Goal: Task Accomplishment & Management: Use online tool/utility

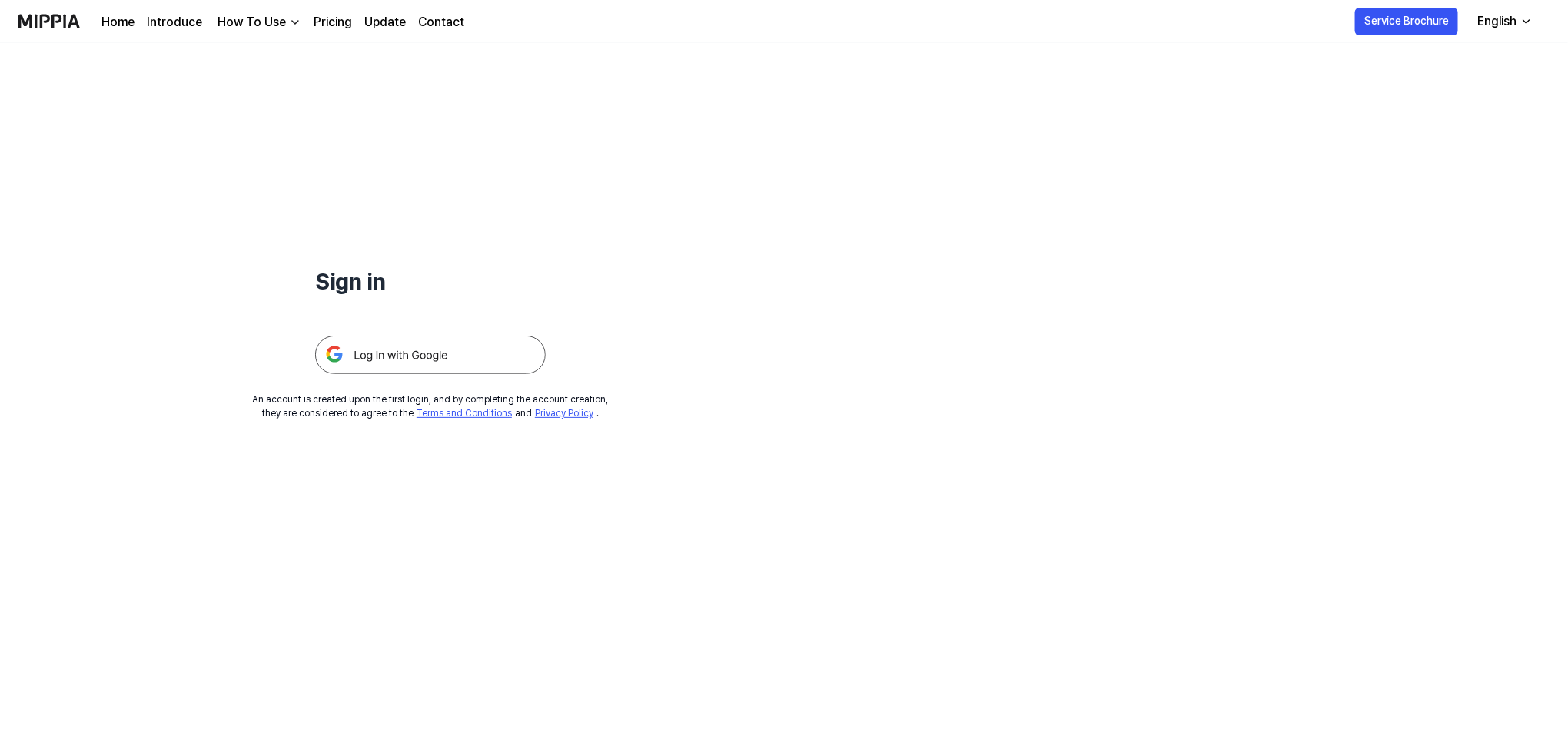
click at [382, 357] on img at bounding box center [431, 354] width 231 height 38
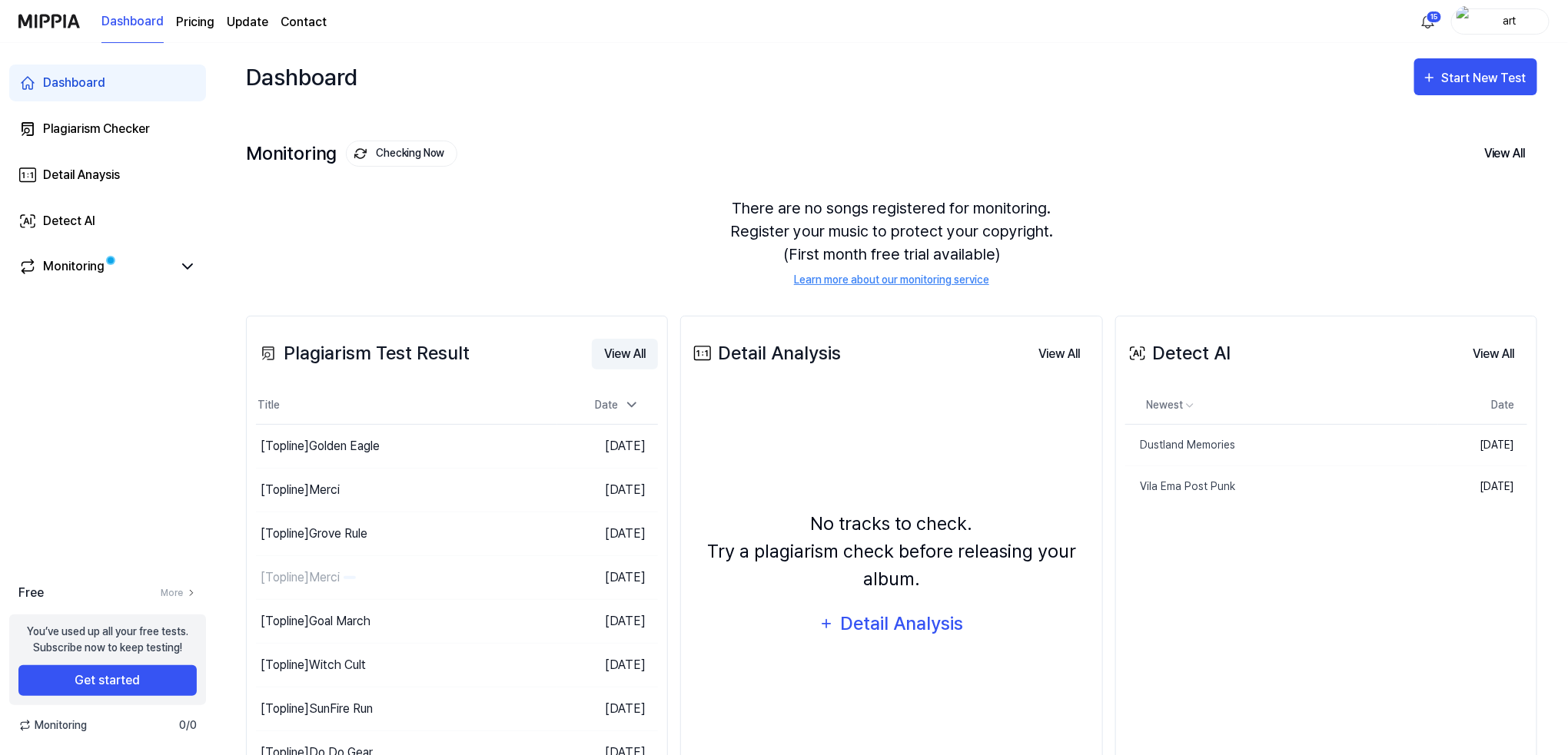
click at [623, 348] on button "View All" at bounding box center [624, 353] width 66 height 31
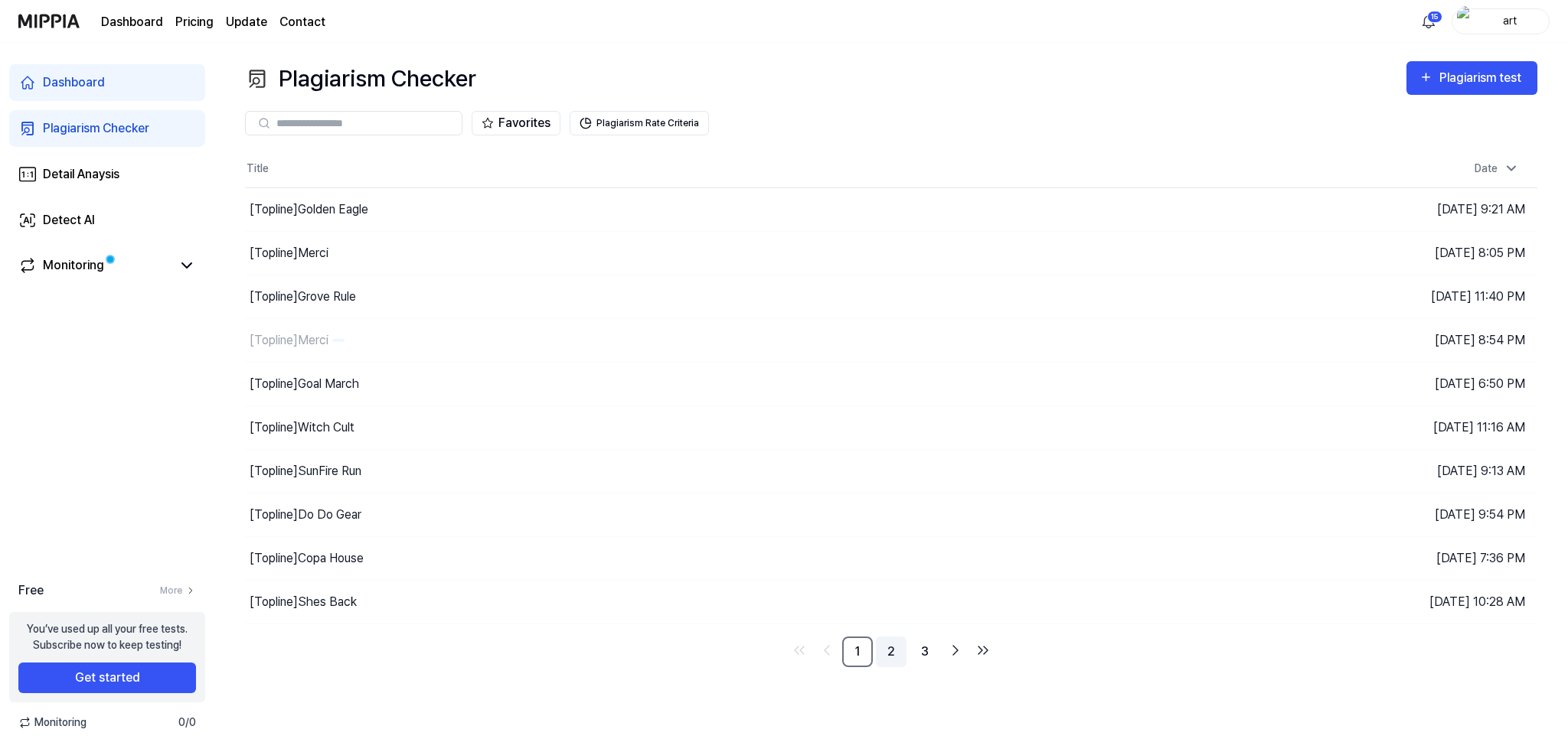
click at [893, 649] on link "2" at bounding box center [891, 652] width 31 height 31
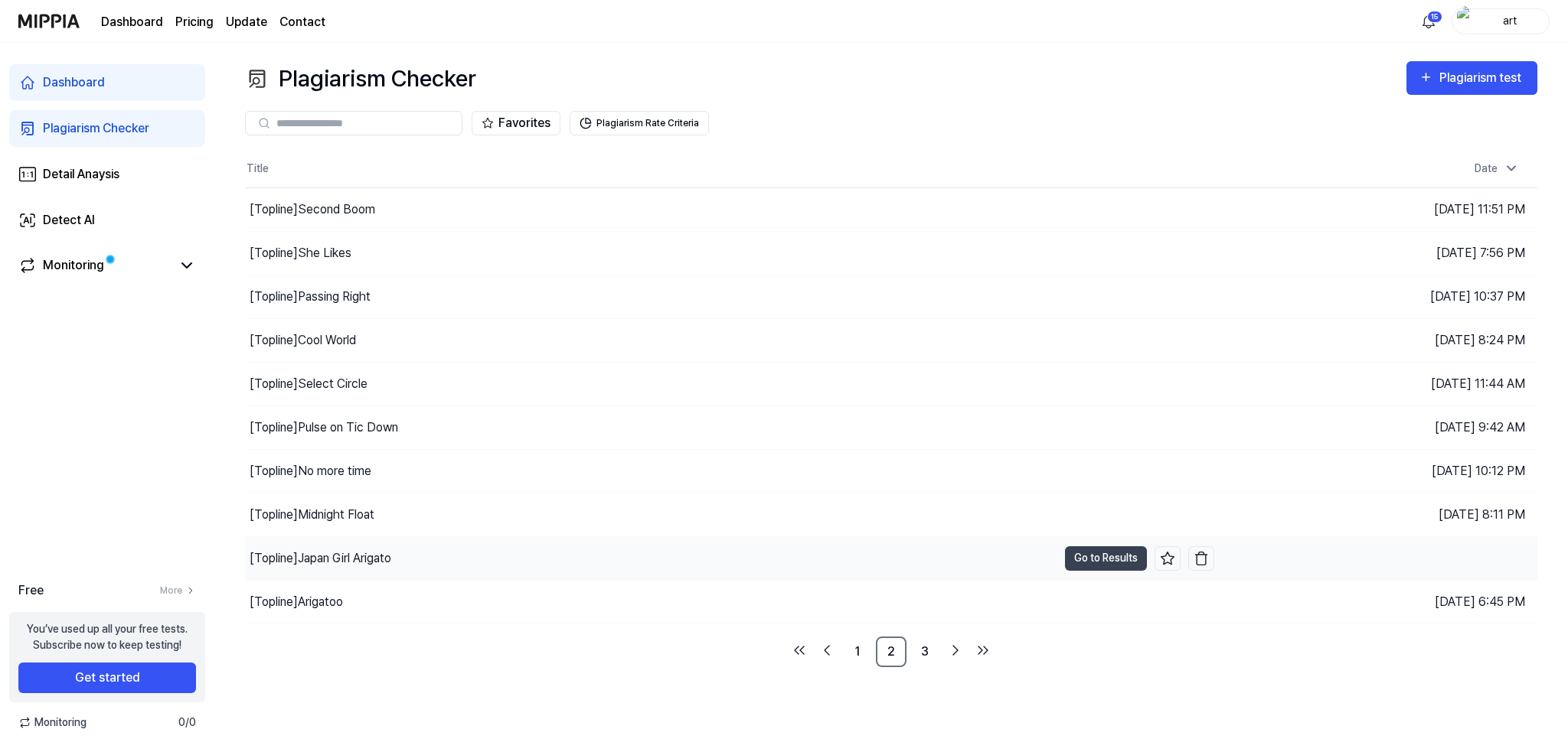
click at [303, 557] on div "[Topline] Japan Girl Arigato" at bounding box center [320, 558] width 142 height 19
click at [1072, 562] on button "Go to Results" at bounding box center [1106, 558] width 82 height 24
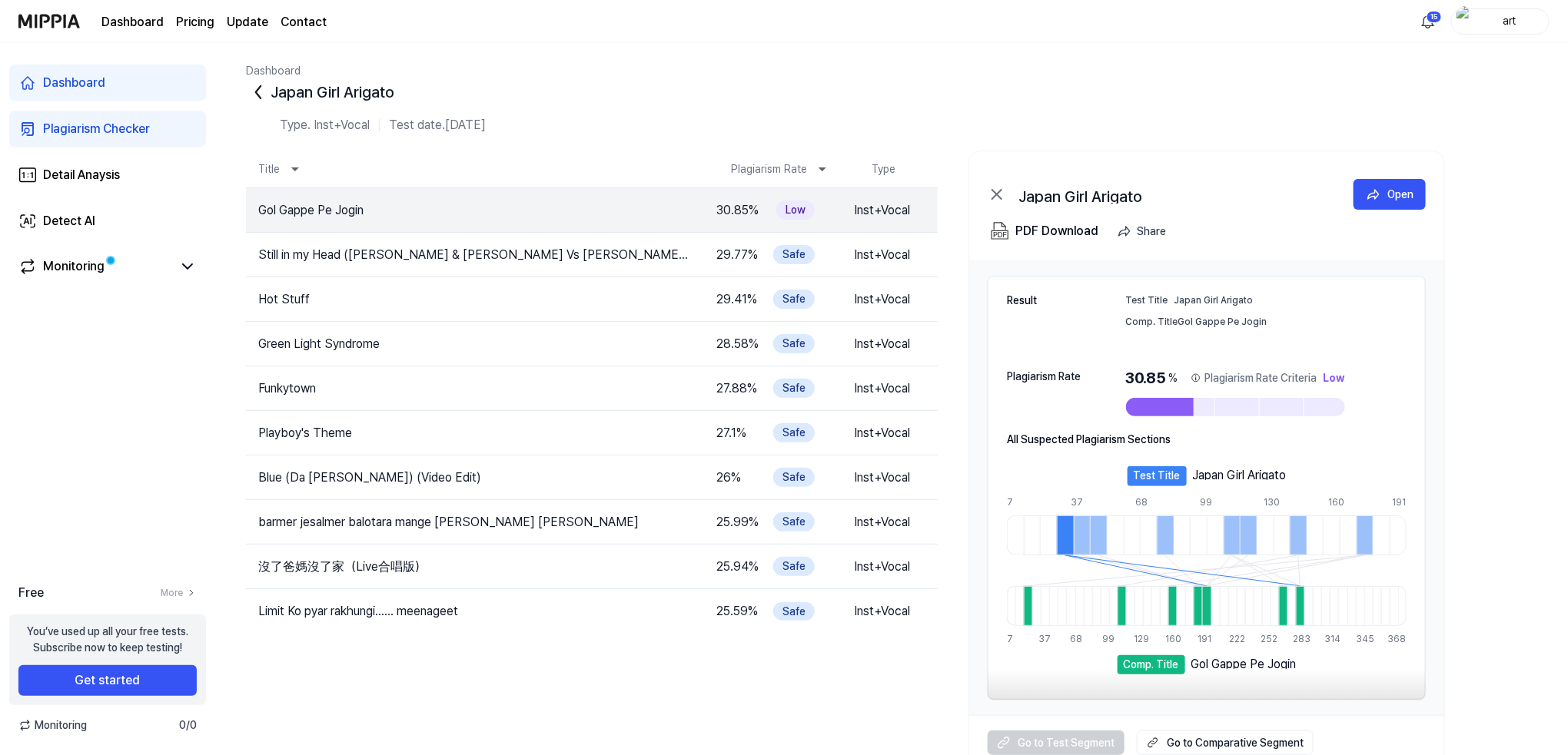
click at [254, 93] on icon at bounding box center [258, 92] width 24 height 24
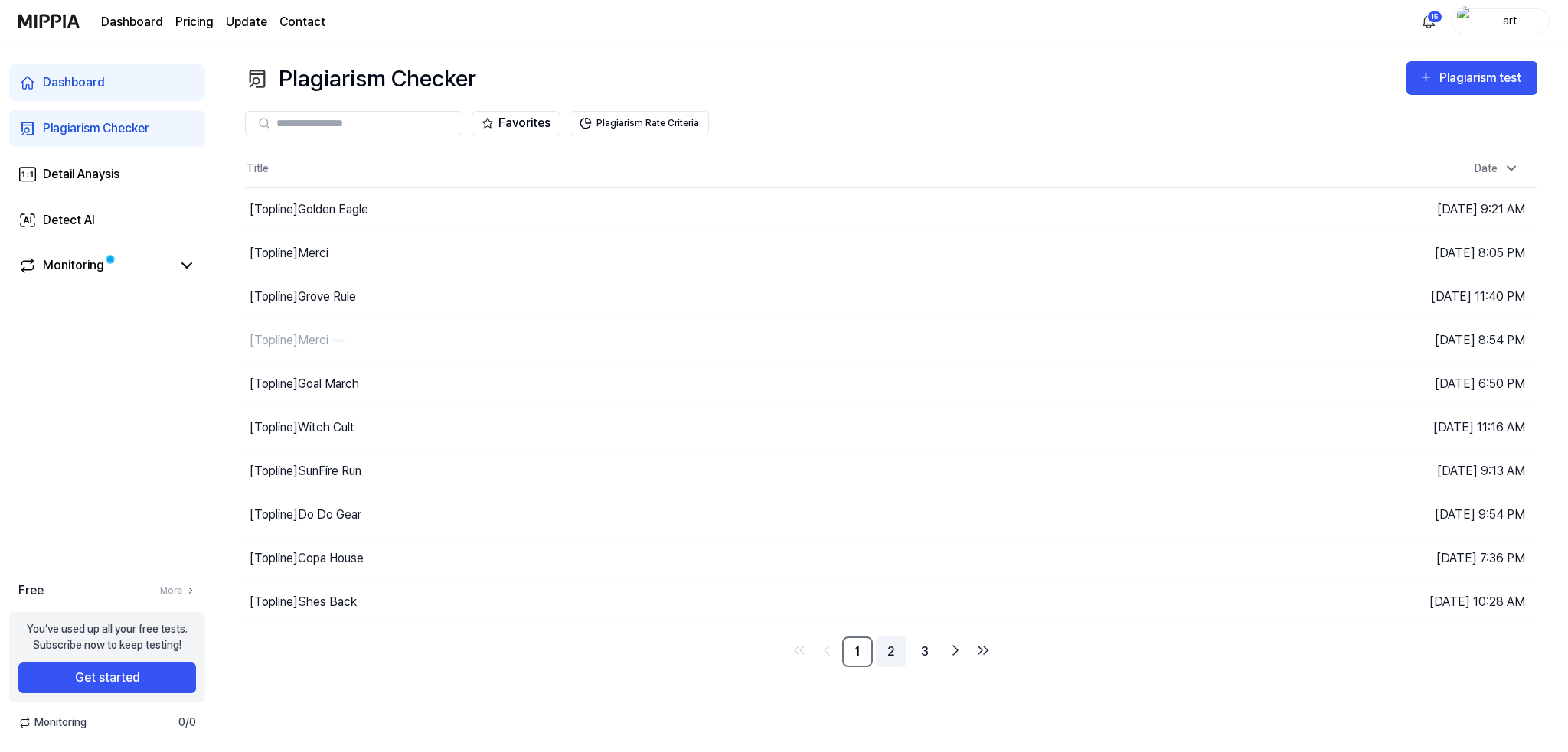
click at [888, 655] on link "2" at bounding box center [891, 652] width 31 height 31
click at [932, 649] on link "3" at bounding box center [925, 652] width 31 height 31
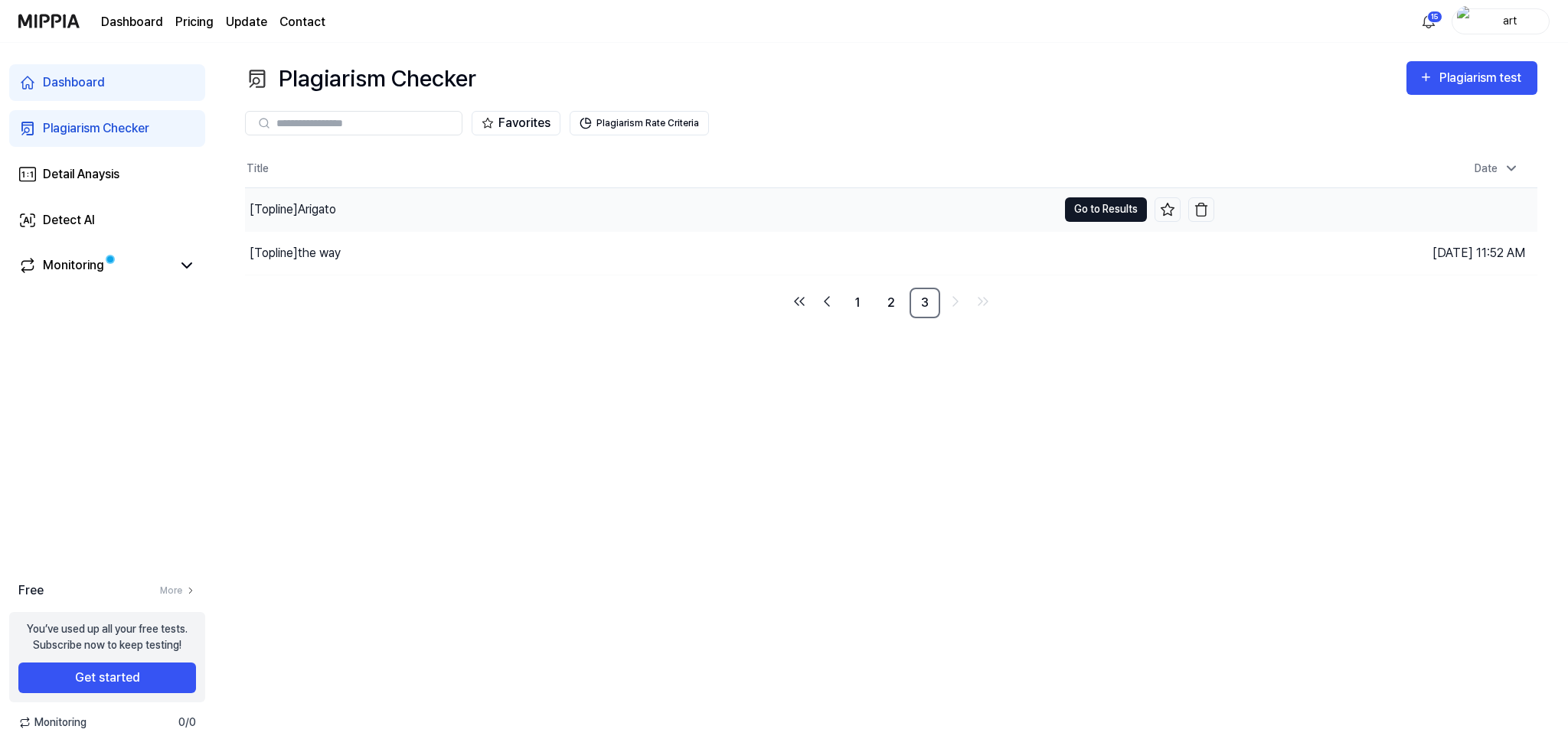
click at [1070, 208] on button "Go to Results" at bounding box center [1106, 209] width 82 height 24
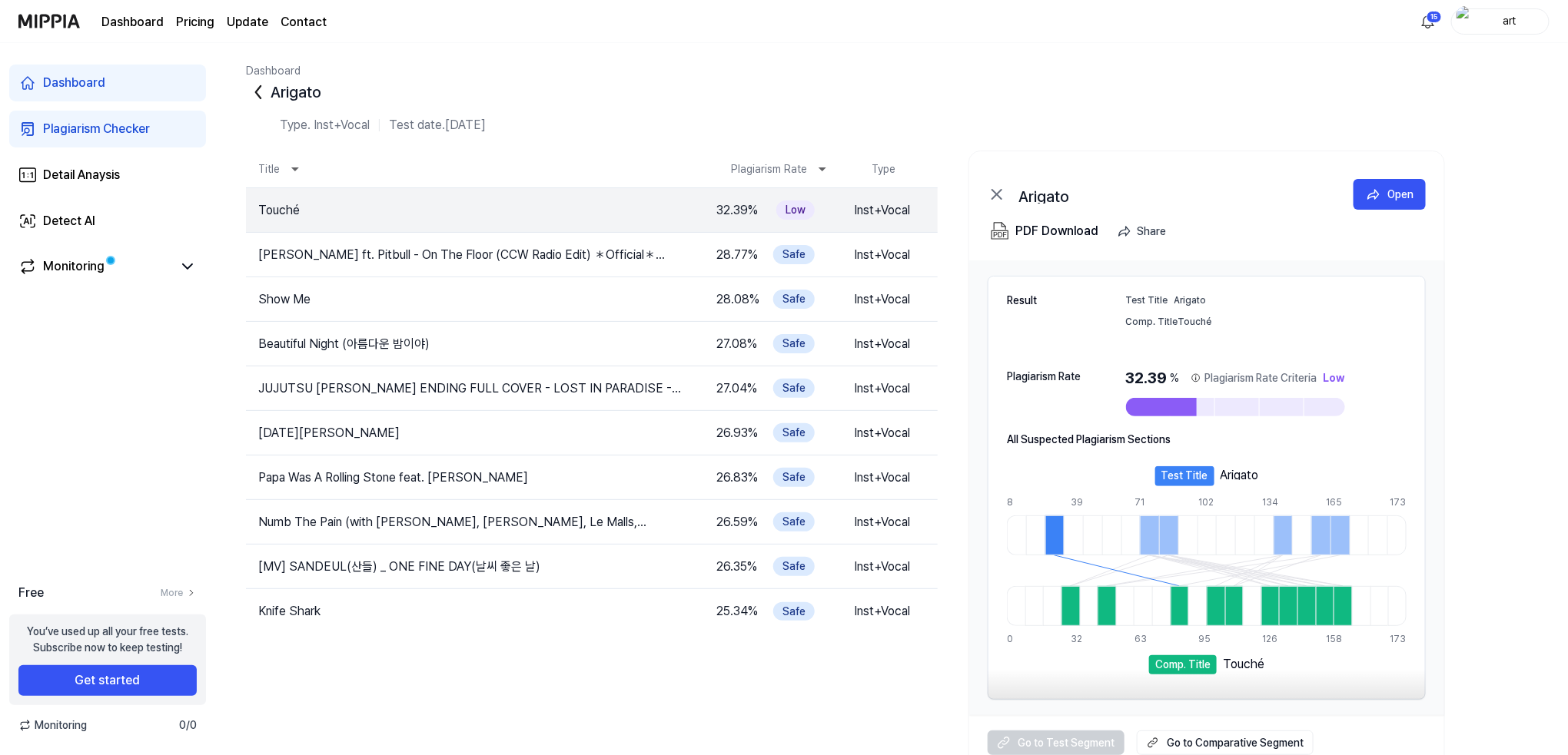
click at [250, 91] on icon at bounding box center [258, 92] width 24 height 24
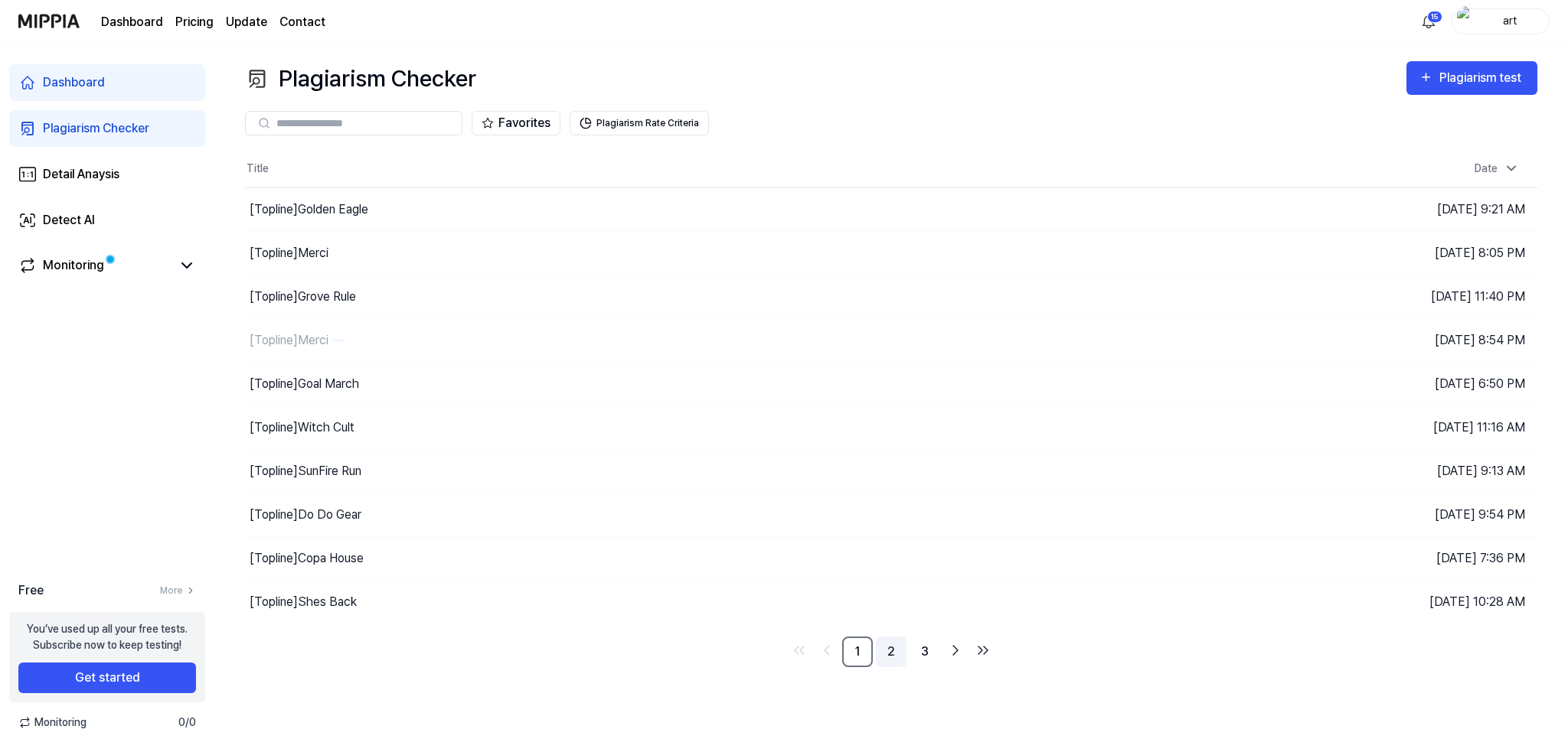
click at [891, 653] on link "2" at bounding box center [891, 652] width 31 height 31
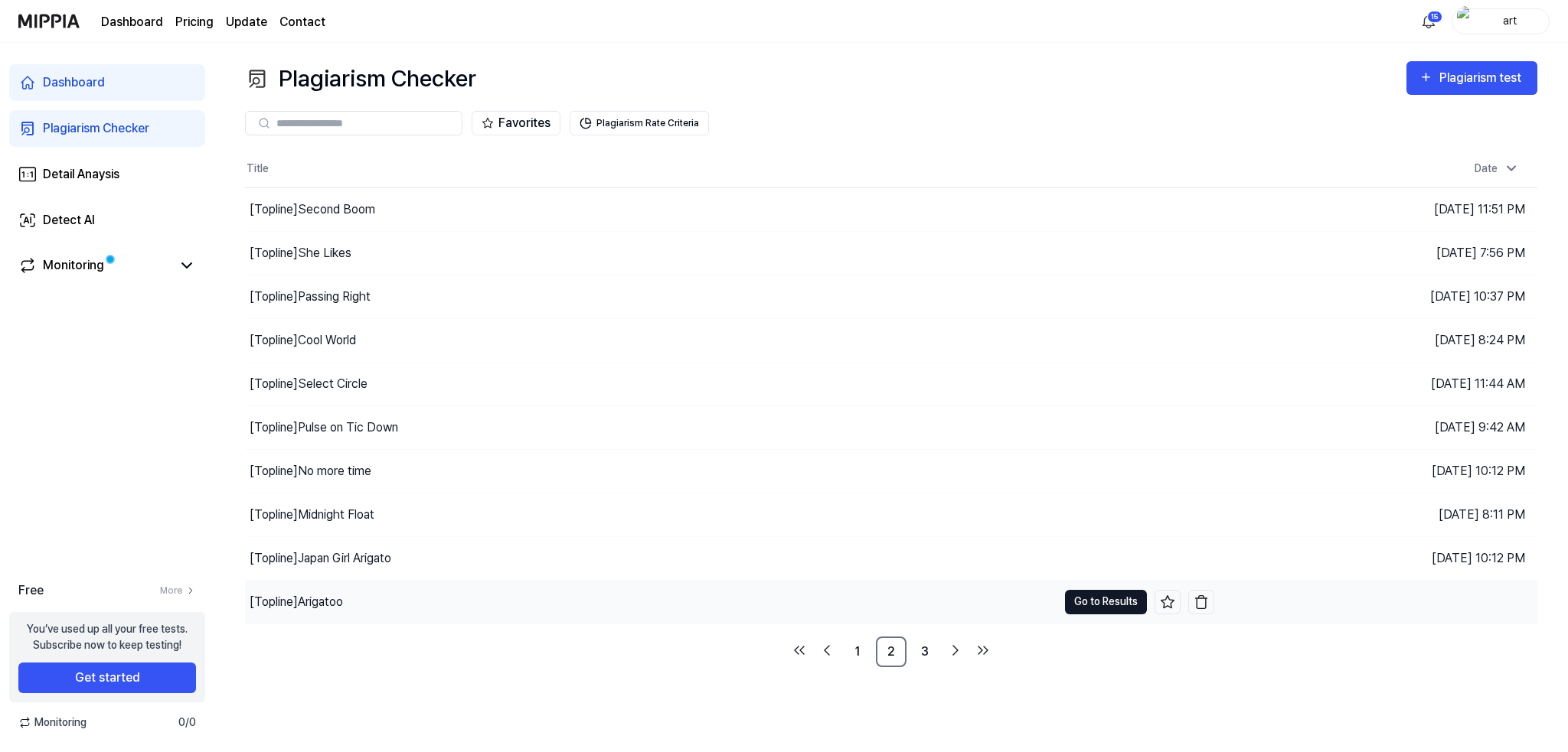
click at [1092, 606] on button "Go to Results" at bounding box center [1106, 602] width 82 height 24
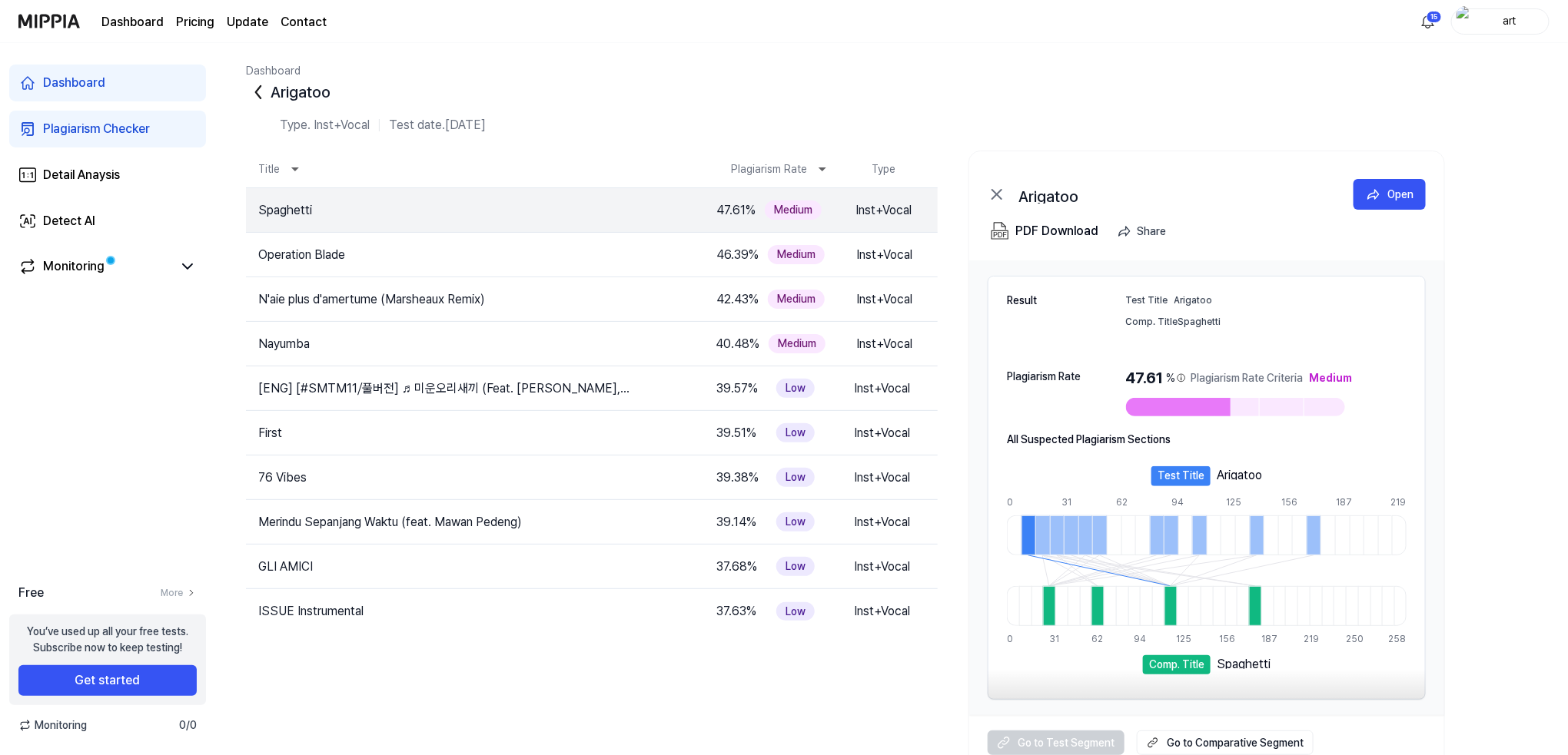
click at [251, 97] on icon at bounding box center [258, 92] width 24 height 24
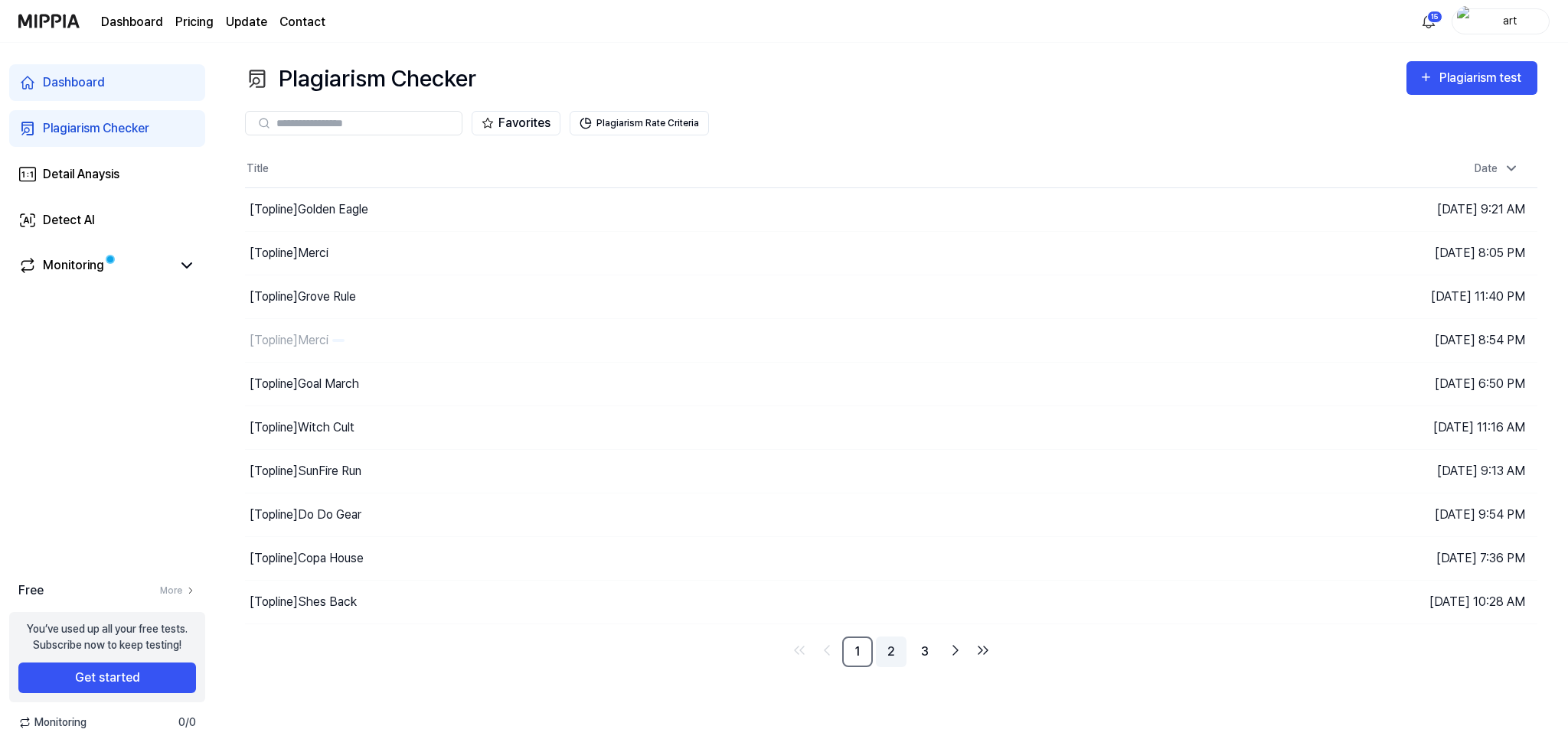
click at [885, 650] on link "2" at bounding box center [891, 652] width 31 height 31
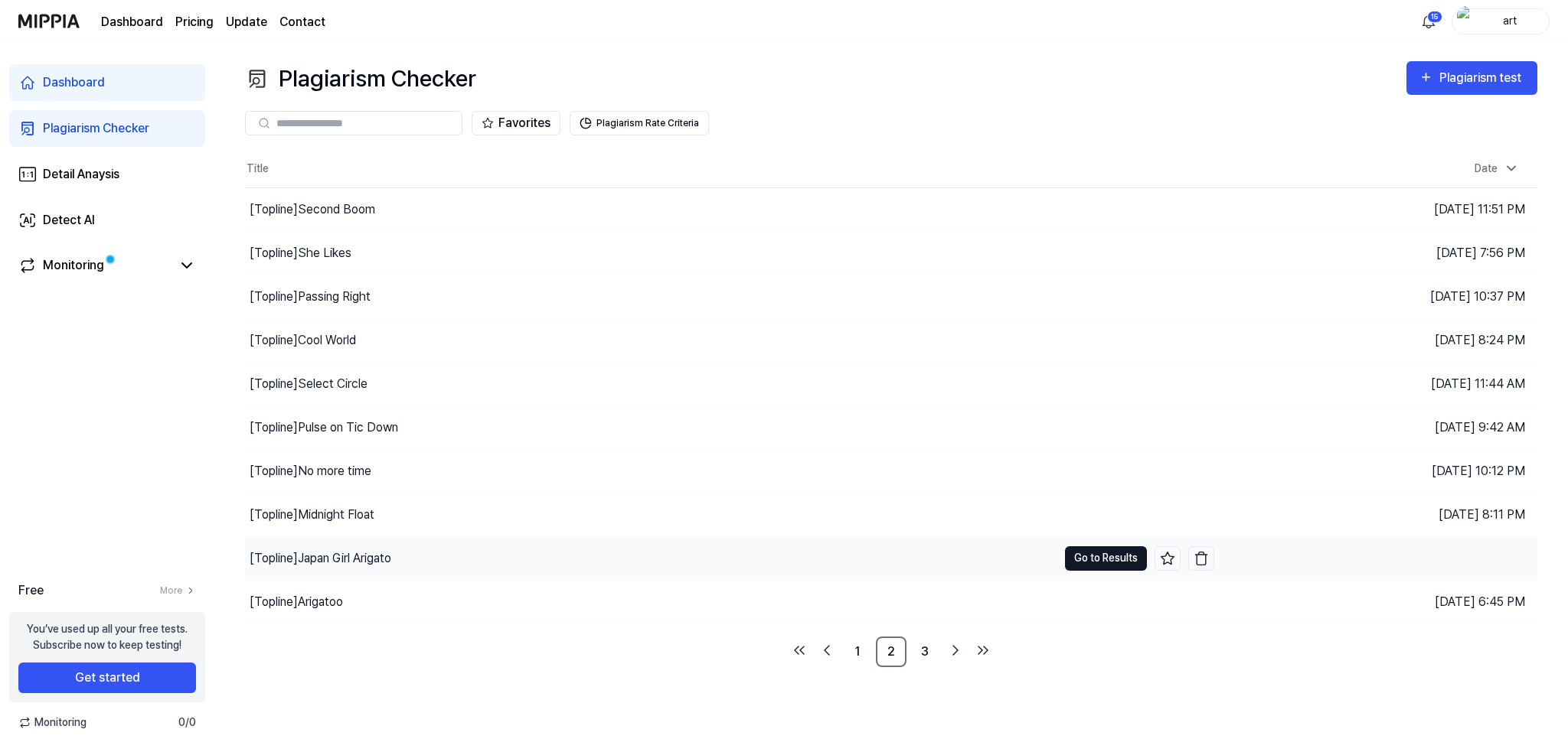
click at [1095, 562] on button "Go to Results" at bounding box center [1106, 558] width 82 height 24
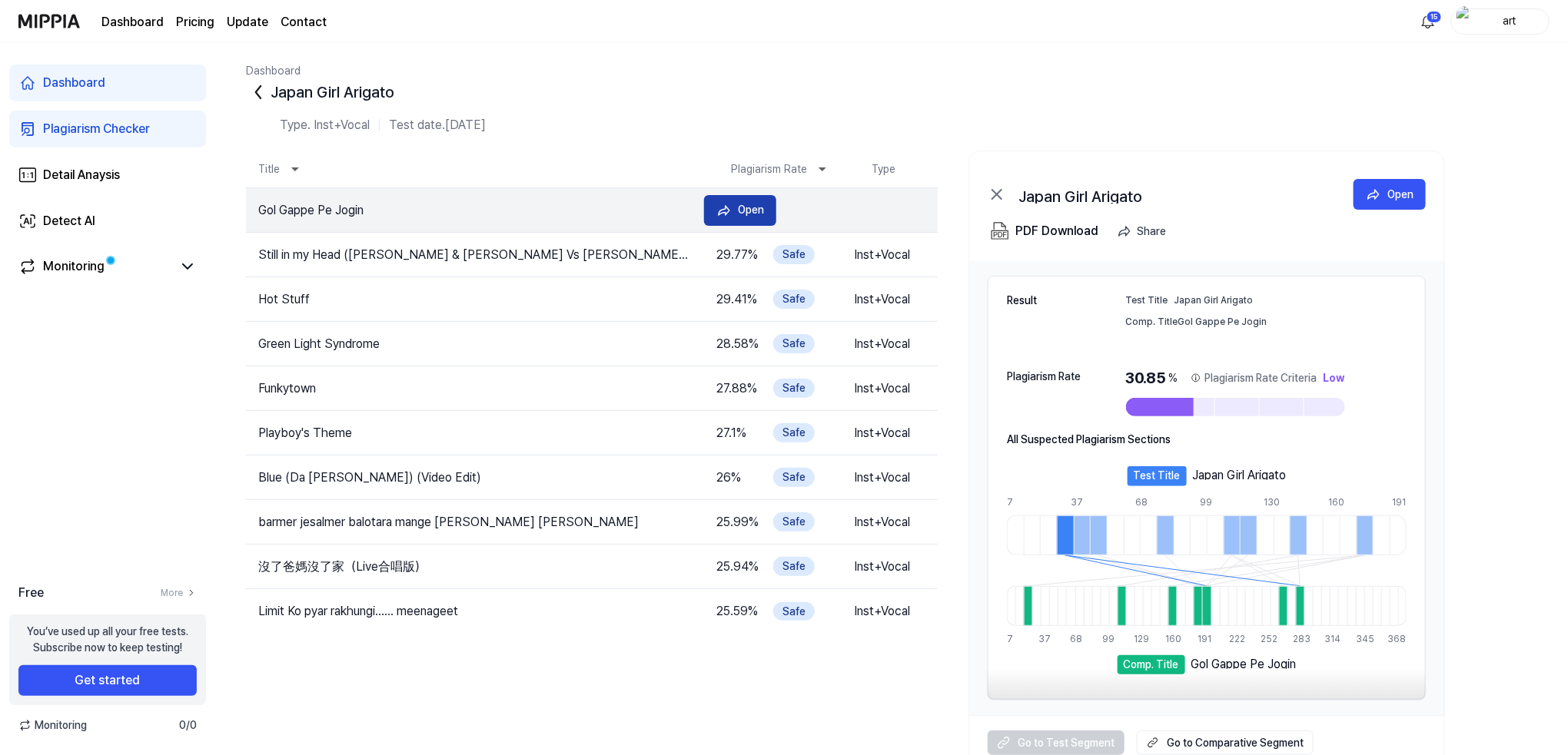
click at [740, 208] on div "Open" at bounding box center [751, 209] width 26 height 17
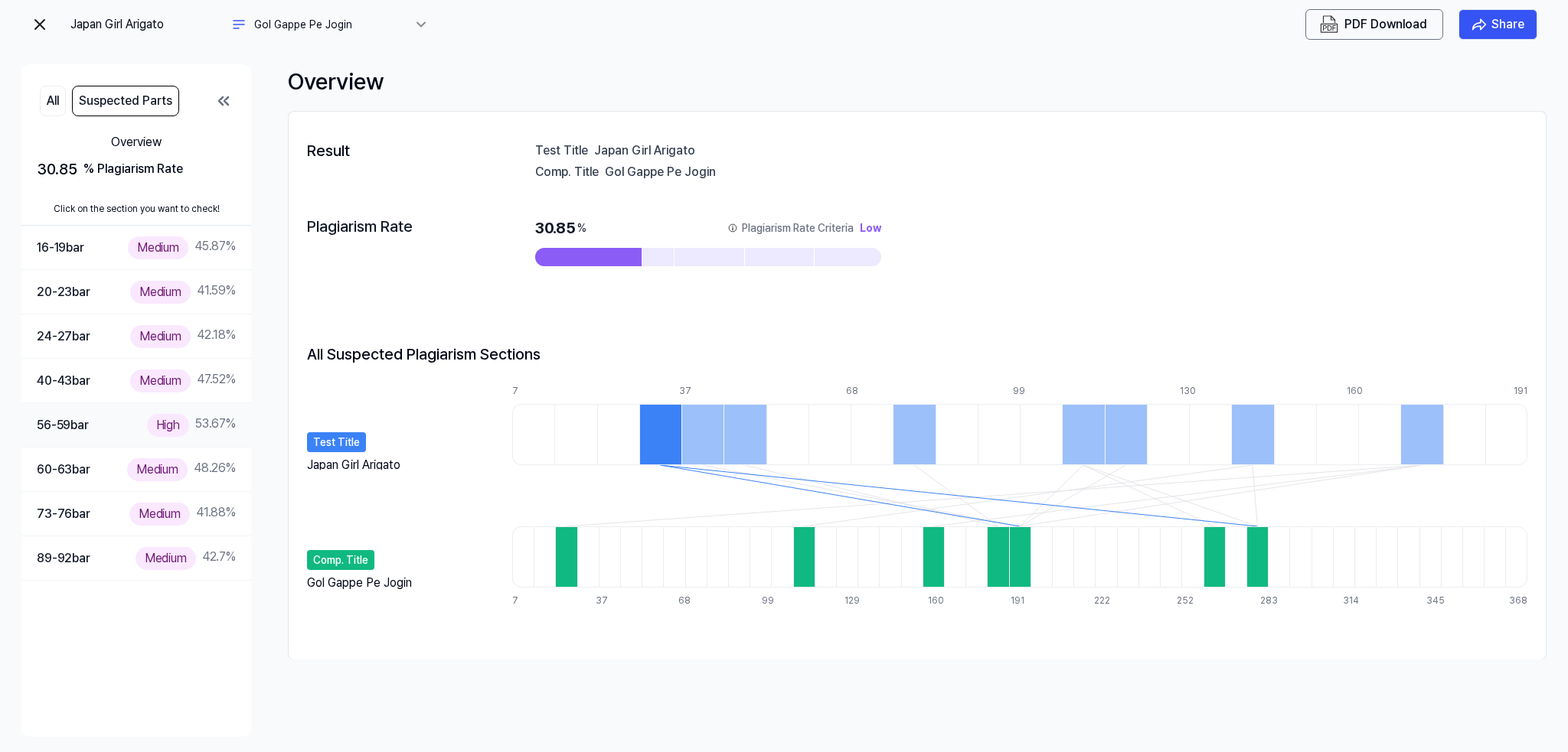
click at [123, 429] on div "56-59 bar High 53.67 %" at bounding box center [136, 425] width 199 height 22
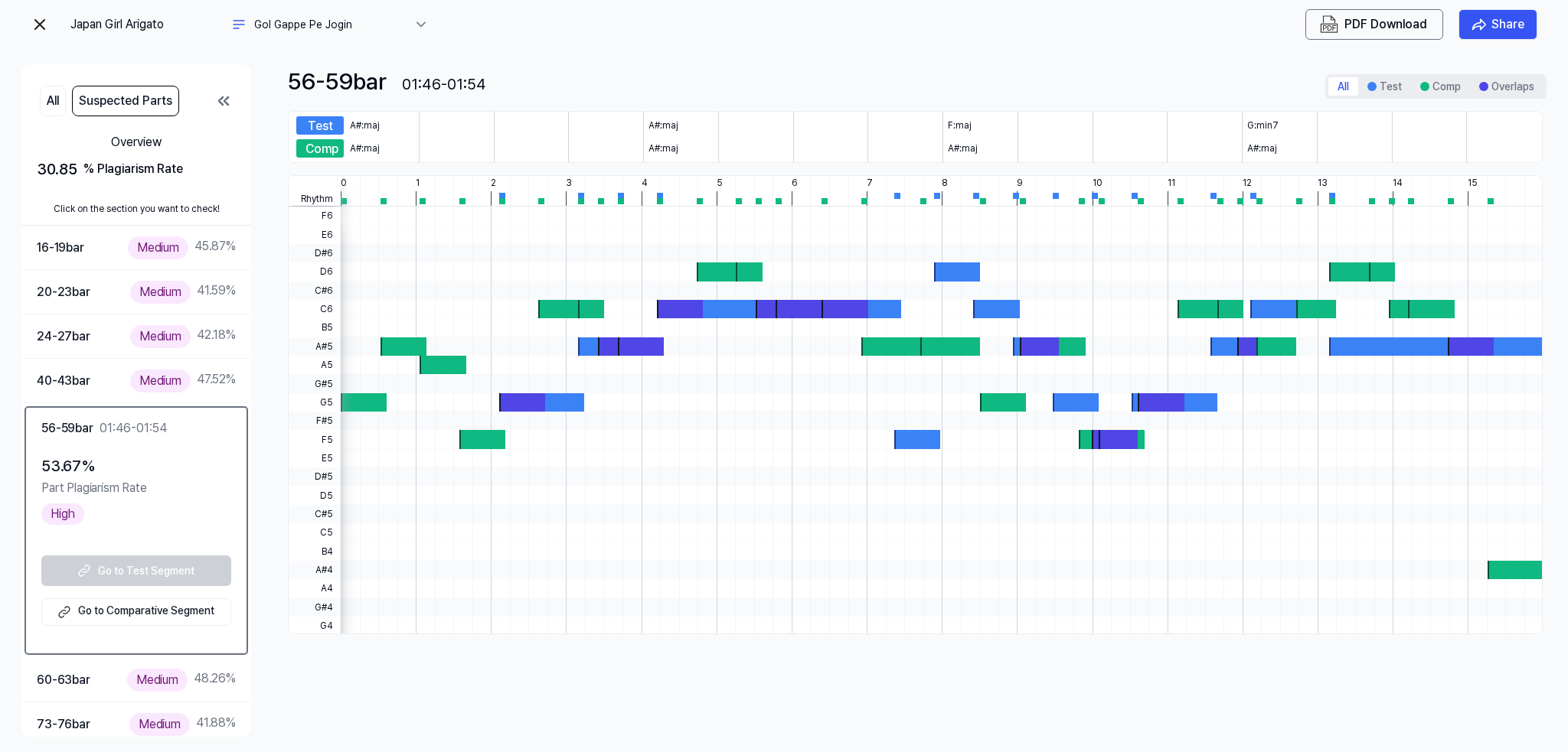
click at [40, 25] on img at bounding box center [40, 25] width 19 height 19
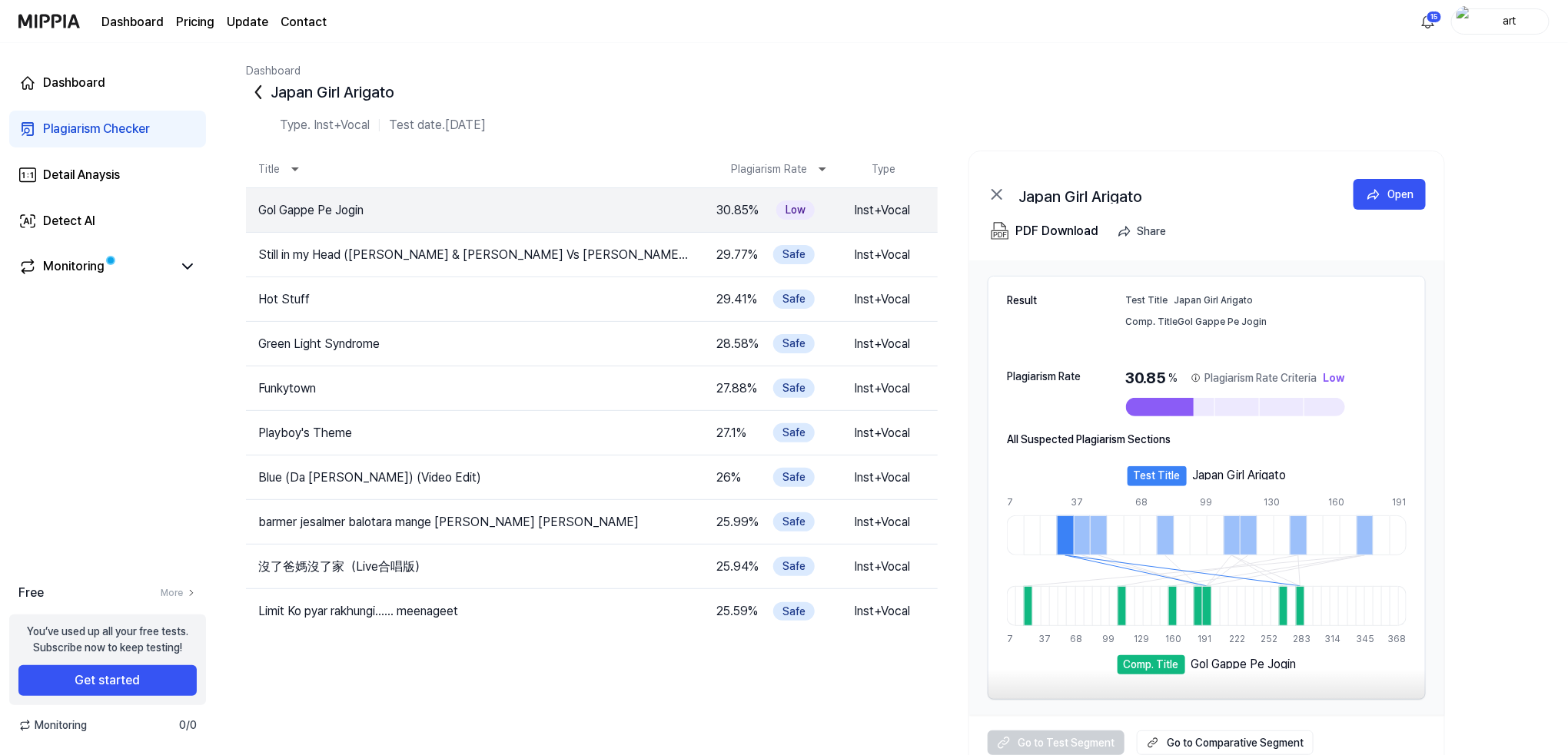
click at [250, 97] on icon at bounding box center [258, 92] width 24 height 24
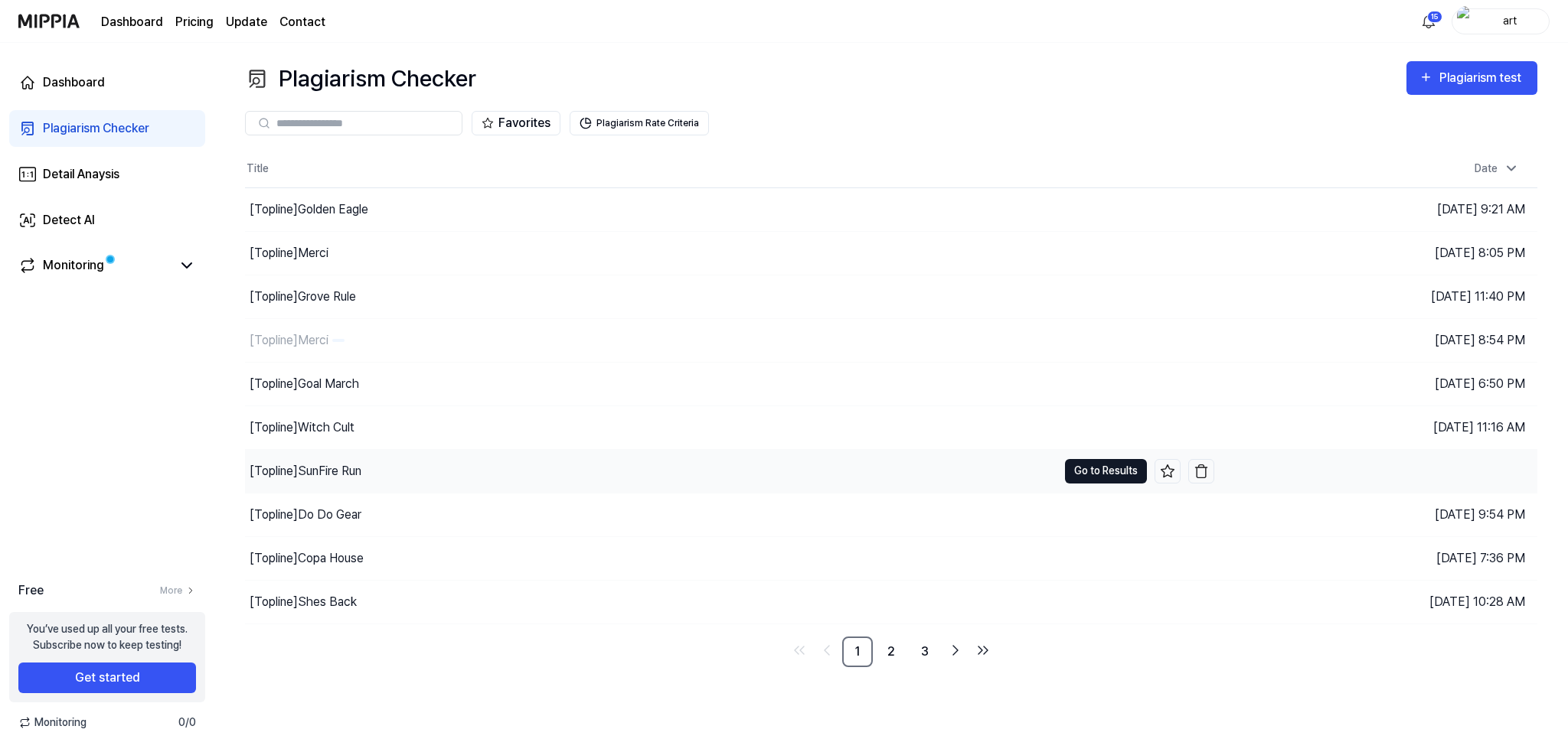
click at [1095, 460] on button "Go to Results" at bounding box center [1106, 471] width 82 height 24
click at [1088, 250] on button "Go to Results" at bounding box center [1106, 253] width 82 height 24
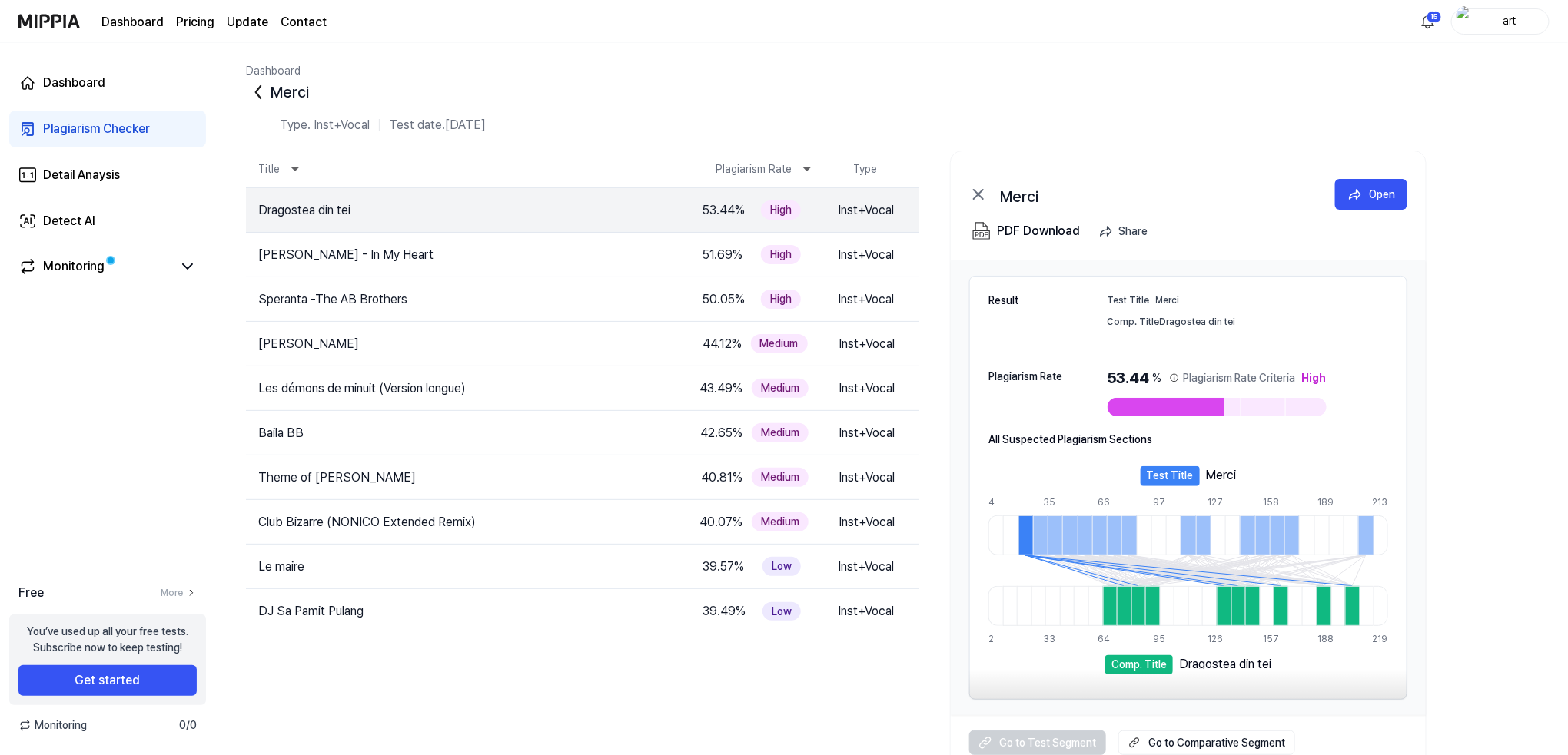
click at [259, 93] on icon at bounding box center [258, 92] width 24 height 24
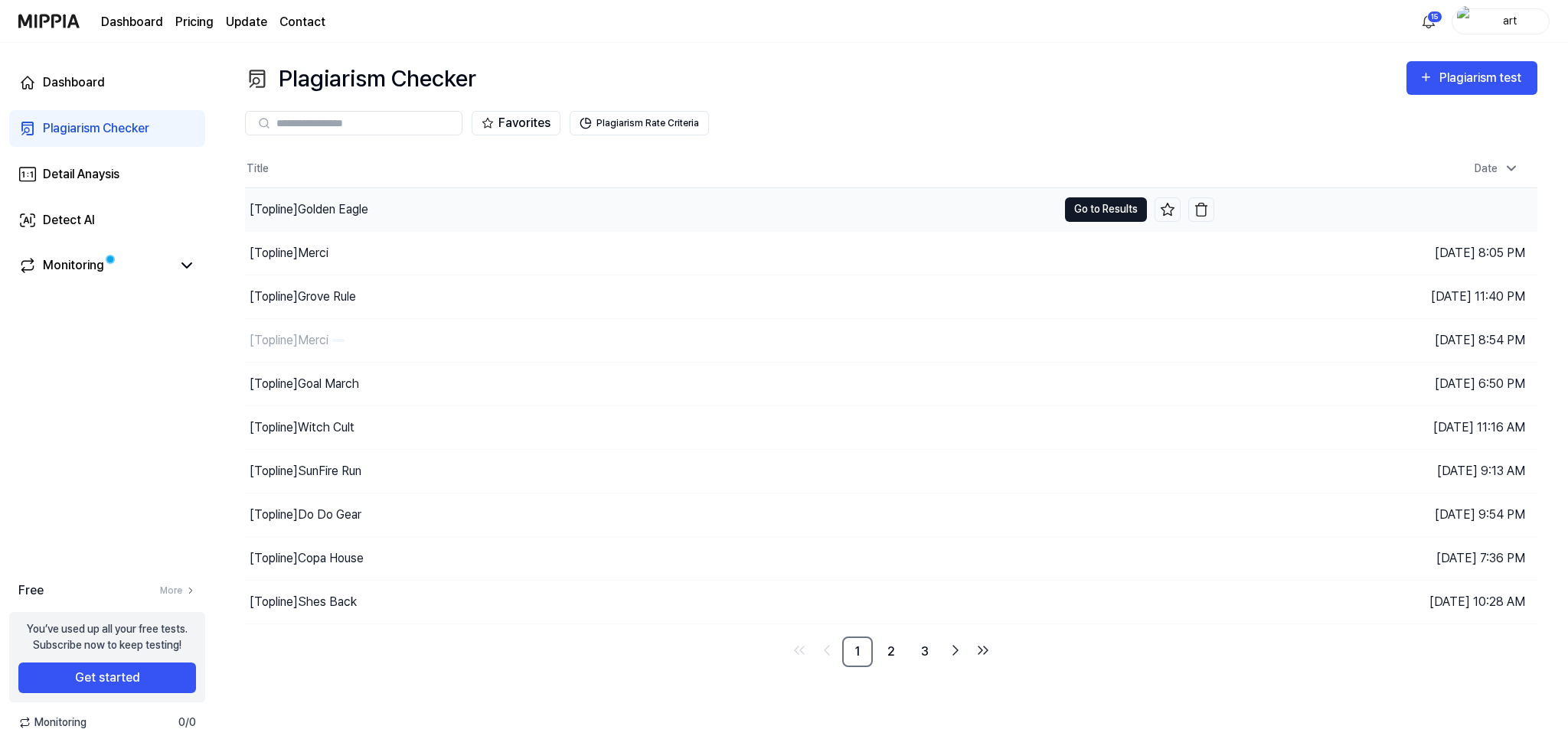
click at [1109, 218] on button "Go to Results" at bounding box center [1106, 209] width 82 height 24
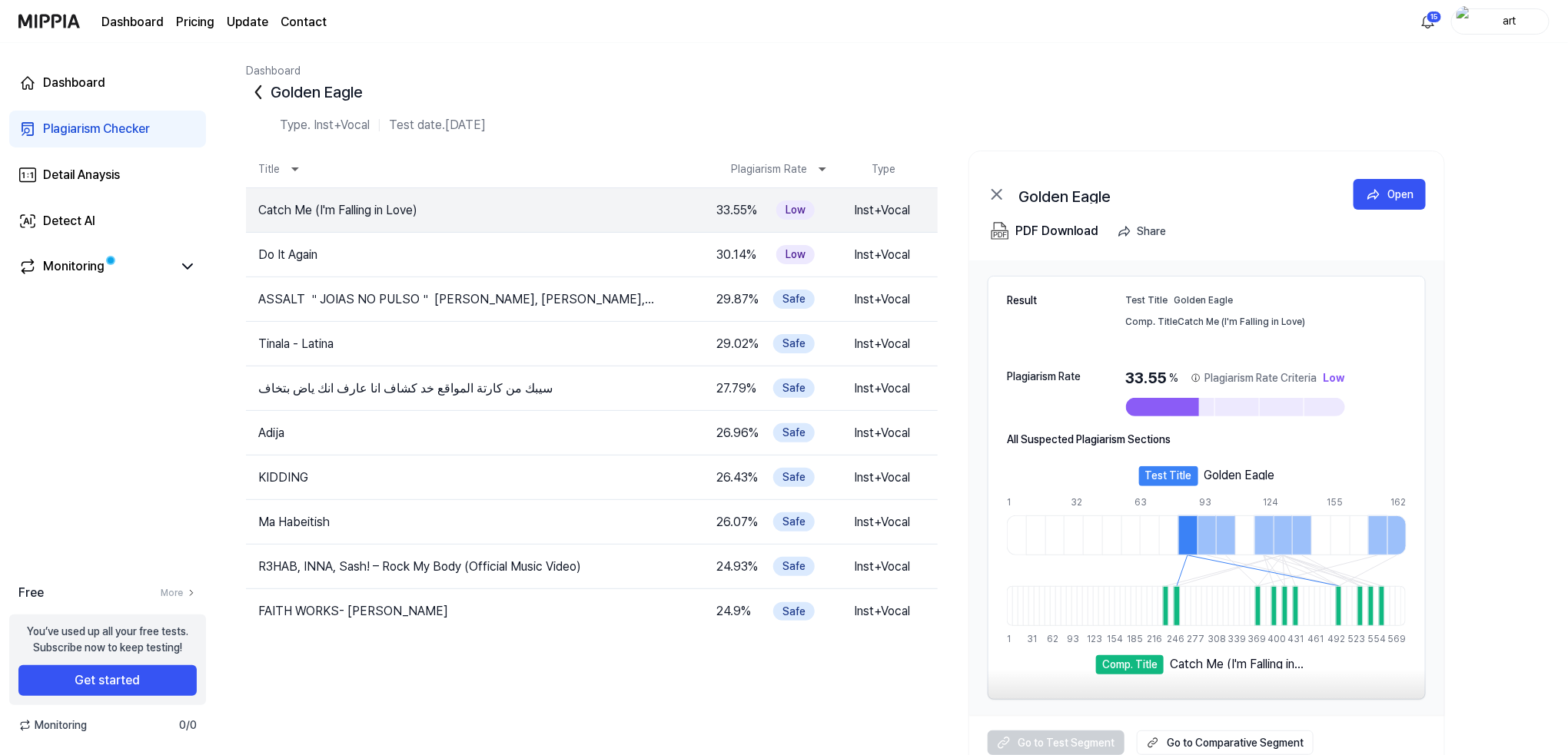
click at [256, 87] on icon at bounding box center [258, 92] width 24 height 24
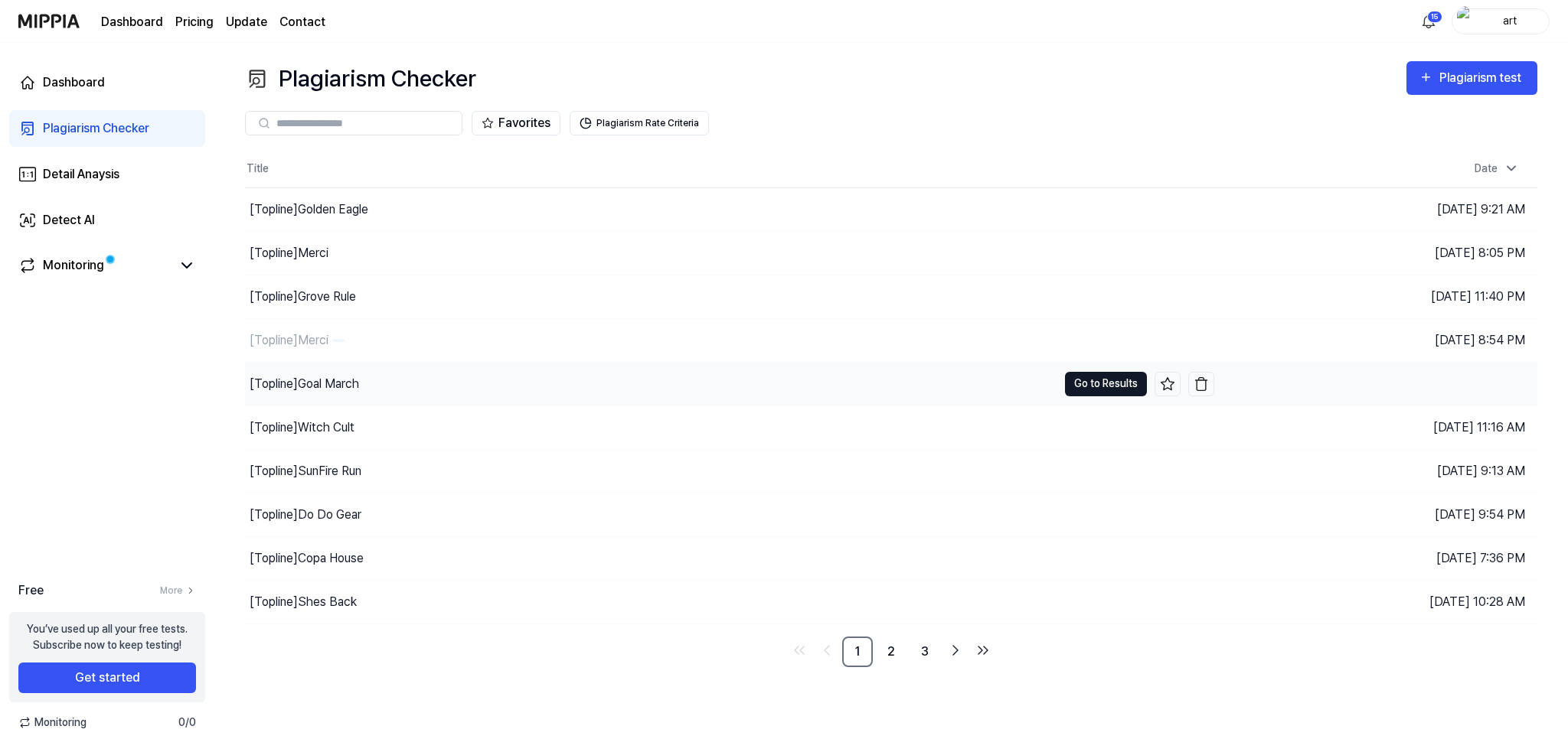
click at [1082, 381] on button "Go to Results" at bounding box center [1106, 384] width 82 height 24
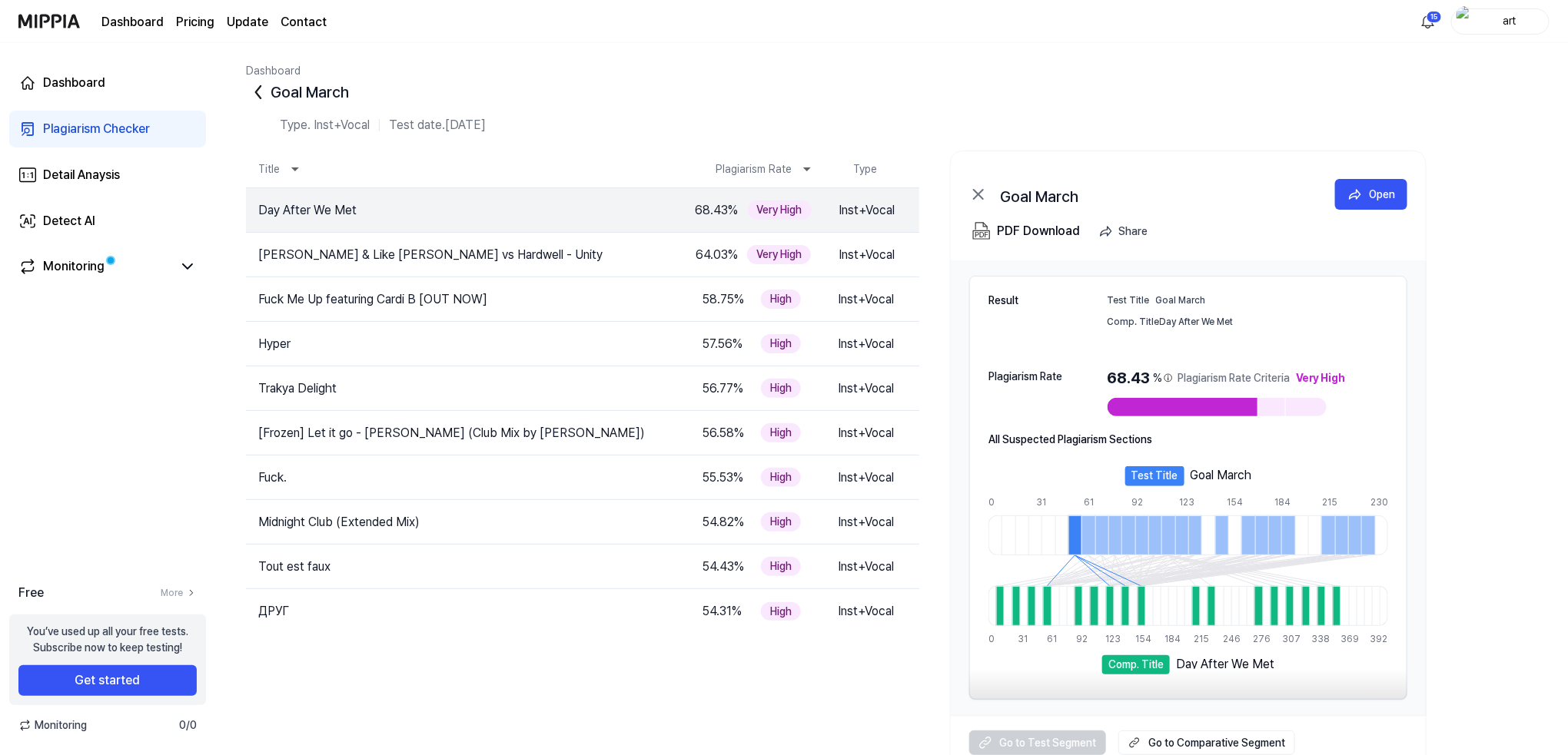
click at [257, 92] on icon at bounding box center [258, 92] width 24 height 24
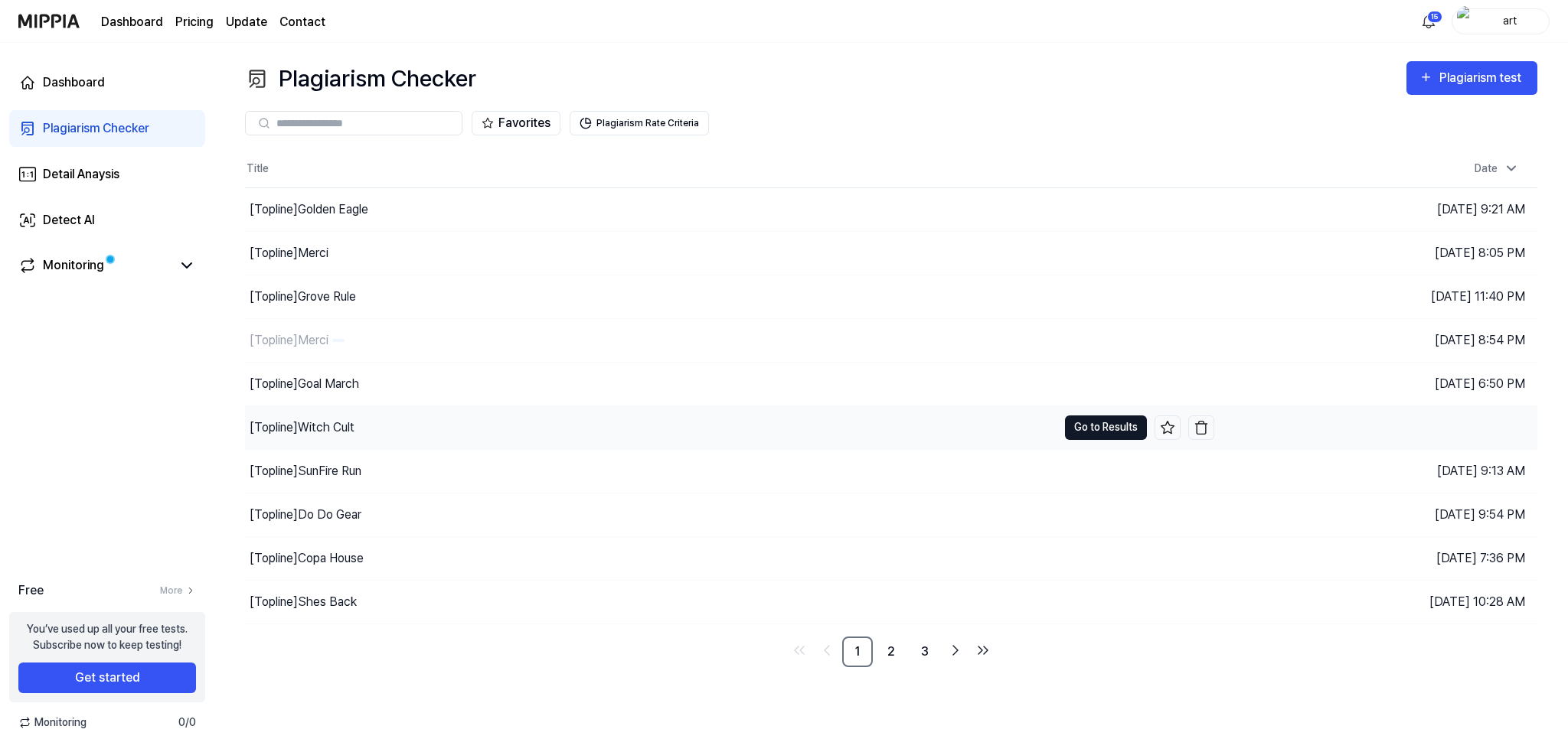
click at [1092, 427] on button "Go to Results" at bounding box center [1106, 428] width 82 height 24
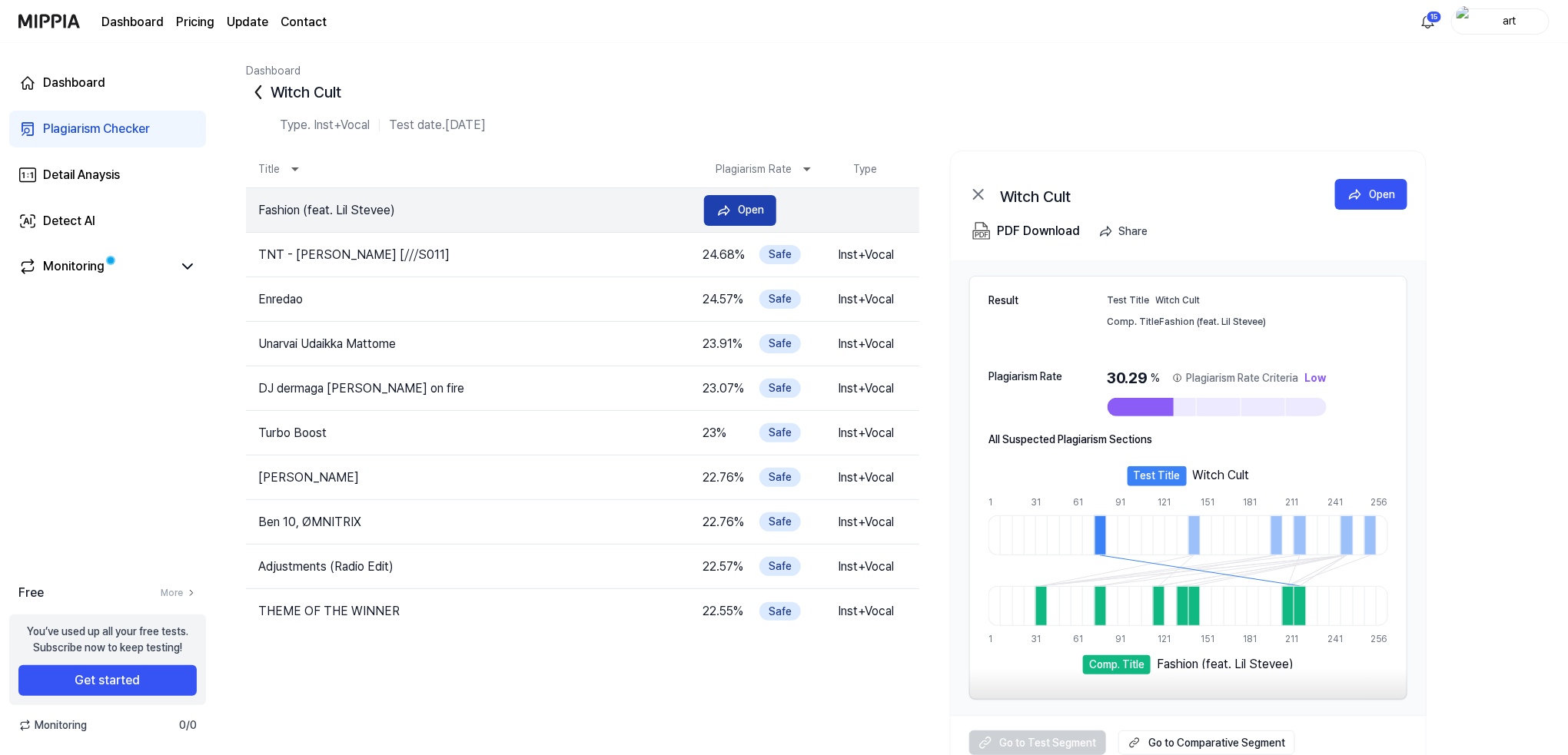
click at [722, 216] on icon at bounding box center [724, 210] width 16 height 16
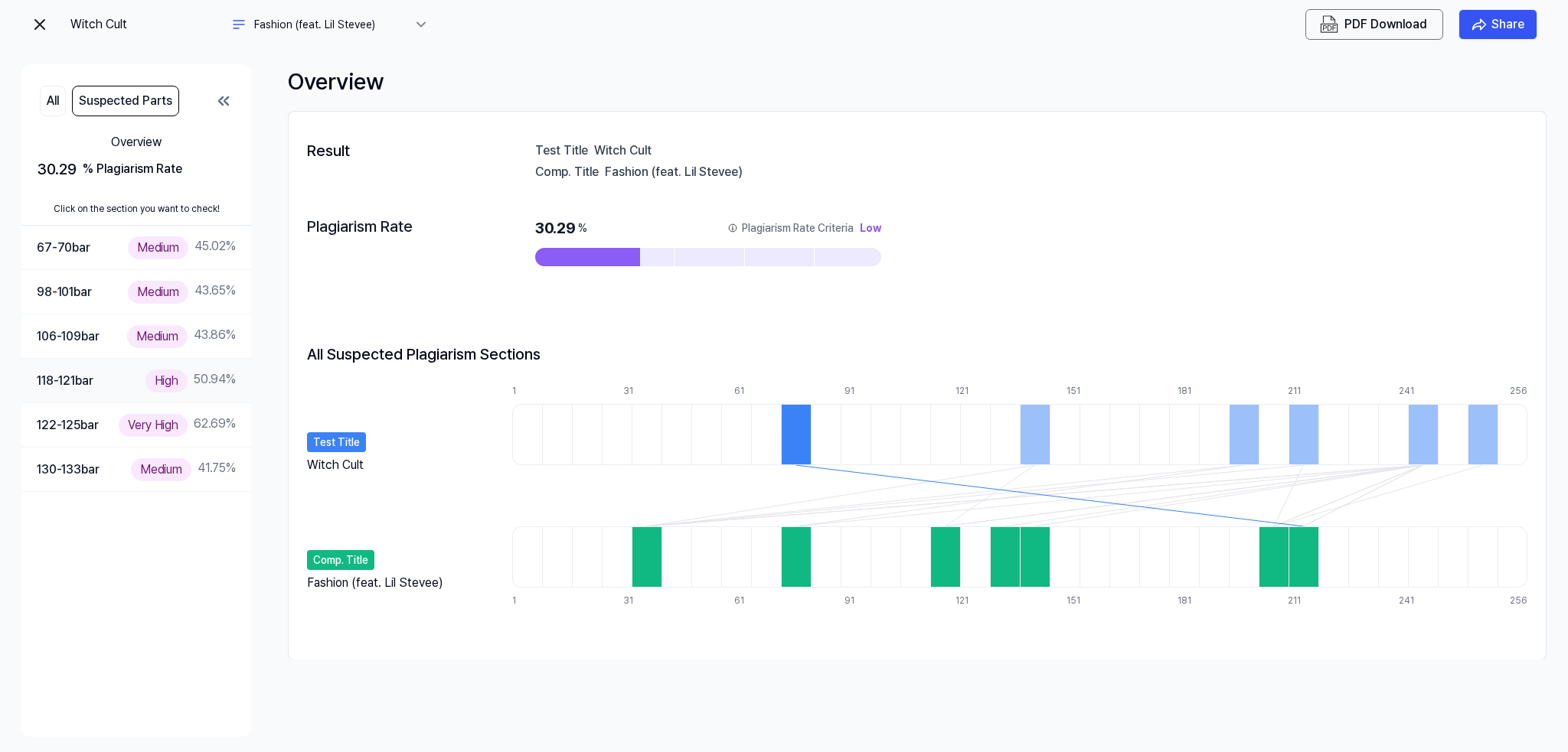
click at [127, 375] on div "118-121 bar High 50.94 %" at bounding box center [136, 381] width 199 height 22
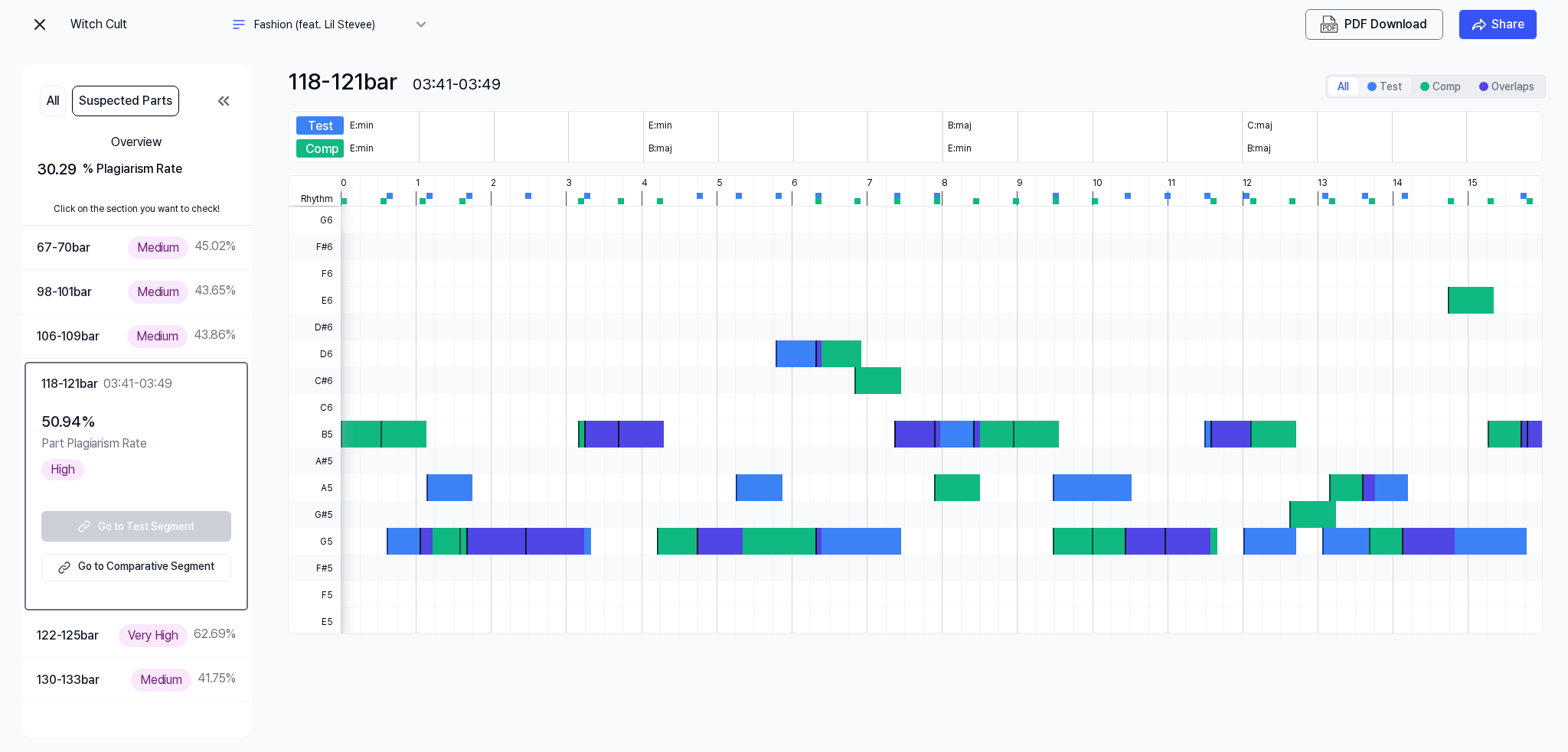
click at [1379, 86] on button "Test" at bounding box center [1385, 86] width 53 height 19
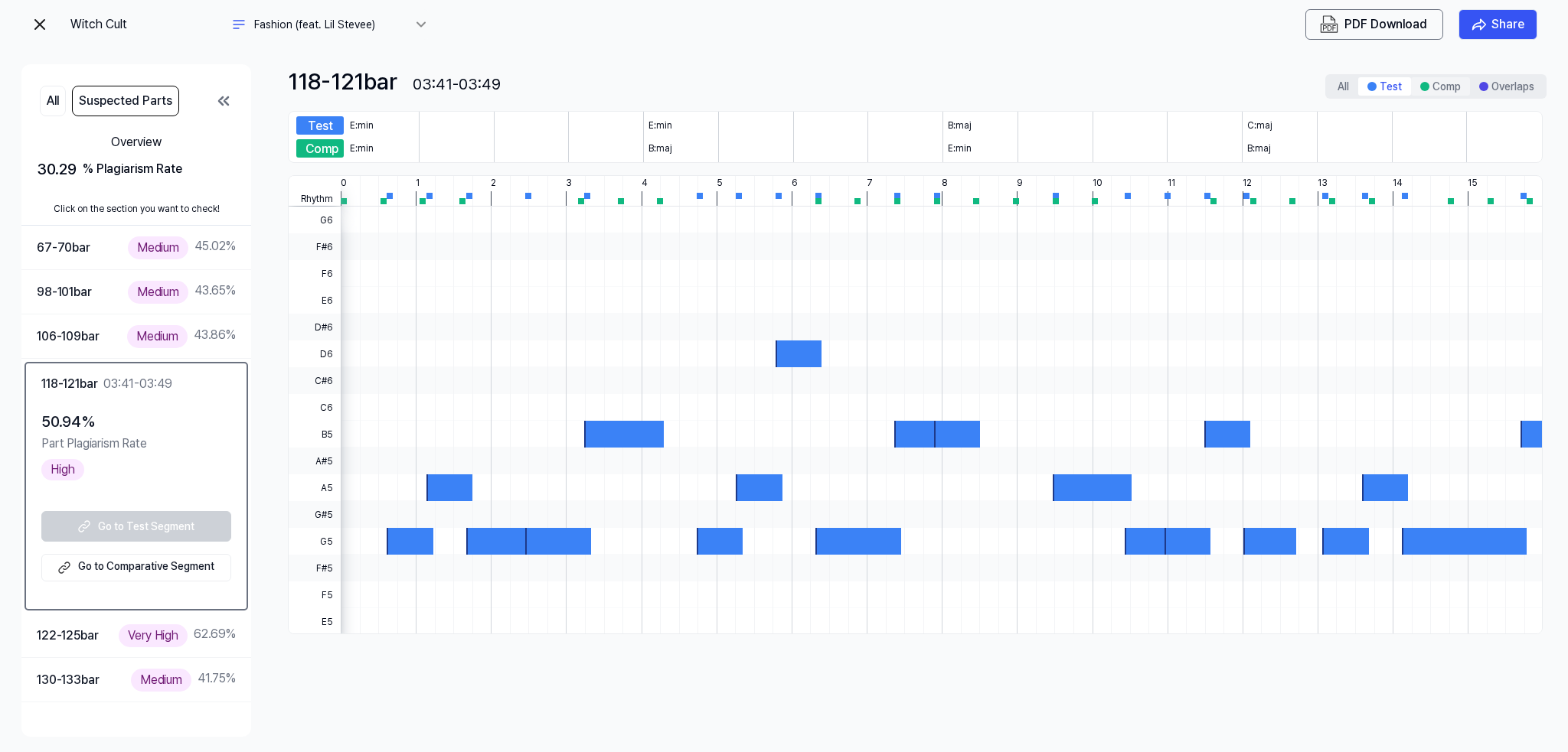
click at [1447, 81] on button "Comp" at bounding box center [1441, 86] width 59 height 19
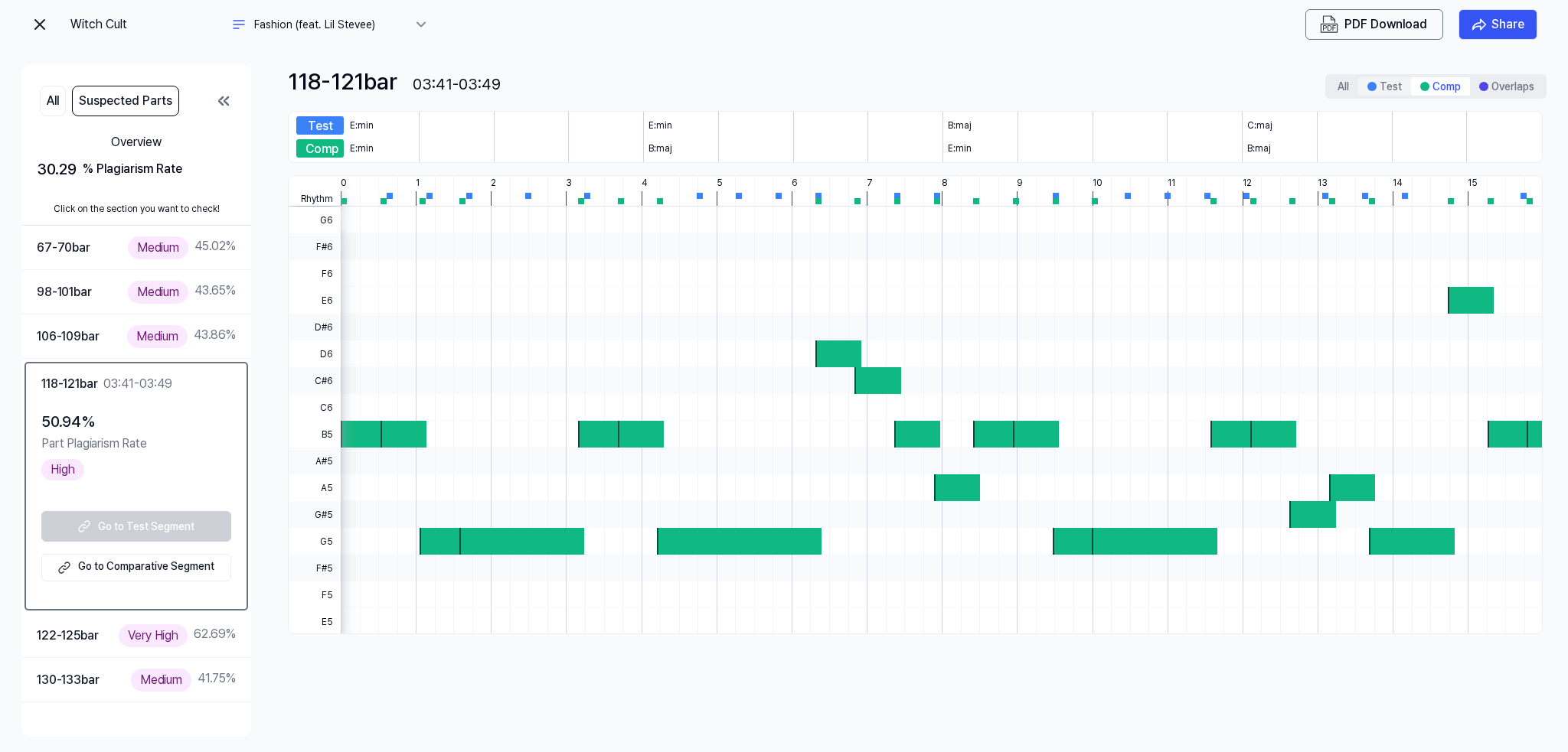
click at [1383, 87] on button "Test" at bounding box center [1385, 86] width 53 height 19
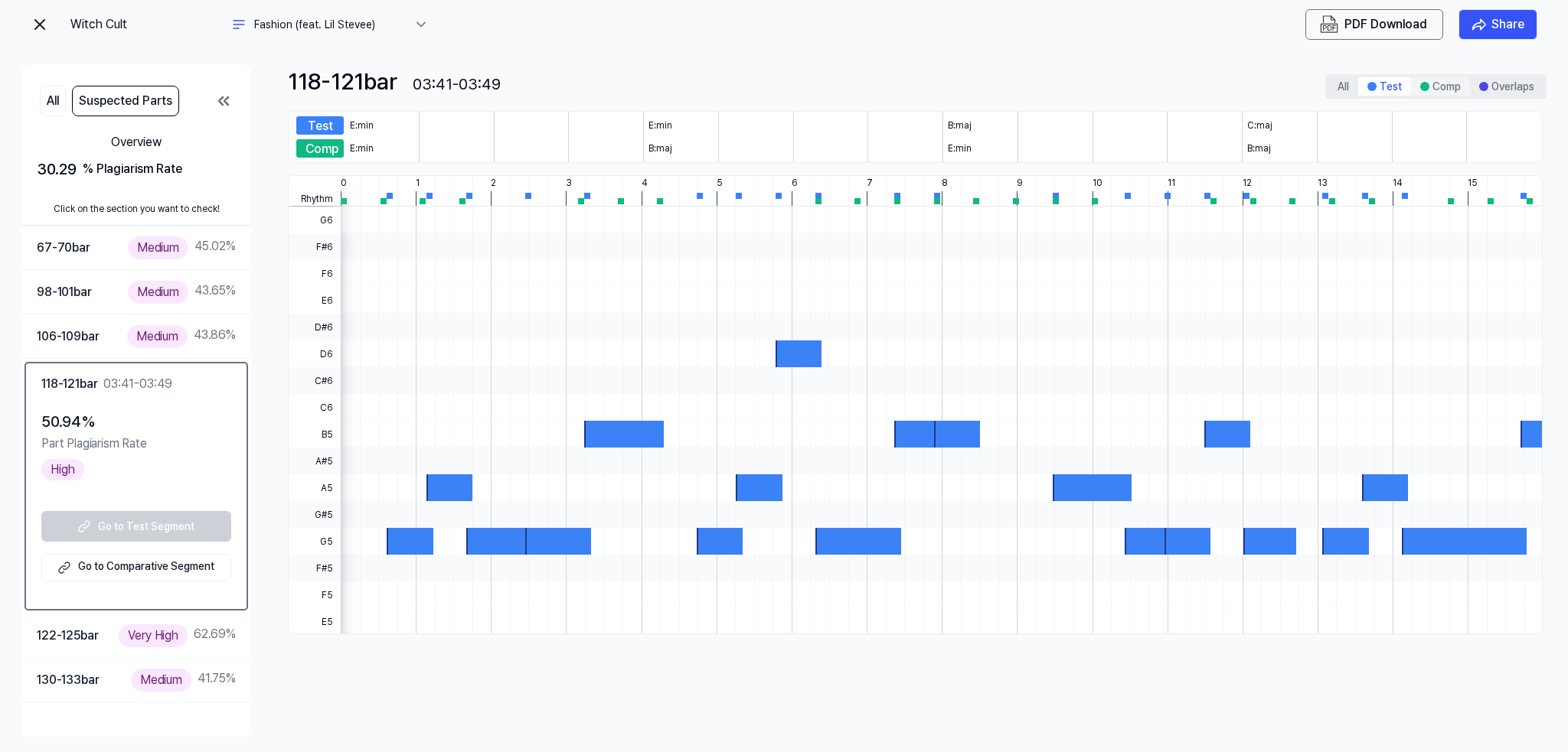
click at [1418, 92] on button "Comp" at bounding box center [1441, 86] width 59 height 19
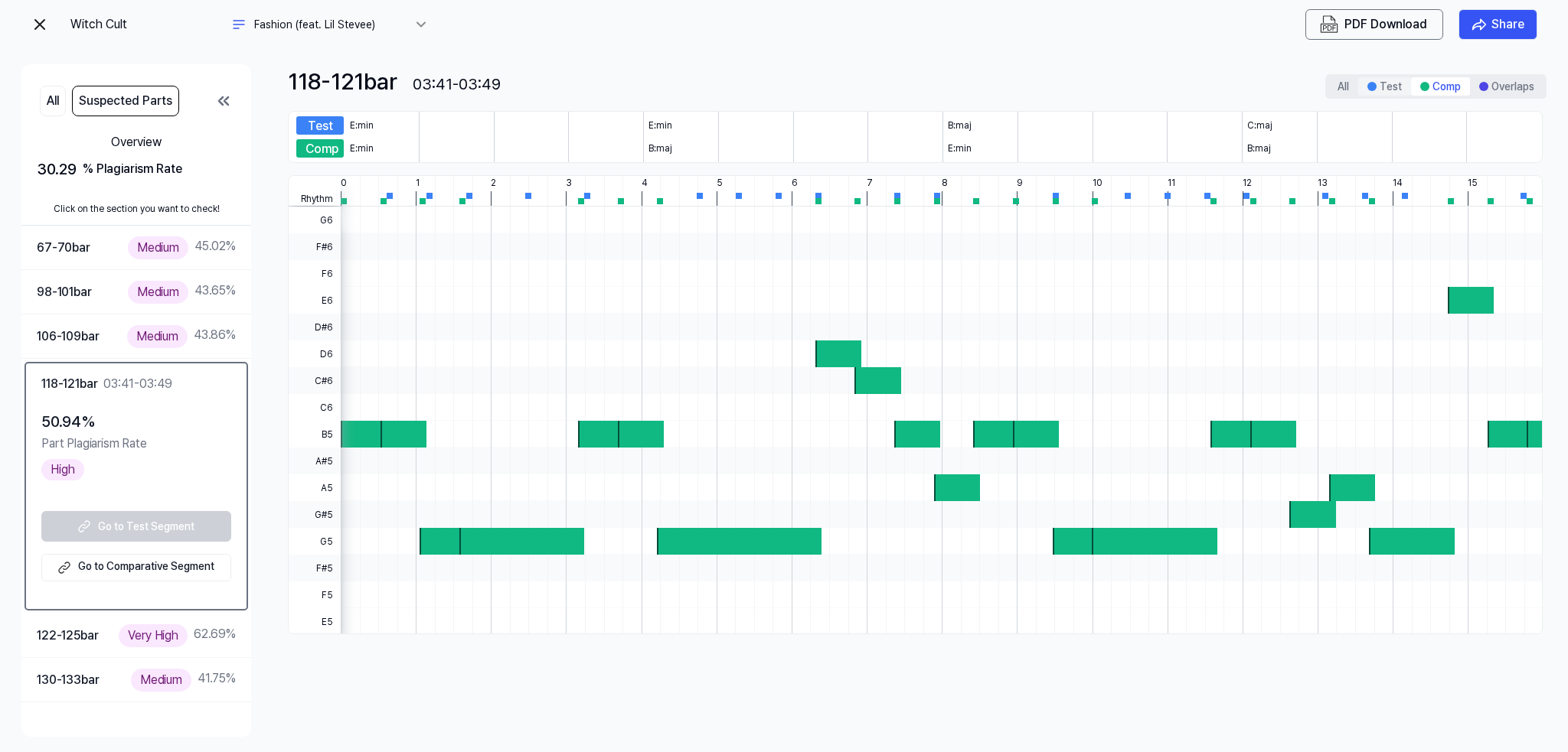
click at [1392, 92] on button "Test" at bounding box center [1385, 86] width 53 height 19
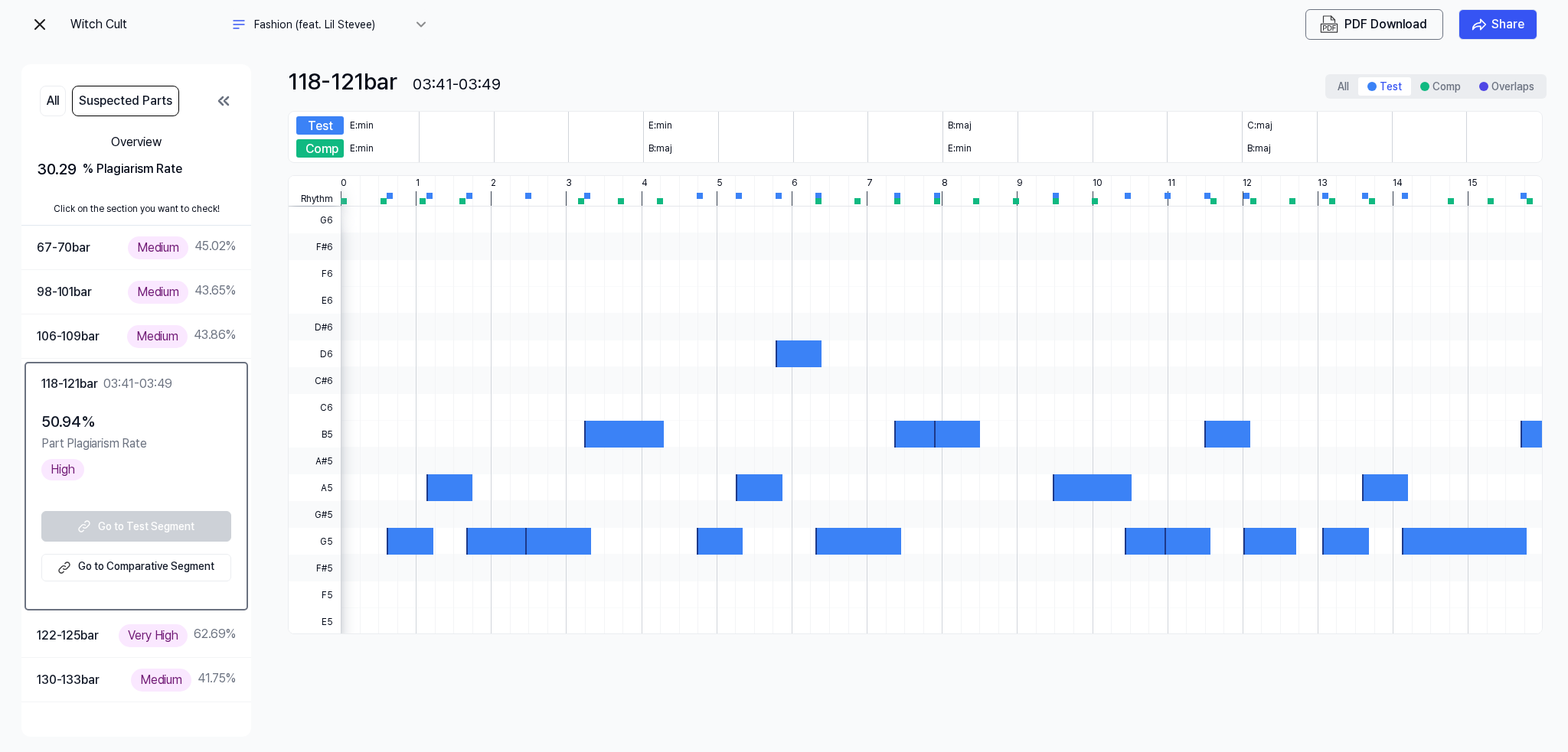
click at [32, 26] on img at bounding box center [40, 25] width 19 height 19
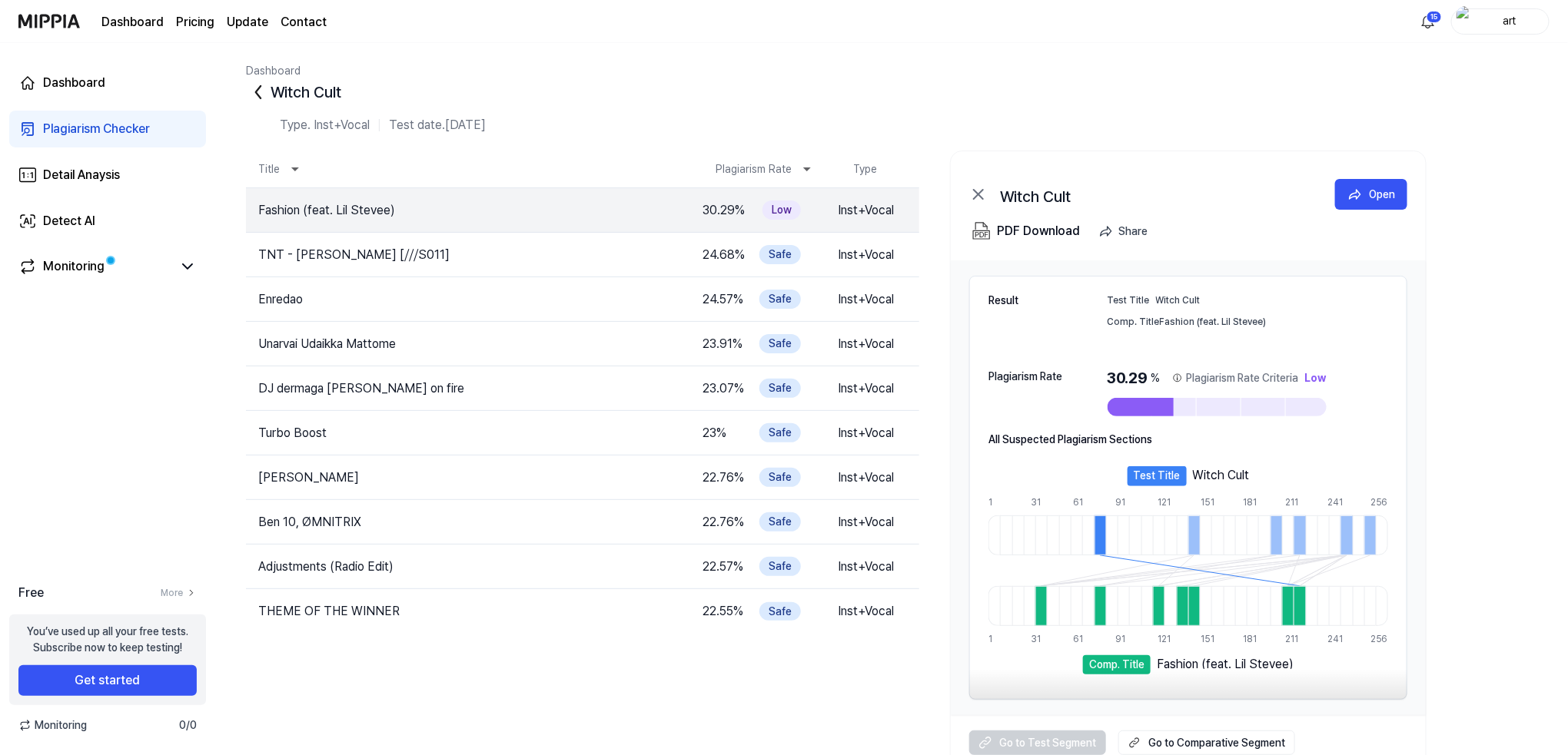
click at [259, 89] on icon at bounding box center [258, 92] width 24 height 24
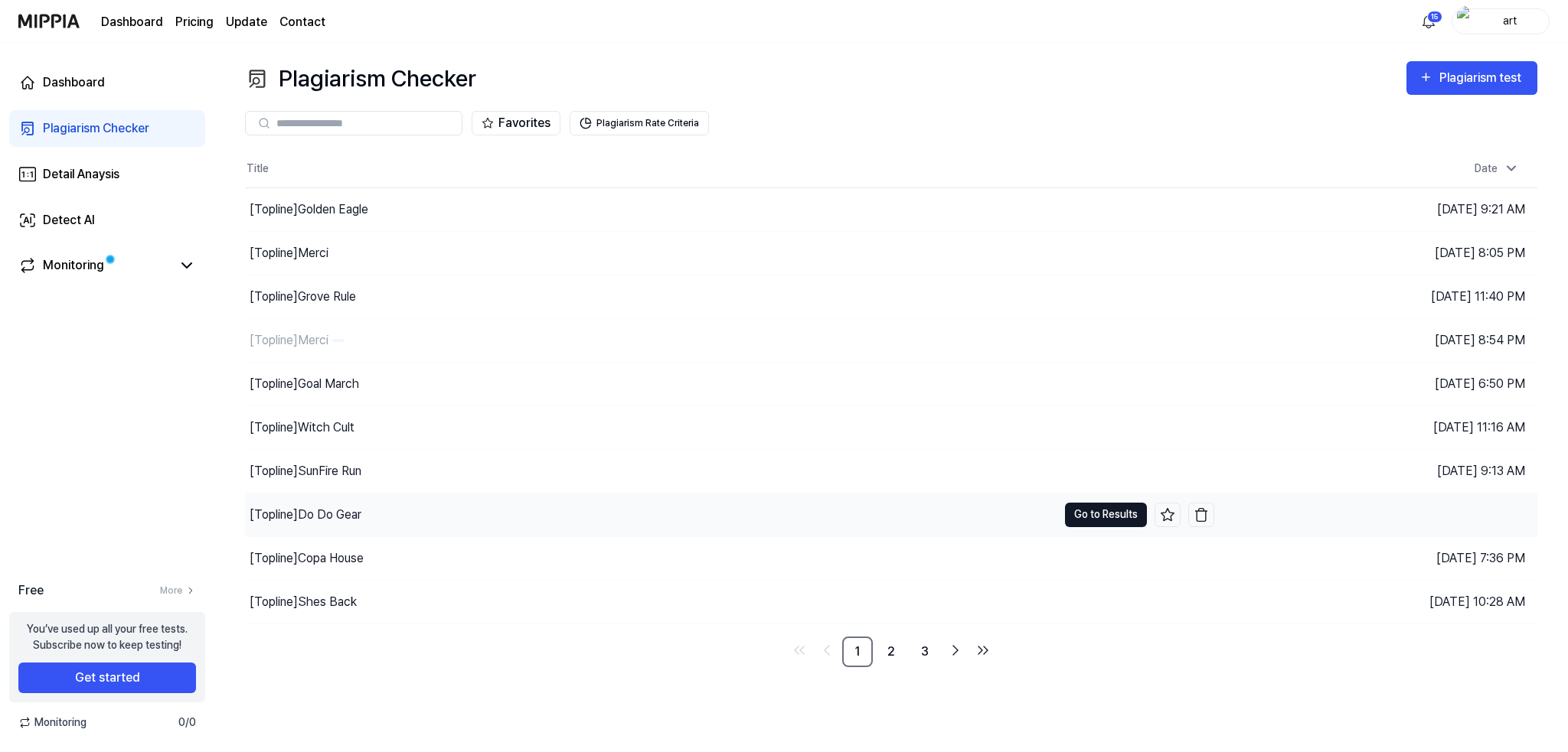
click at [1109, 524] on button "Go to Results" at bounding box center [1106, 515] width 82 height 24
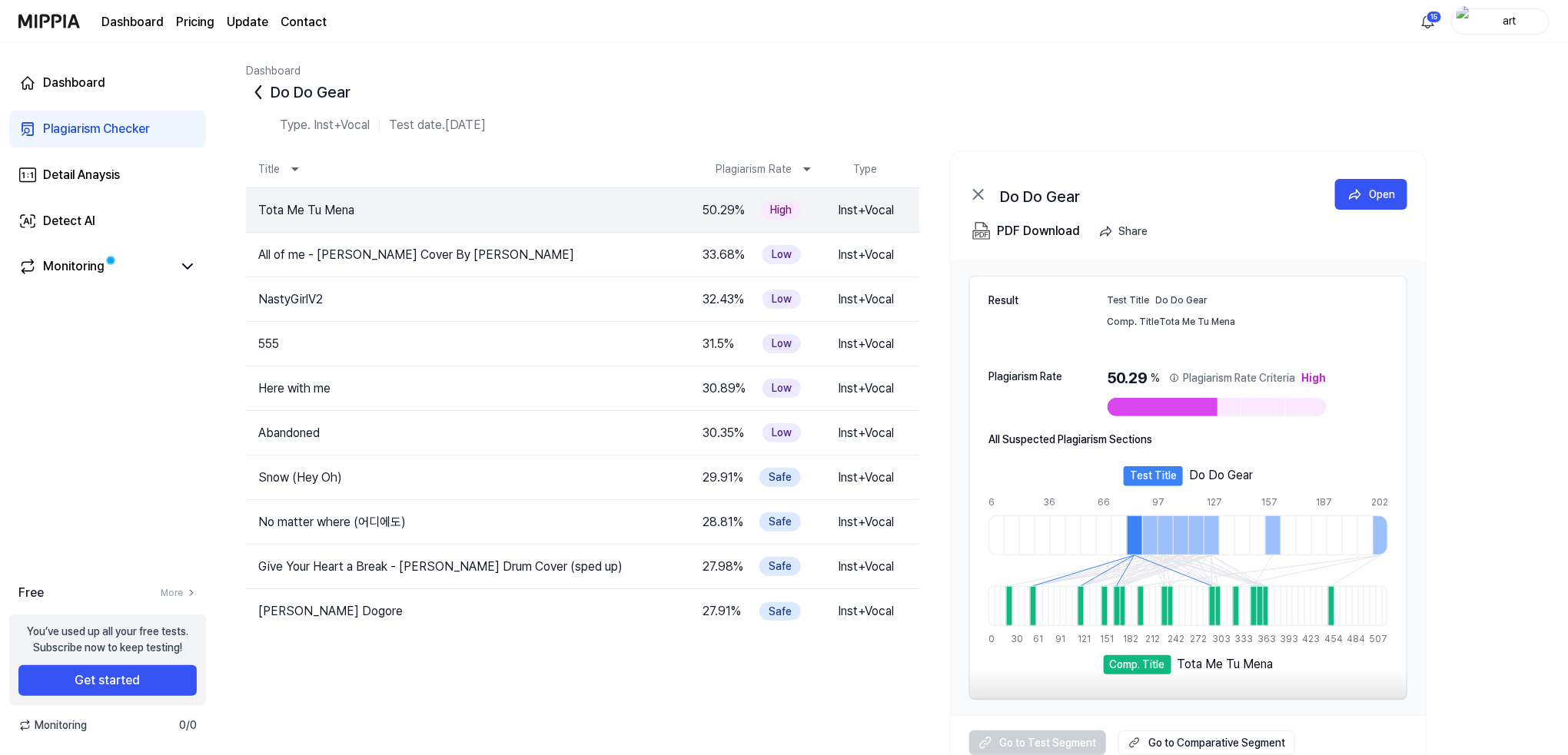
click at [244, 105] on div "Dashboard Do Do Gear Type. Inst+Vocal Test date. Jun 27, 2025 Title Plagiarism …" at bounding box center [891, 399] width 1352 height 712
click at [256, 94] on icon at bounding box center [258, 92] width 24 height 24
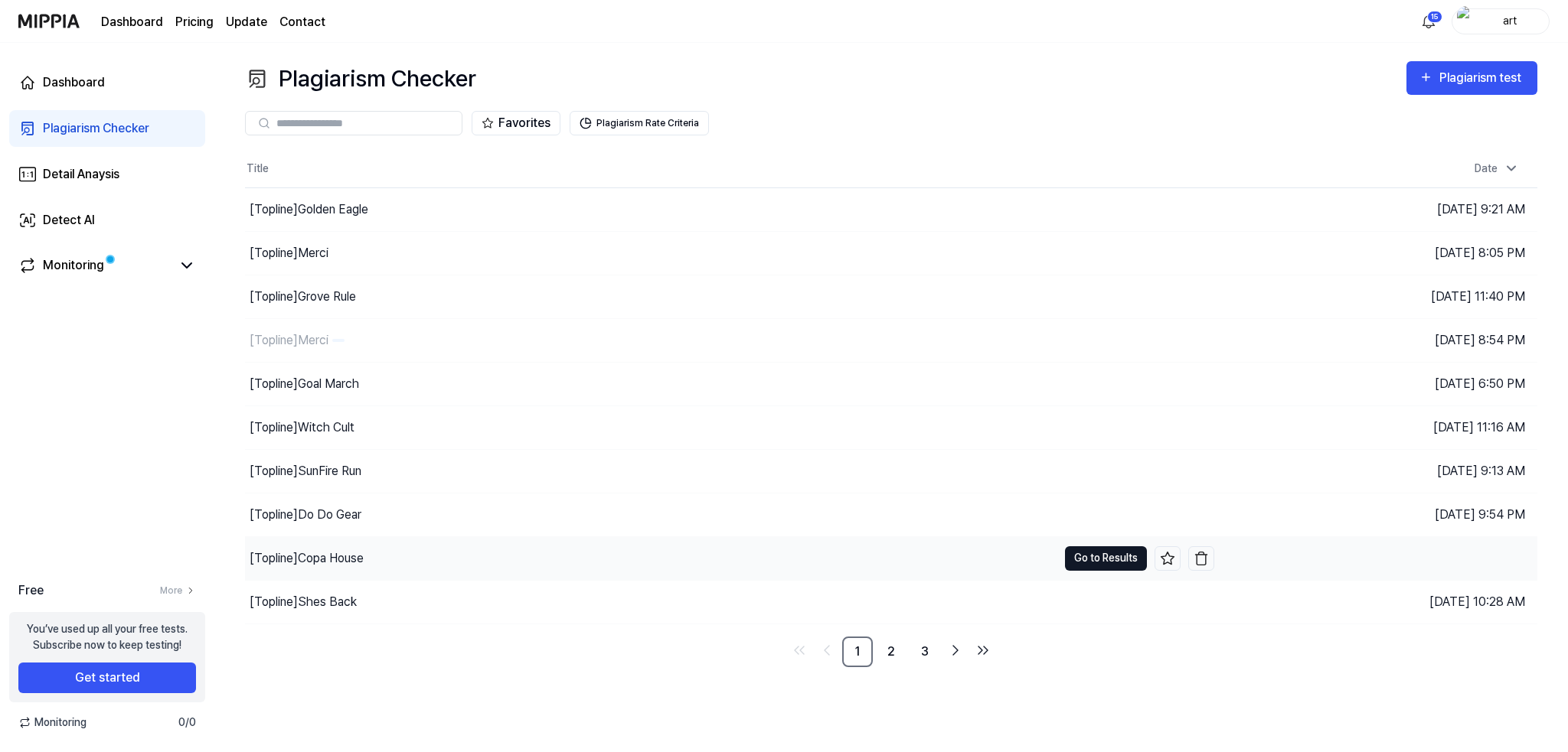
click at [1135, 556] on button "Go to Results" at bounding box center [1106, 558] width 82 height 24
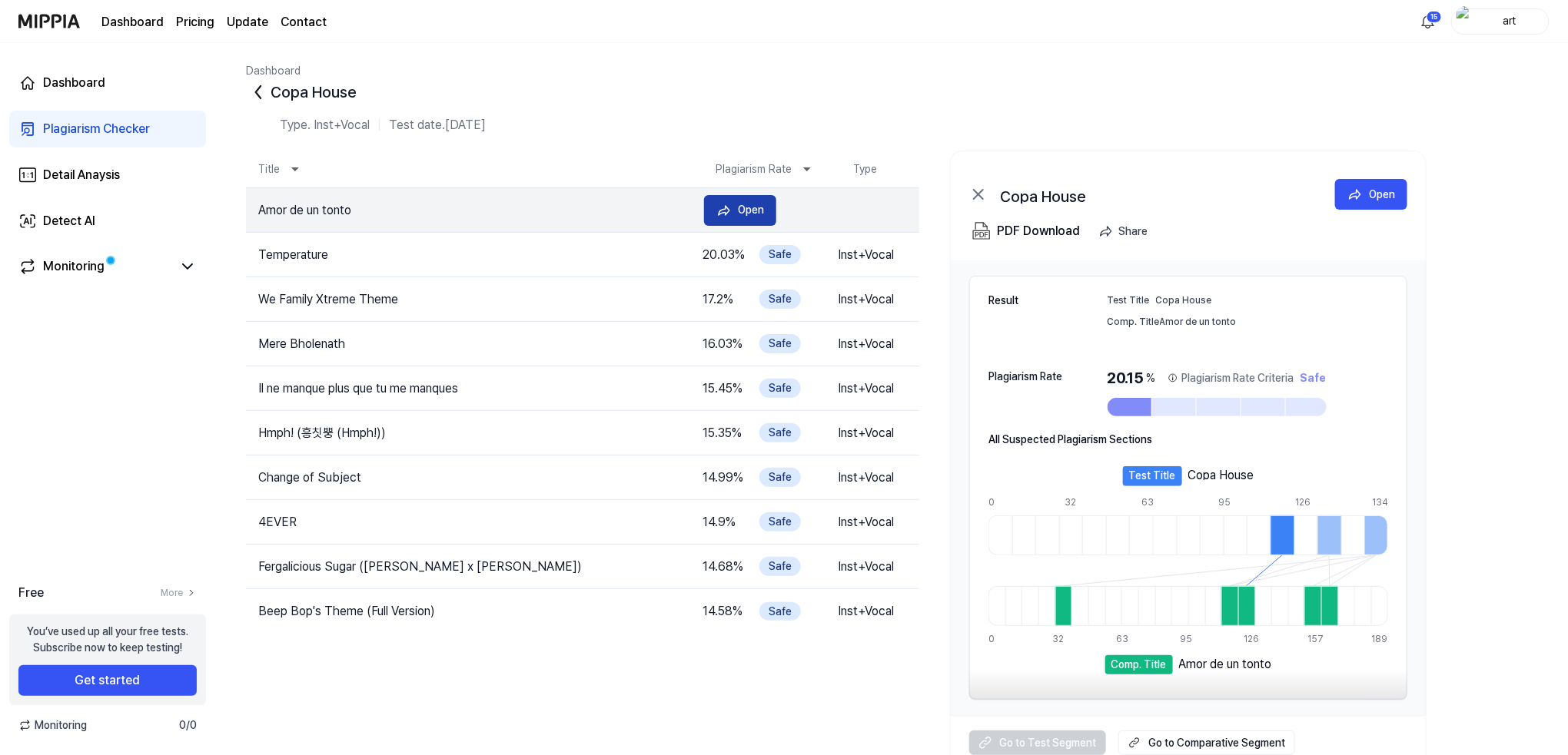
click at [744, 210] on div "Open" at bounding box center [751, 209] width 26 height 17
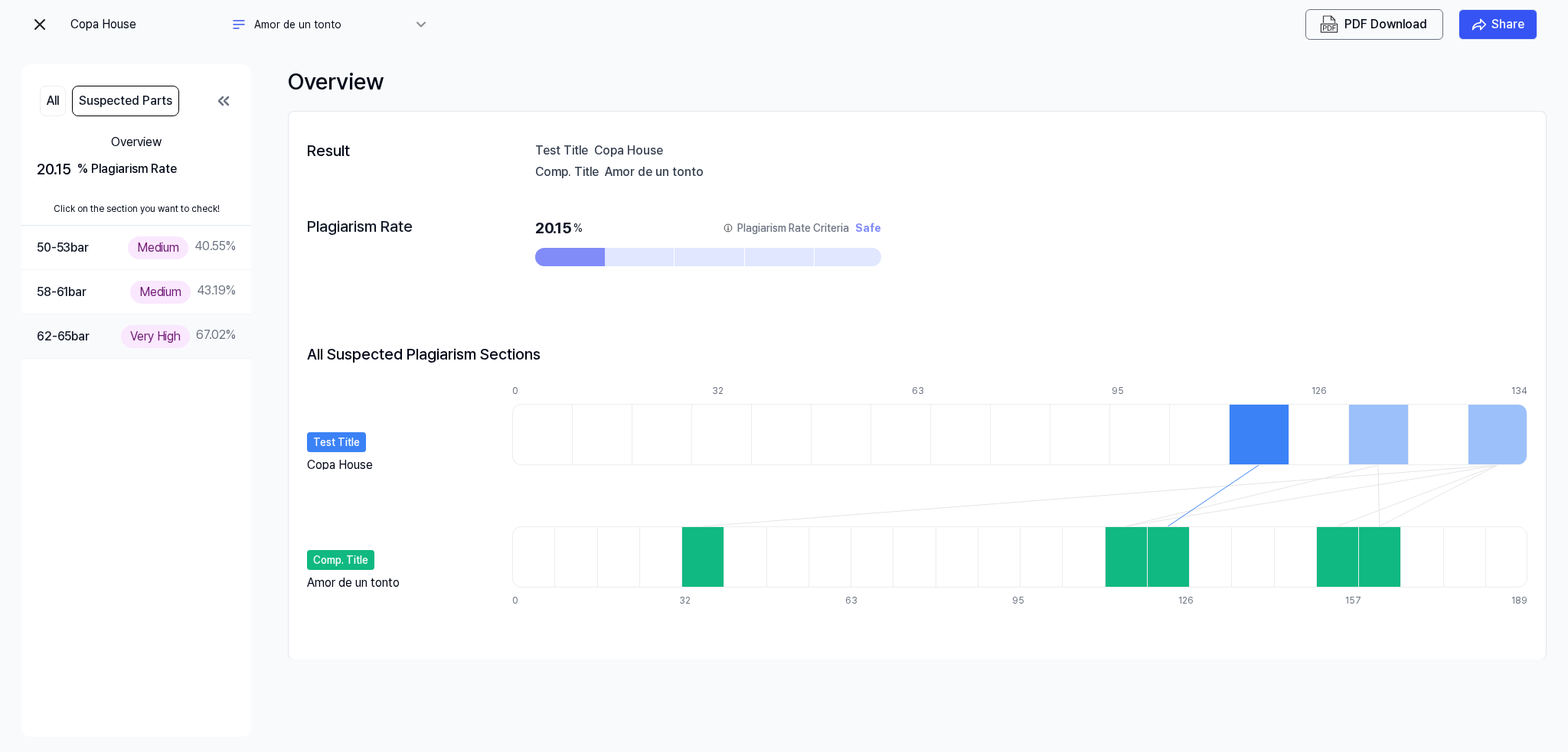
click at [202, 337] on div "Very High 67.02 %" at bounding box center [179, 336] width 115 height 22
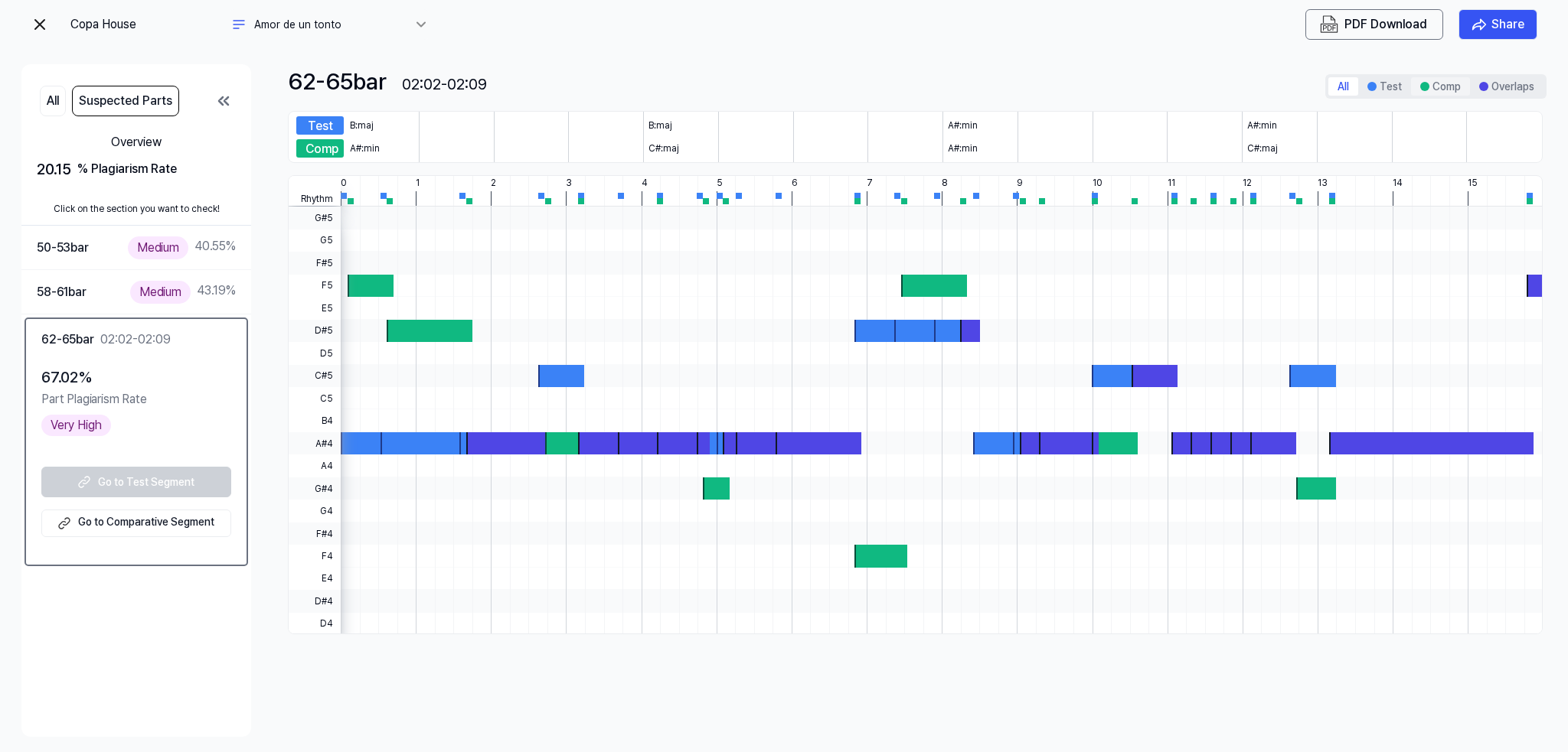
click at [1439, 86] on button "Comp" at bounding box center [1441, 86] width 59 height 19
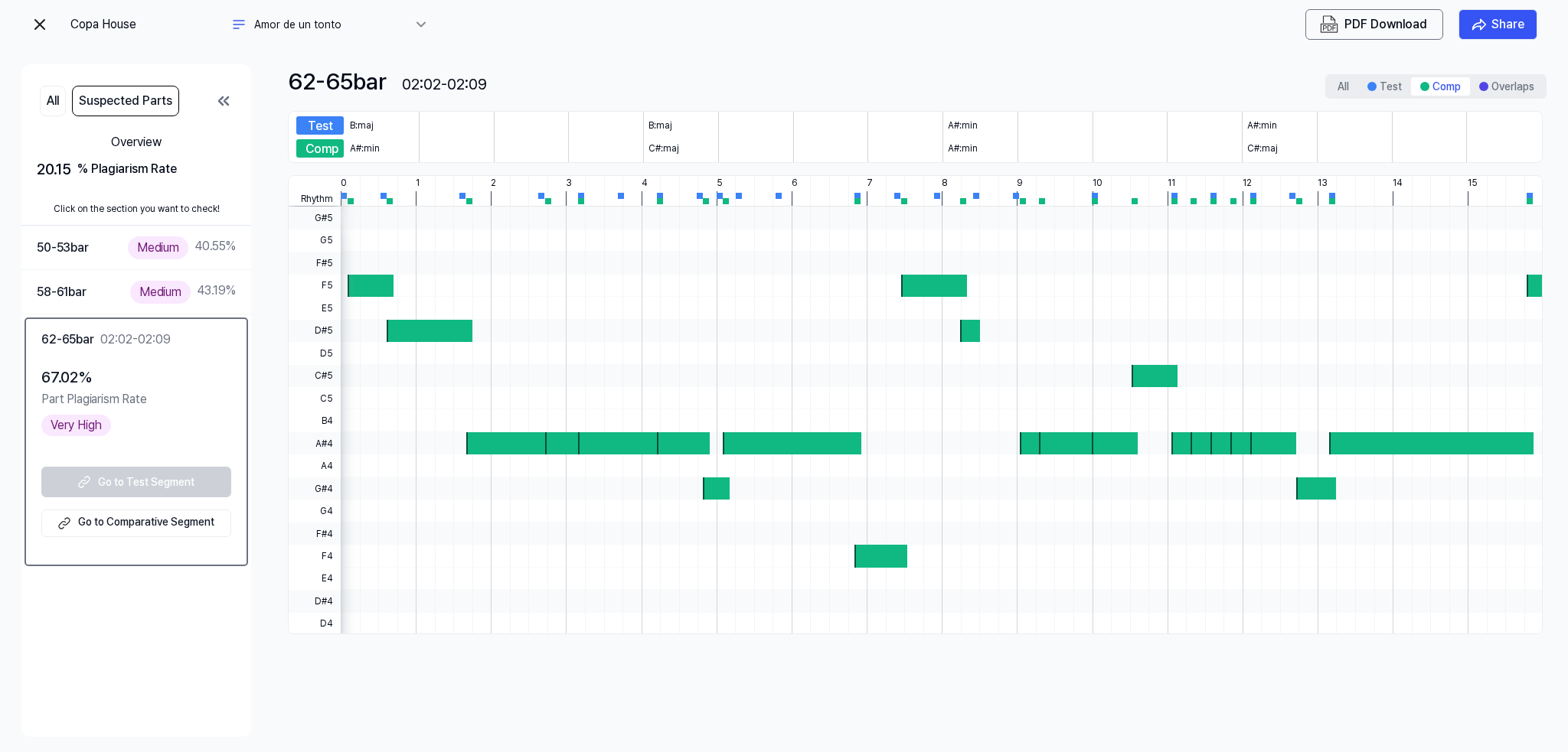
click at [1379, 97] on div "All Test Comp Overlaps" at bounding box center [1435, 86] width 221 height 24
click at [1488, 83] on button "Overlaps" at bounding box center [1507, 86] width 73 height 19
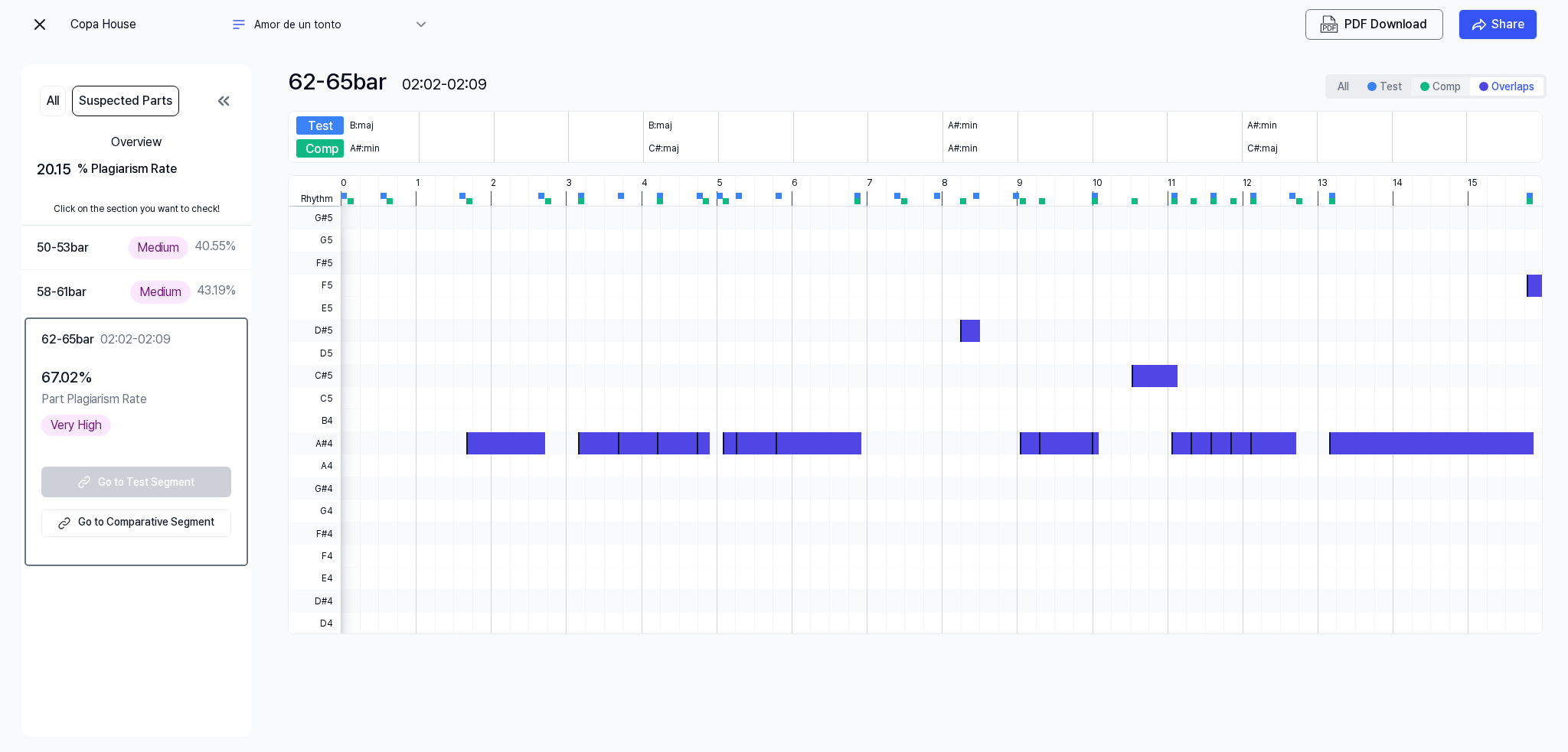
click at [1438, 85] on button "Comp" at bounding box center [1441, 86] width 59 height 19
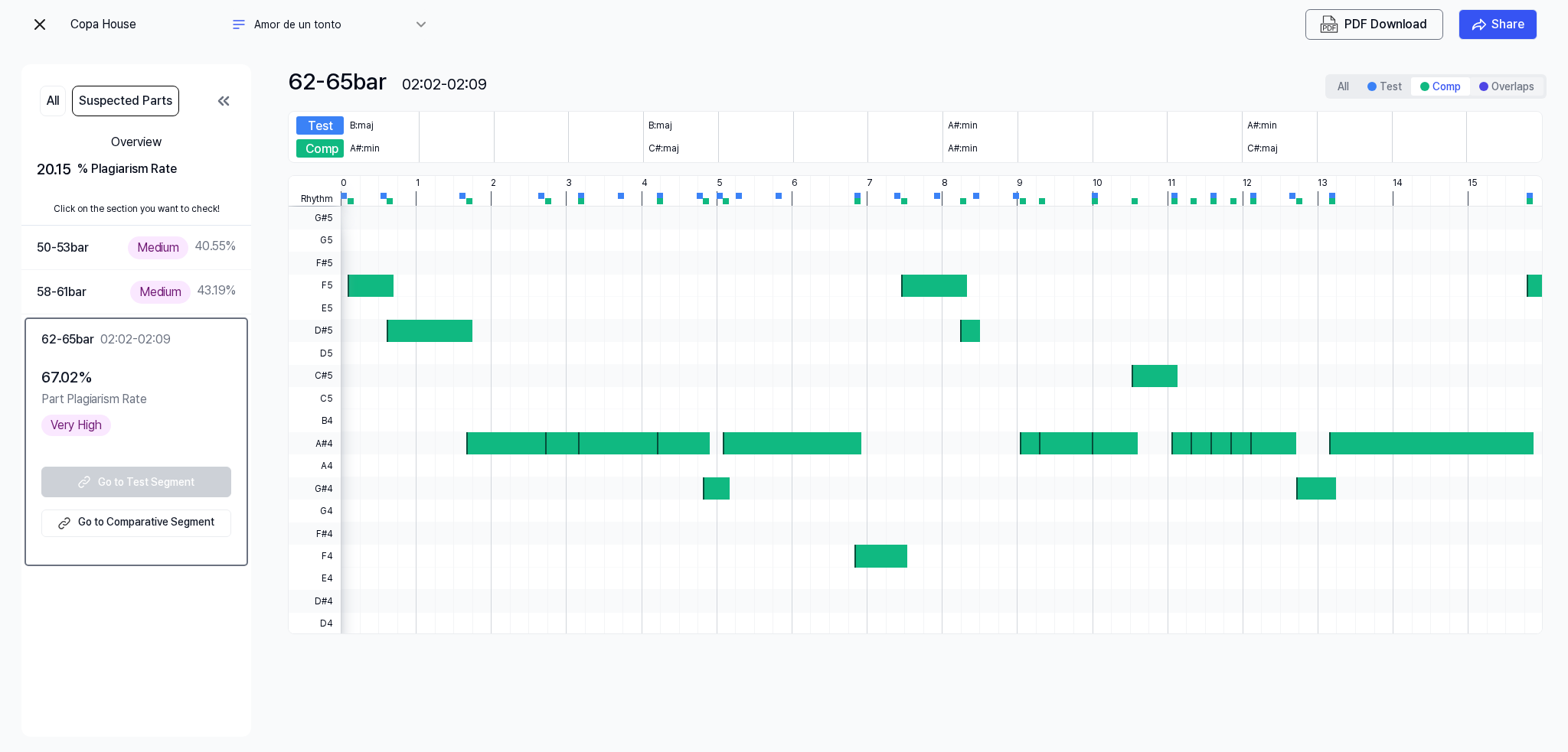
click at [1500, 79] on button "Overlaps" at bounding box center [1507, 86] width 73 height 19
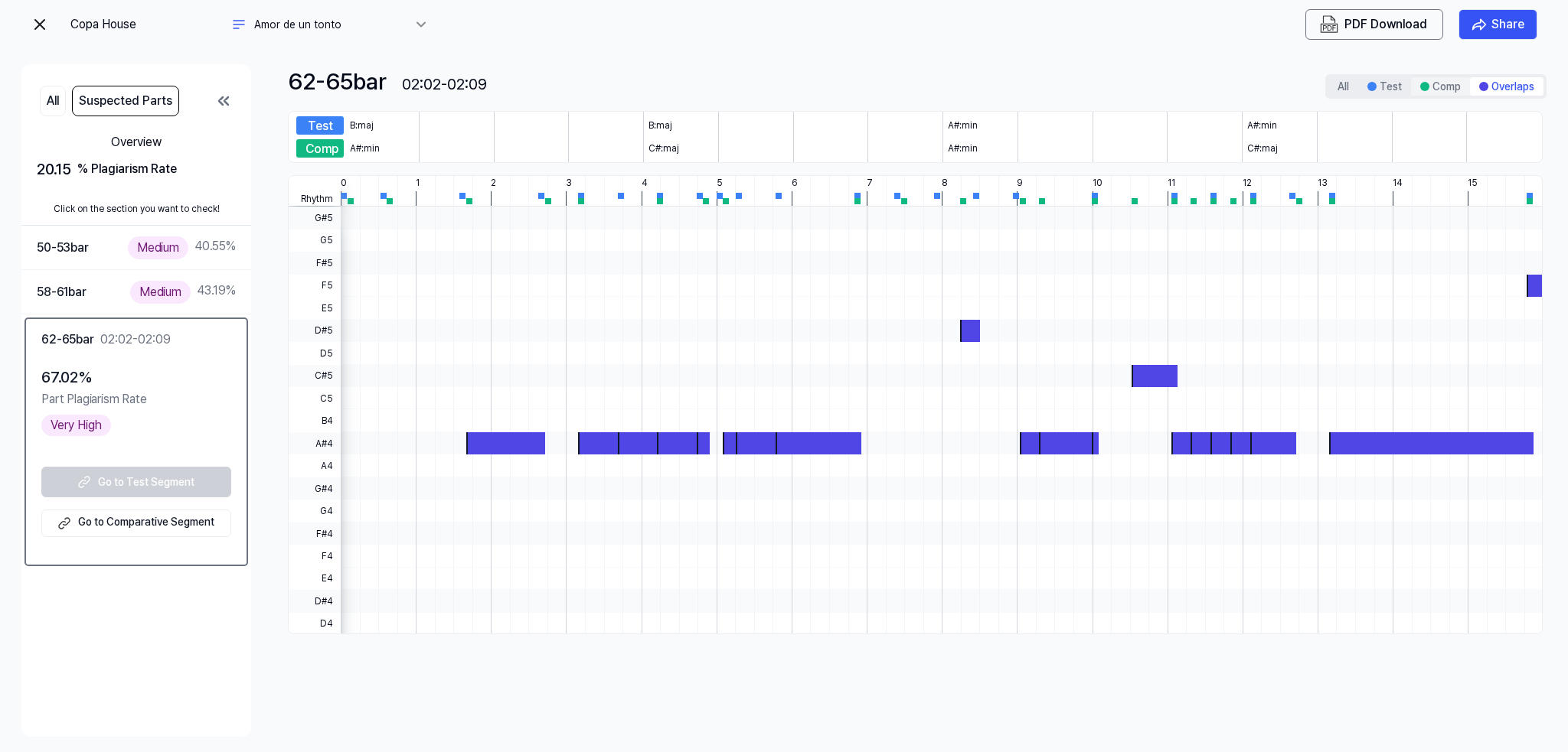
click at [1453, 83] on button "Comp" at bounding box center [1441, 86] width 59 height 19
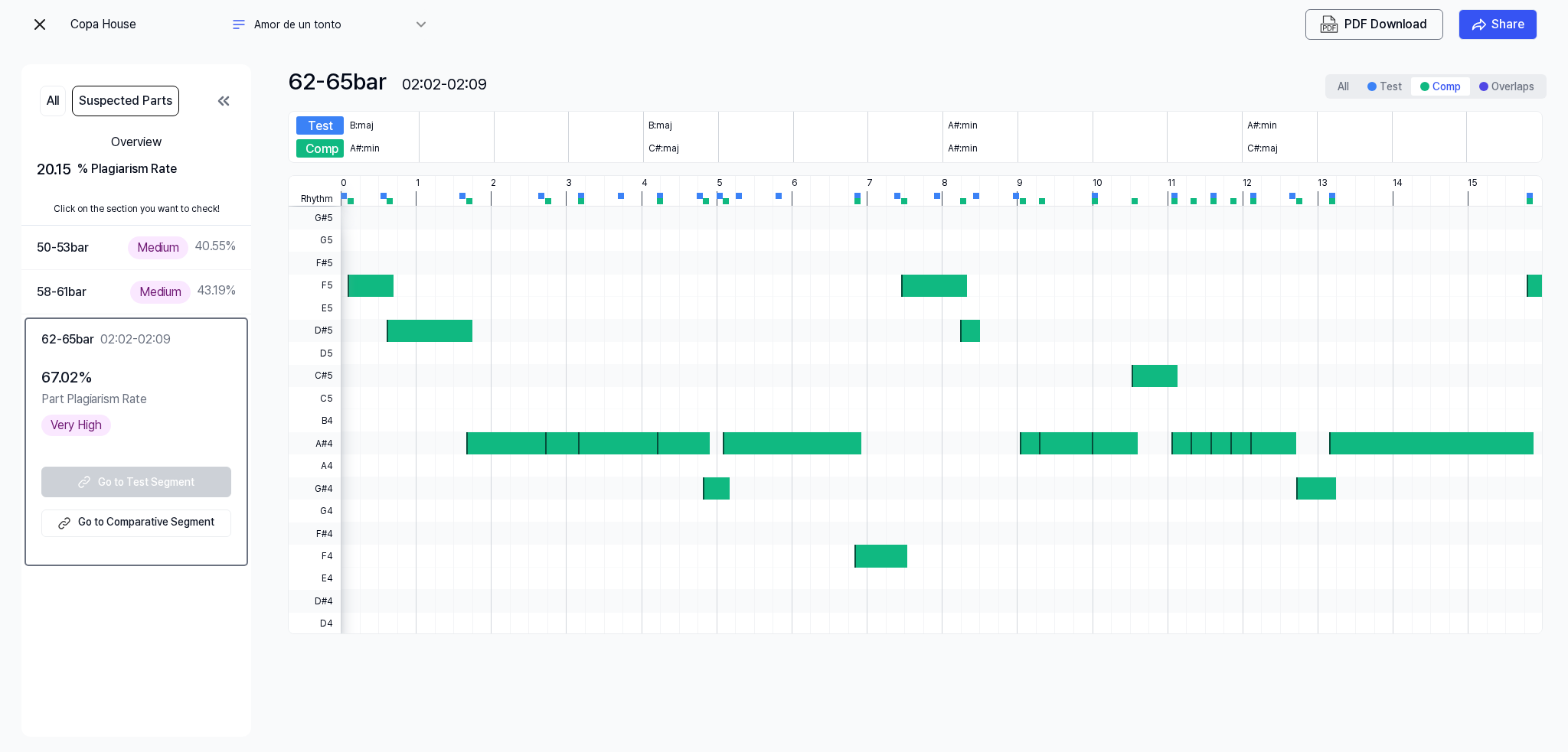
click at [38, 27] on img at bounding box center [40, 25] width 19 height 19
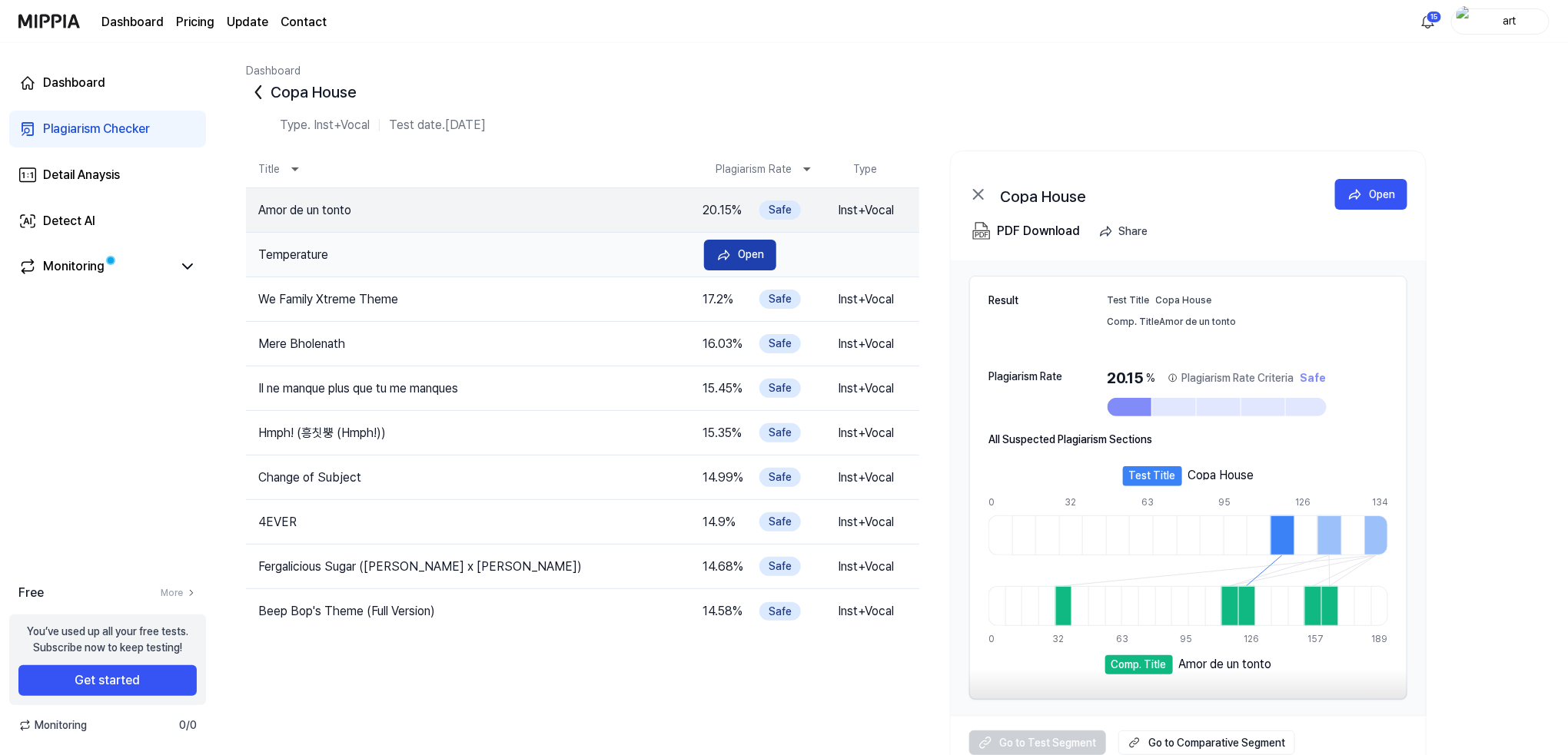
click at [739, 261] on div "Open" at bounding box center [751, 254] width 26 height 17
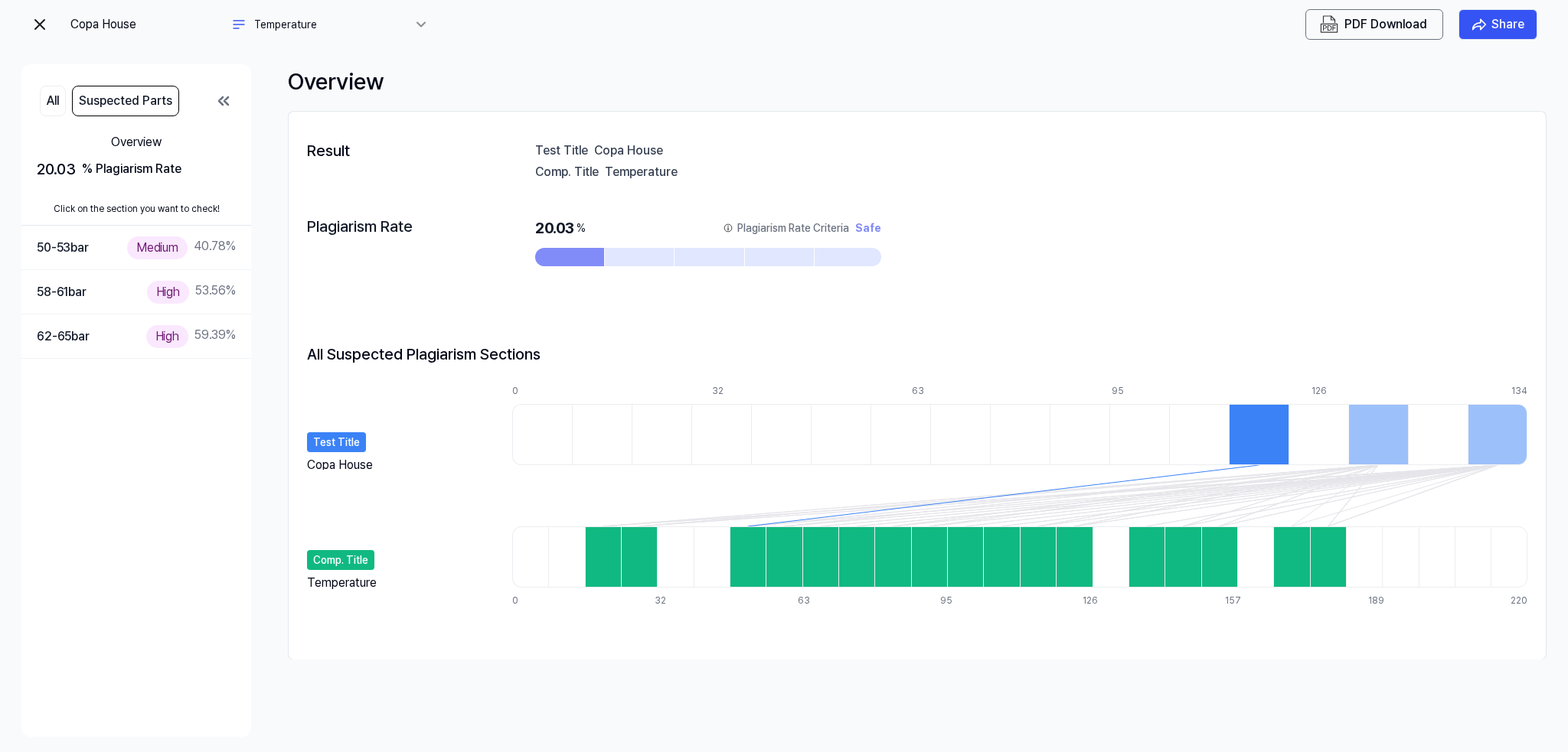
click at [43, 23] on img at bounding box center [40, 25] width 19 height 19
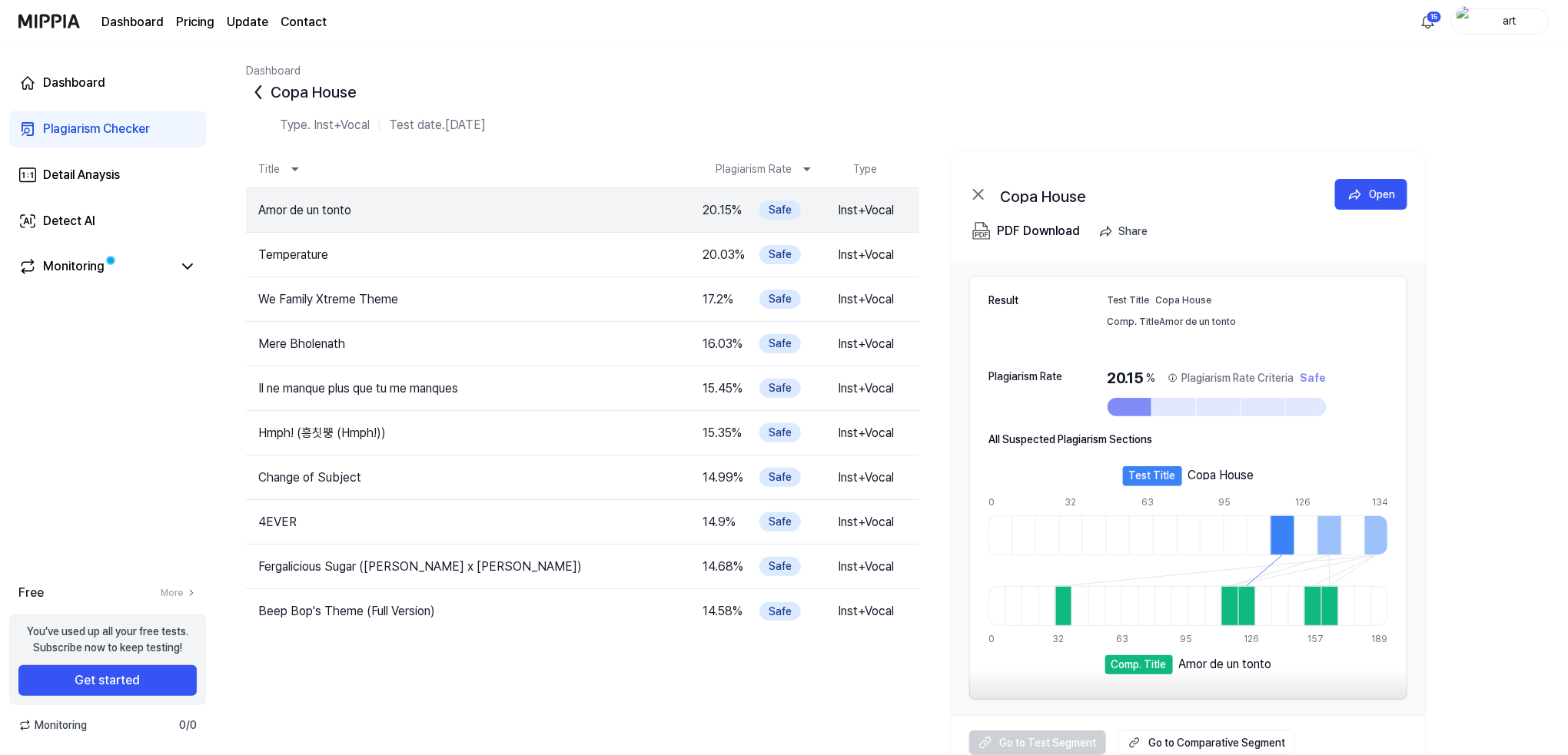
click at [255, 91] on icon at bounding box center [258, 92] width 24 height 24
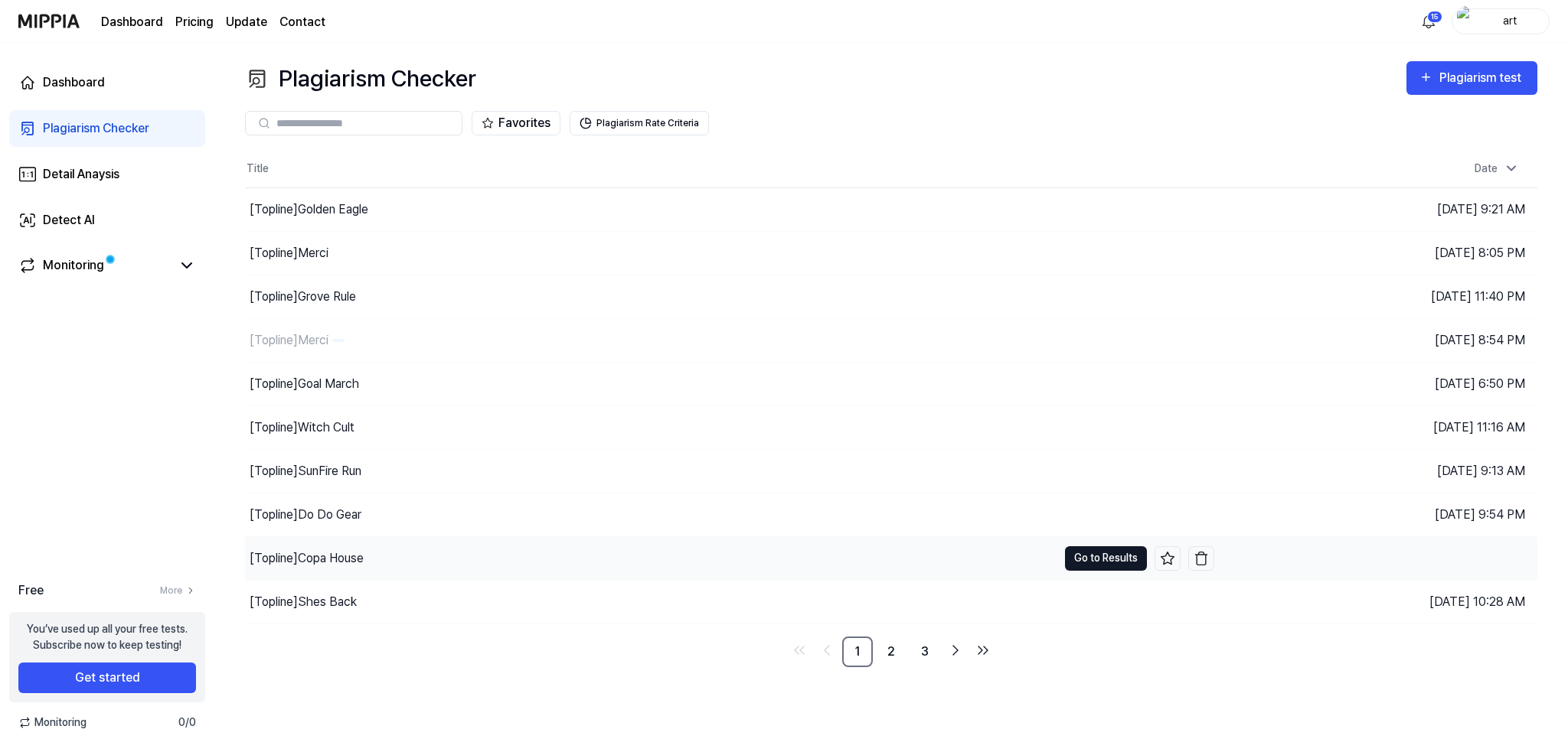
click at [1100, 562] on button "Go to Results" at bounding box center [1106, 558] width 82 height 24
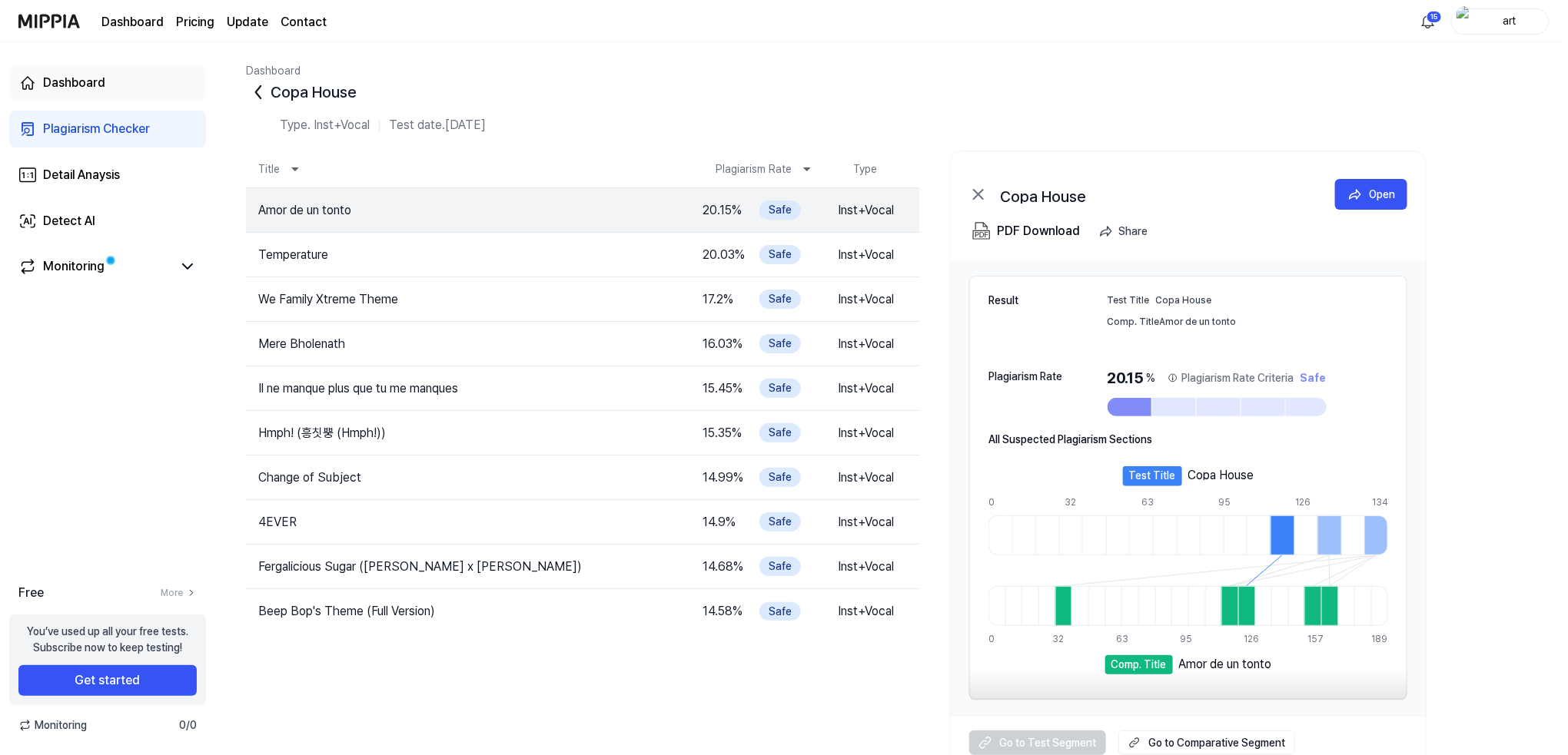
click at [89, 80] on div "Dashboard" at bounding box center [73, 83] width 62 height 19
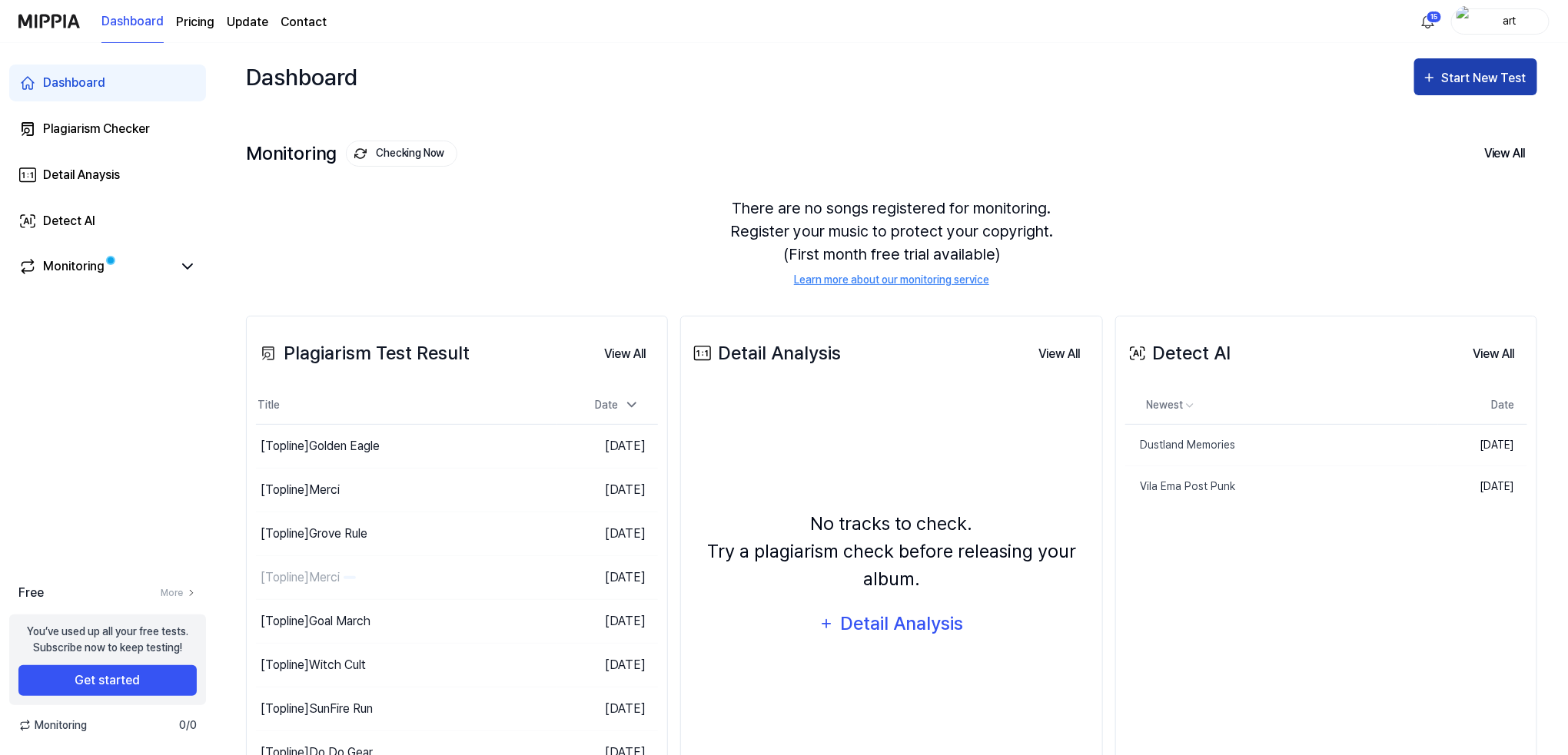
click at [1436, 74] on icon "button" at bounding box center [1429, 78] width 16 height 19
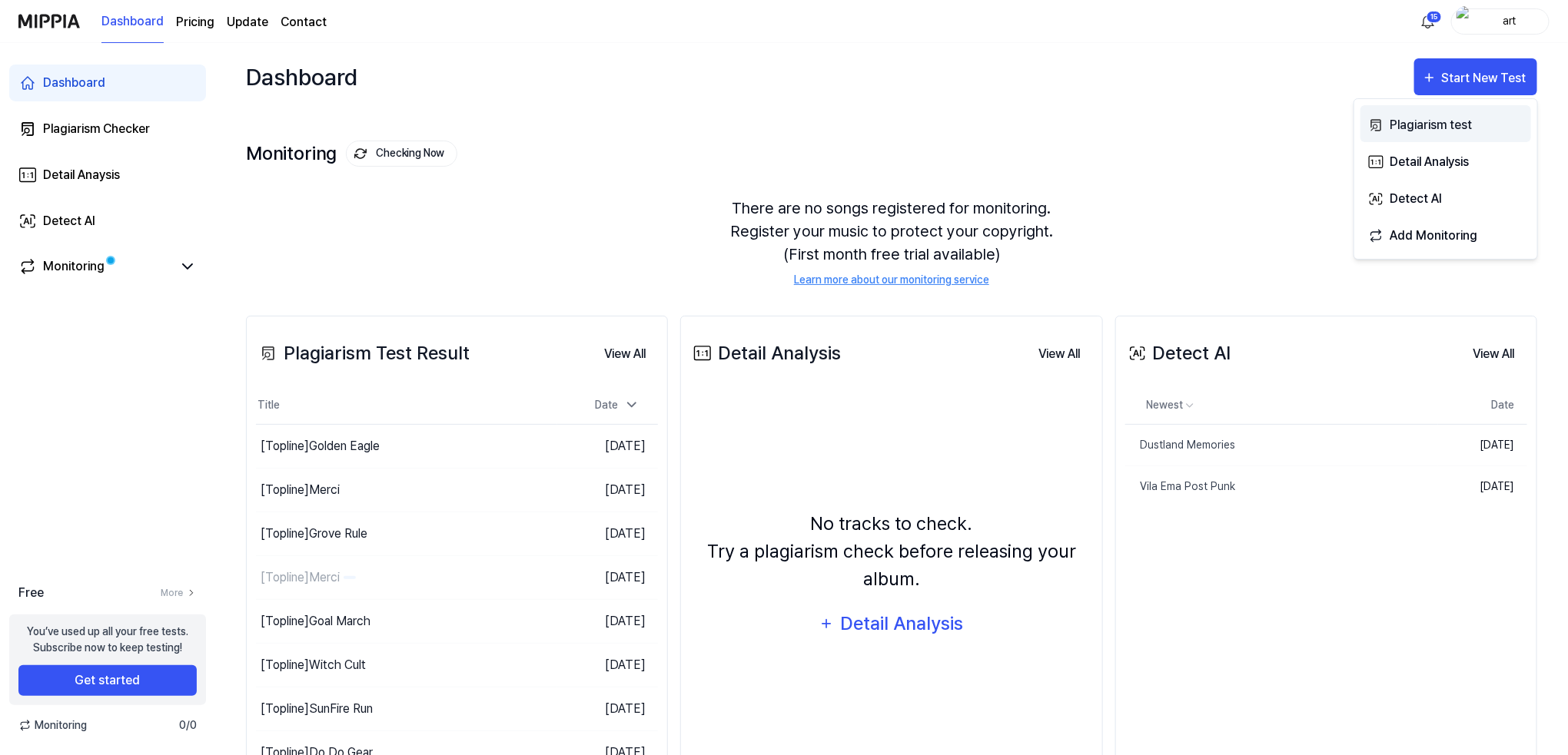
click at [1369, 126] on icon "button" at bounding box center [1375, 126] width 16 height 19
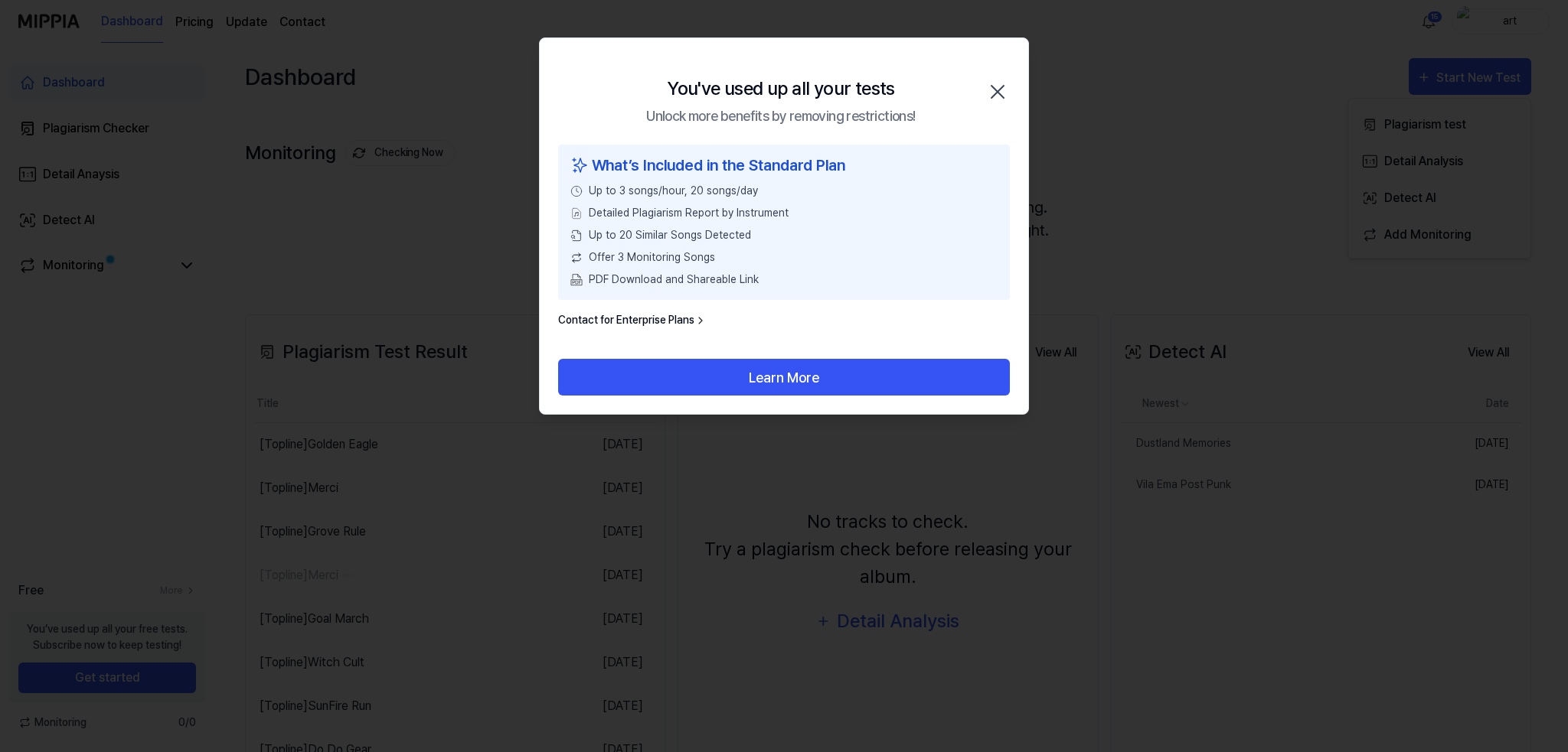
click at [994, 89] on icon "button" at bounding box center [997, 92] width 12 height 12
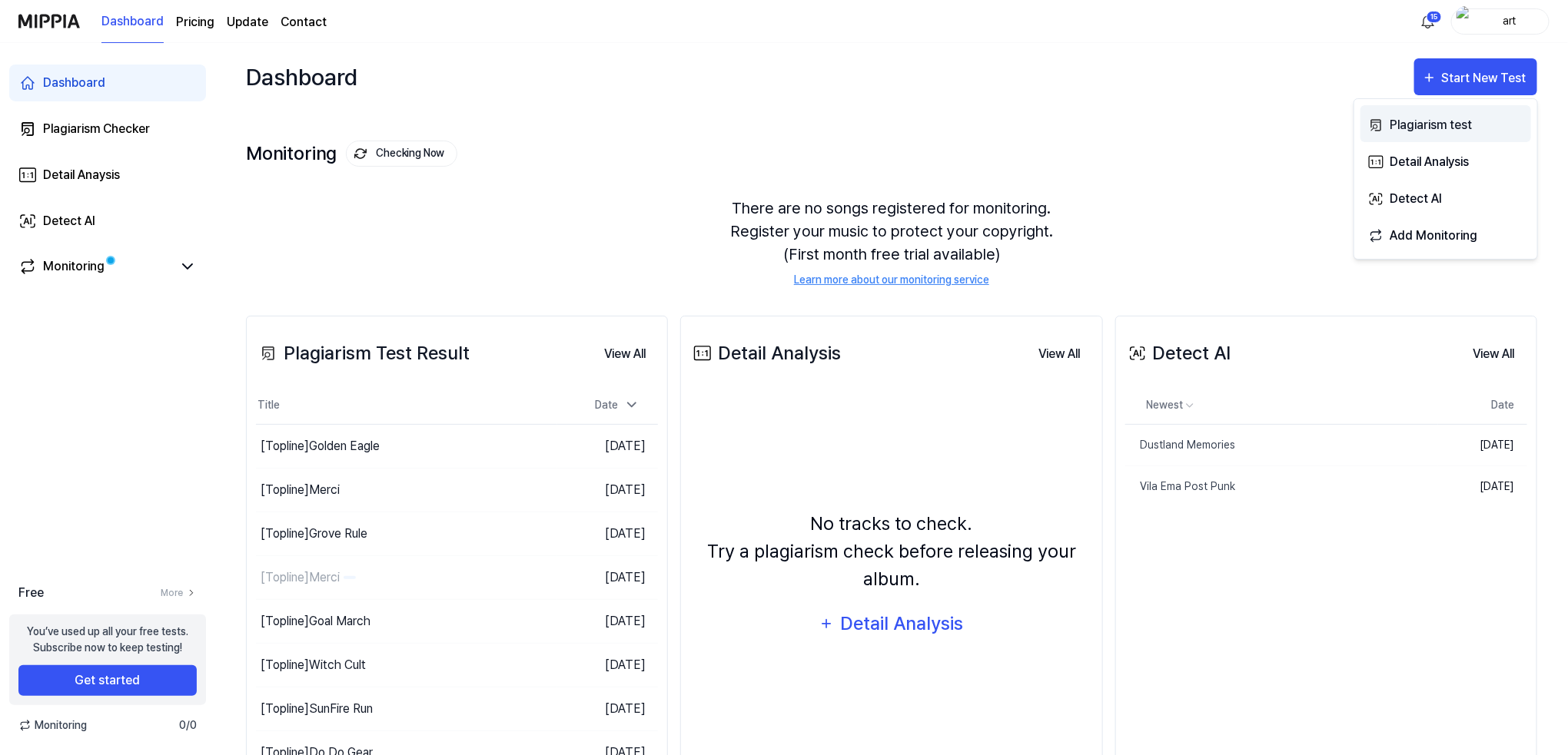
click at [1417, 138] on button "Plagiarism test" at bounding box center [1445, 124] width 170 height 37
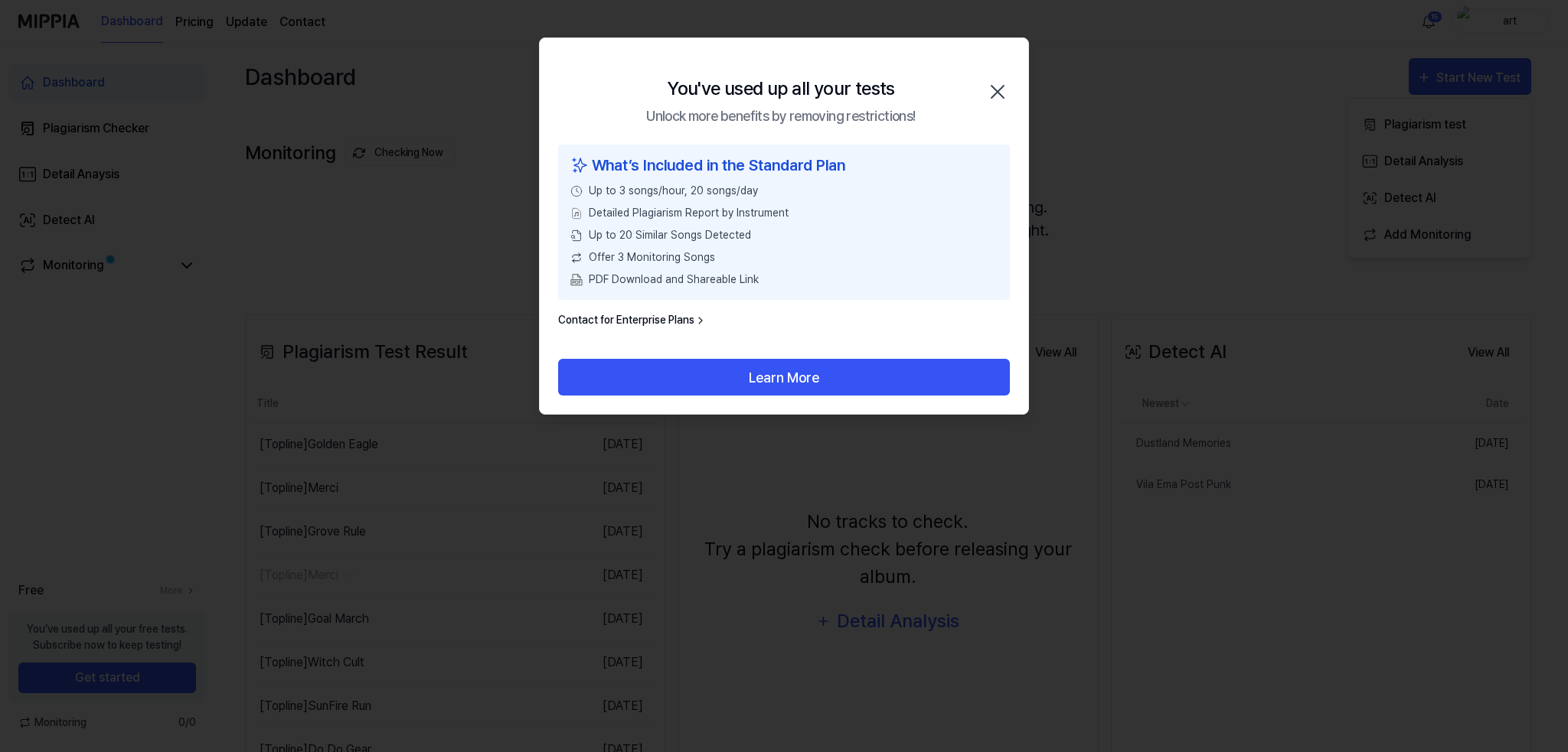
click at [995, 97] on icon "button" at bounding box center [997, 92] width 24 height 24
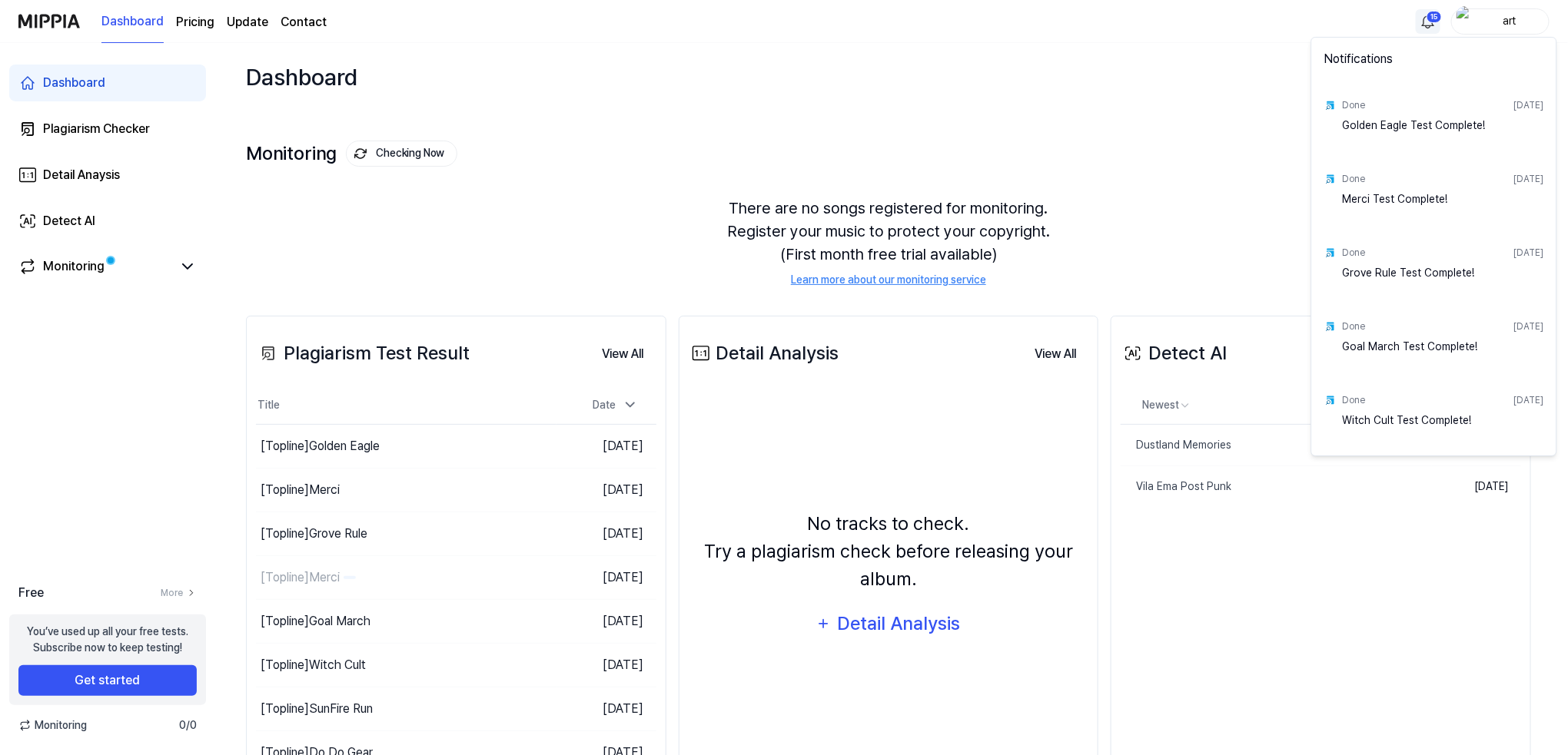
click at [1428, 12] on html "Dashboard Pricing Update Contact 15 art Dashboard Plagiarism Checker Detail Ana…" at bounding box center [784, 378] width 1568 height 755
click at [1091, 108] on html "Dashboard Pricing Update Contact art Dashboard Plagiarism Checker Detail Anaysi…" at bounding box center [787, 378] width 1574 height 755
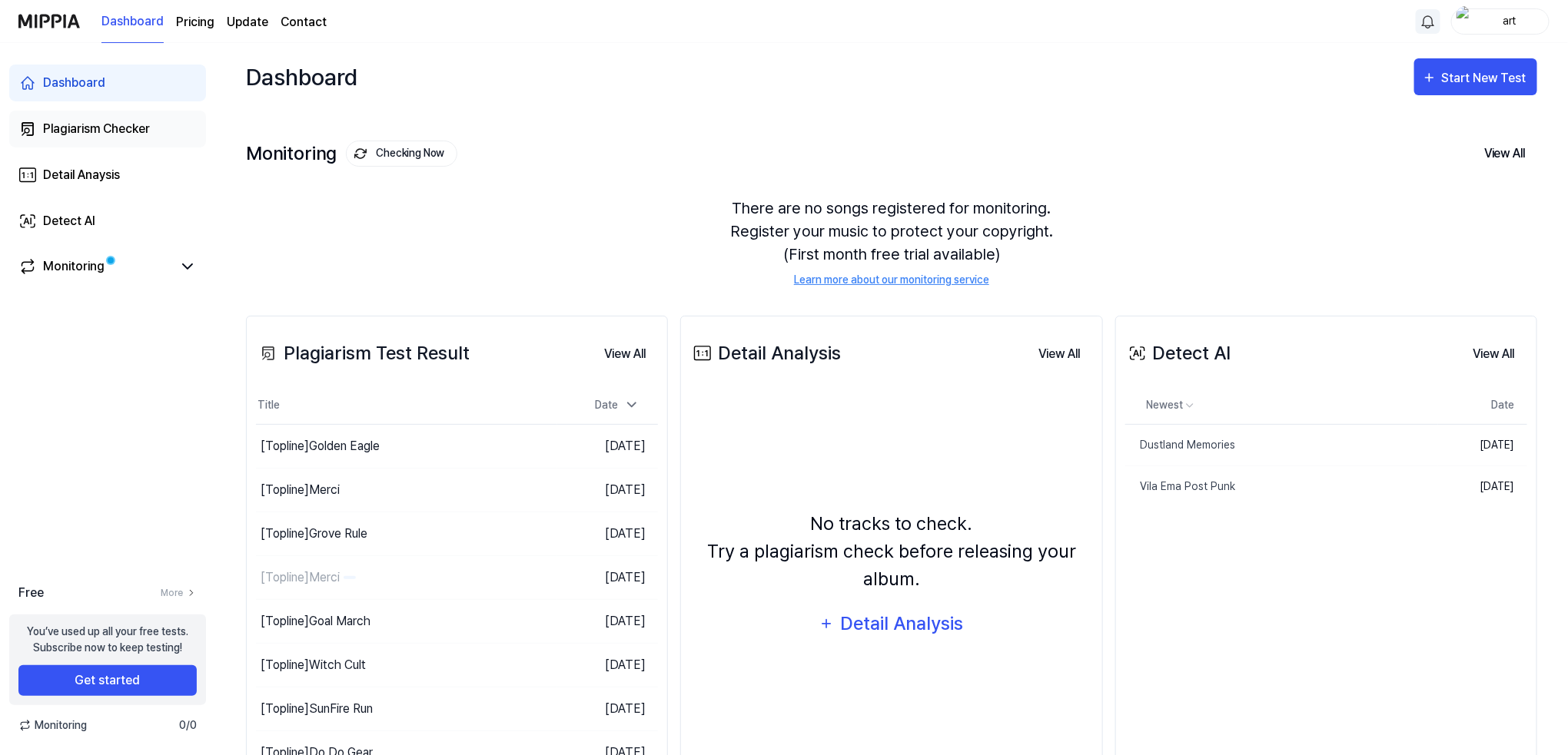
click at [104, 132] on div "Plagiarism Checker" at bounding box center [96, 129] width 107 height 19
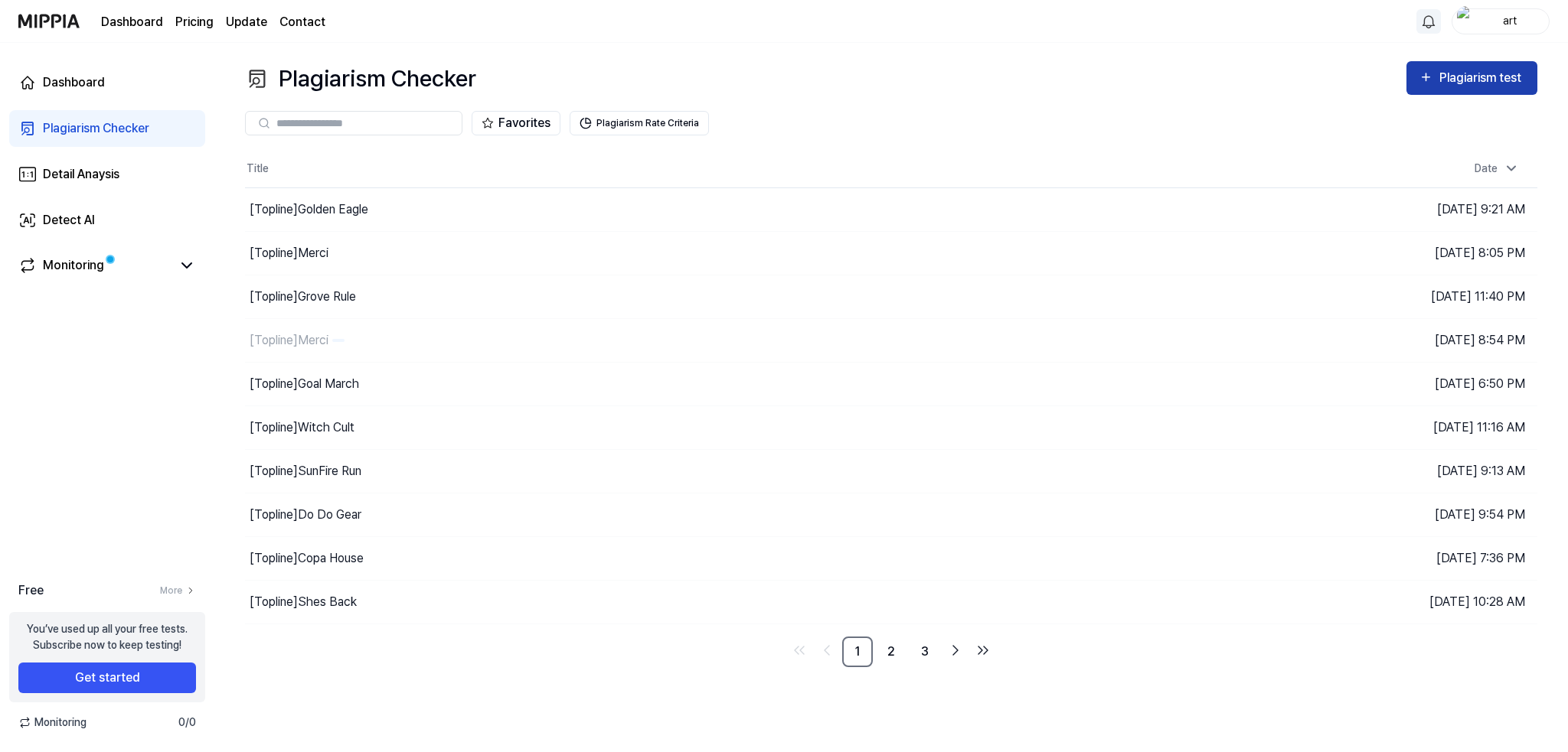
click at [1407, 81] on button "Plagiarism test" at bounding box center [1472, 78] width 131 height 33
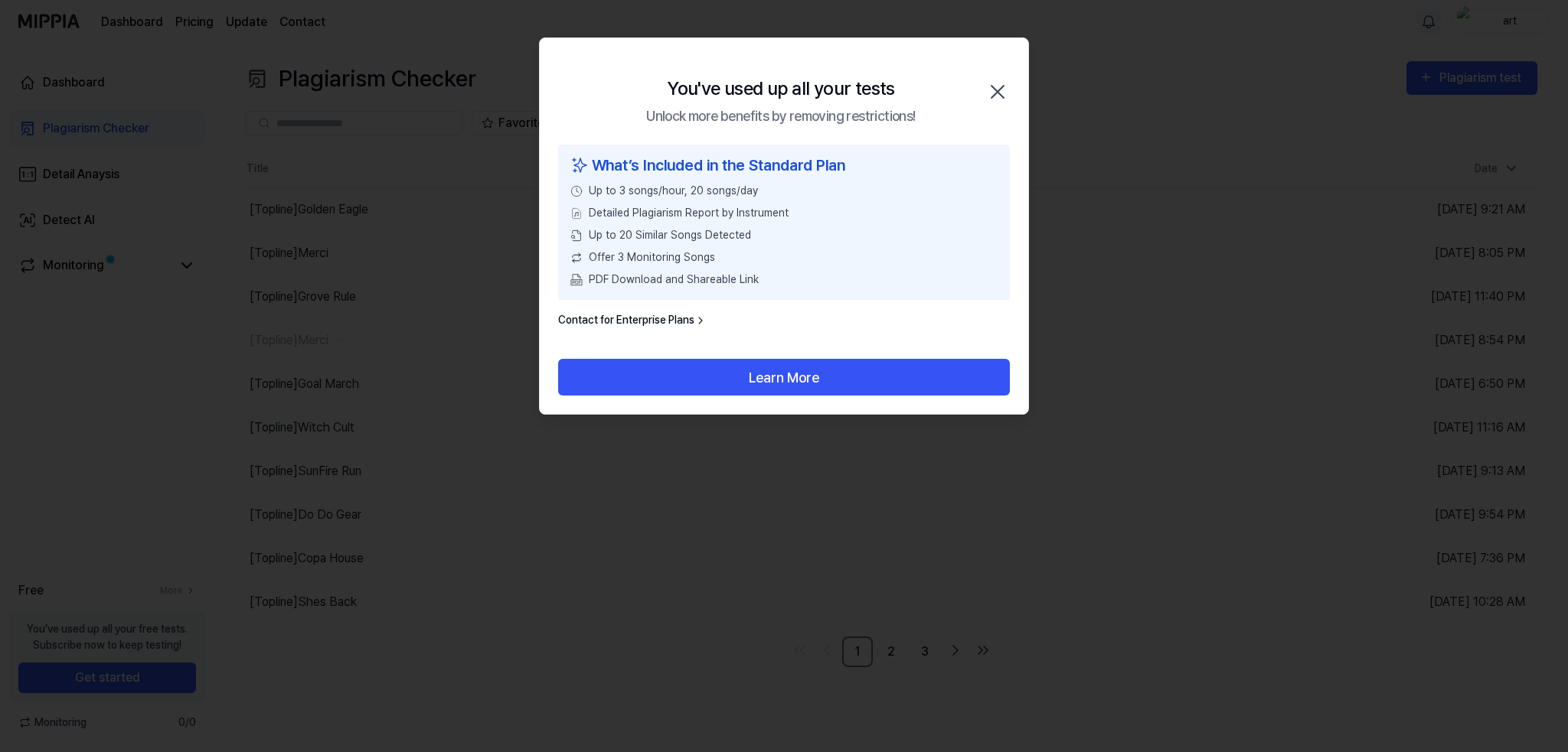
click at [1003, 91] on icon "button" at bounding box center [997, 92] width 24 height 24
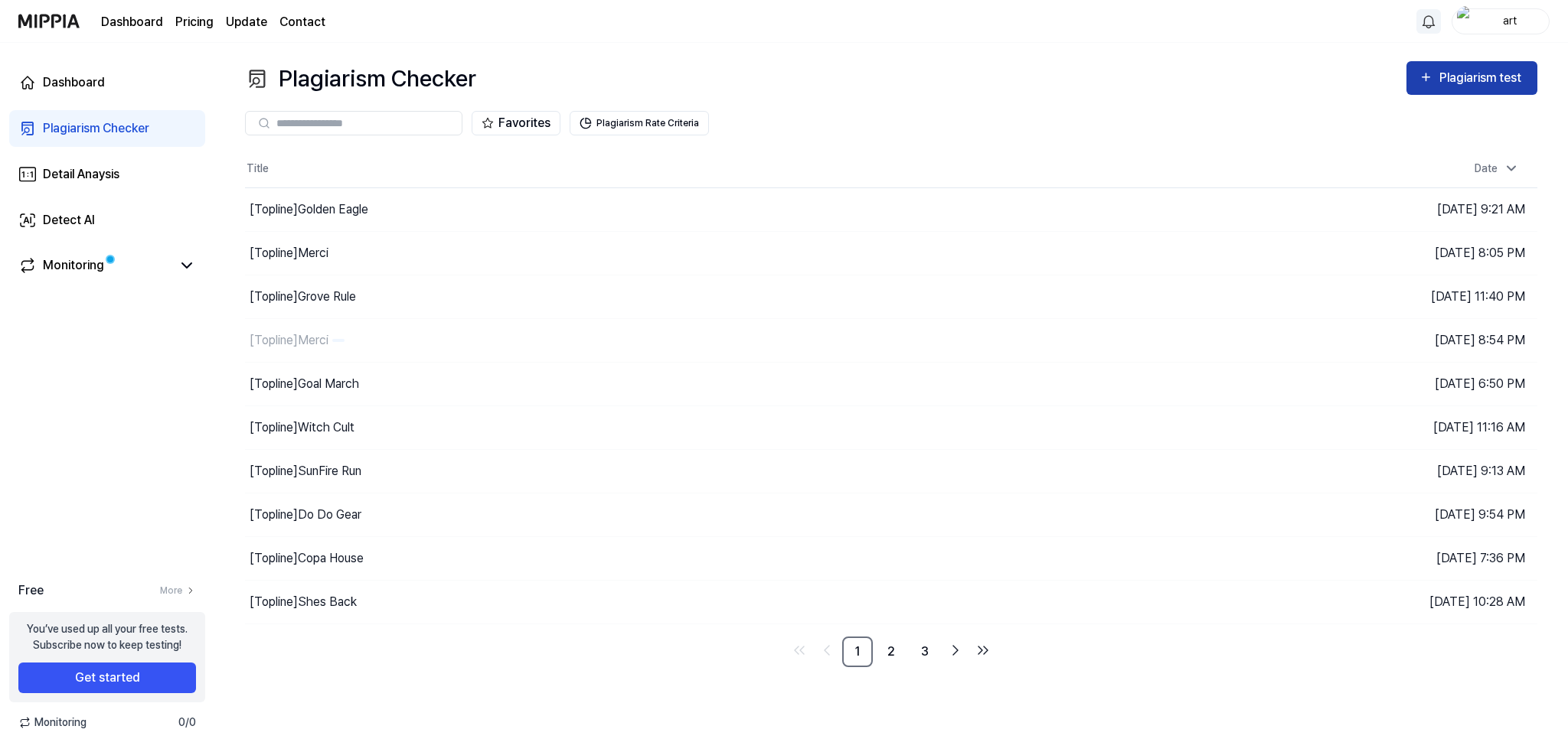
click at [1435, 75] on div "Plagiarism test" at bounding box center [1472, 78] width 107 height 19
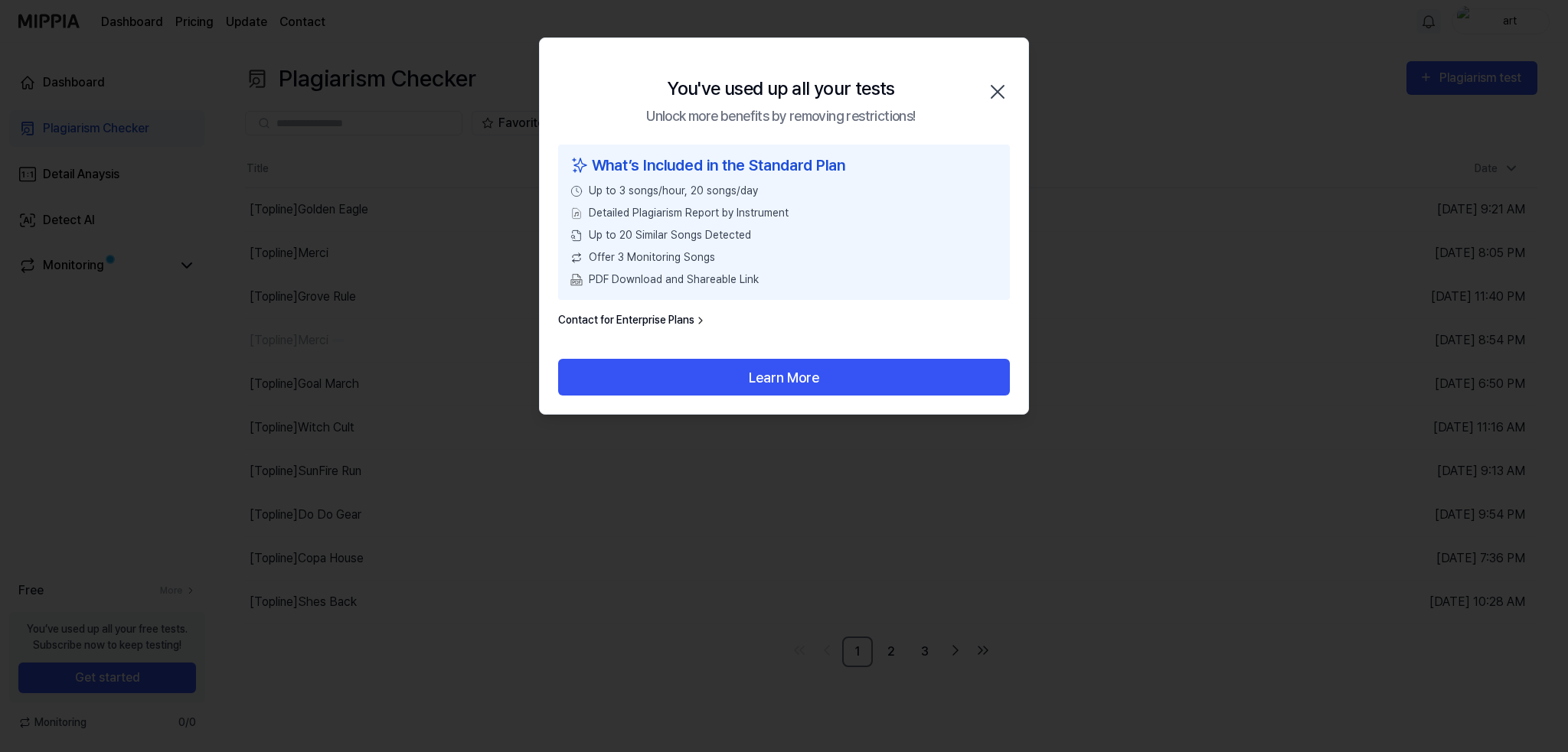
click at [990, 86] on icon "button" at bounding box center [997, 92] width 24 height 24
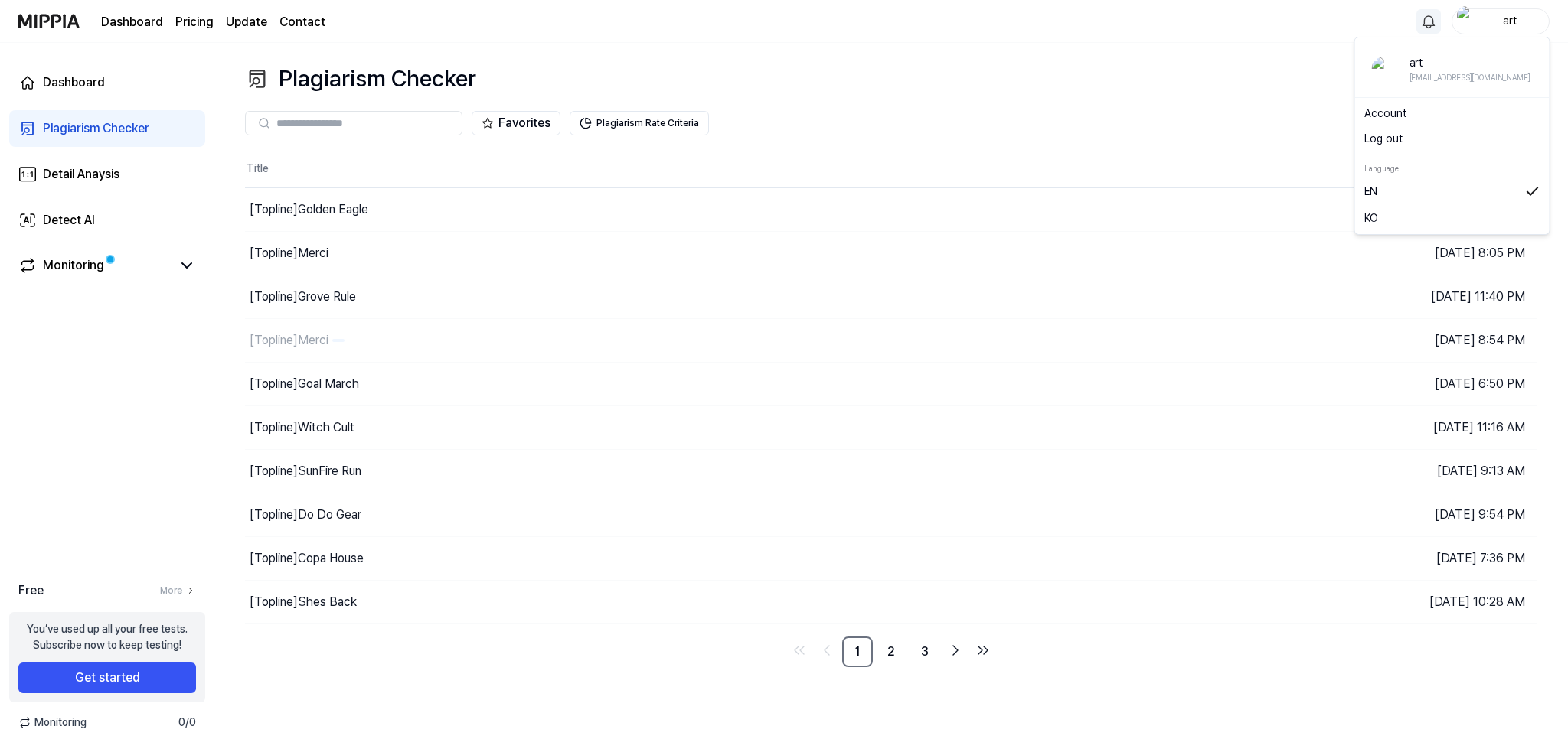
click at [1461, 16] on img "button" at bounding box center [1467, 21] width 19 height 31
click at [753, 23] on div "Dashboard Pricing Update Contact art" at bounding box center [784, 20] width 1532 height 42
click at [66, 79] on div "Dashboard" at bounding box center [73, 82] width 62 height 19
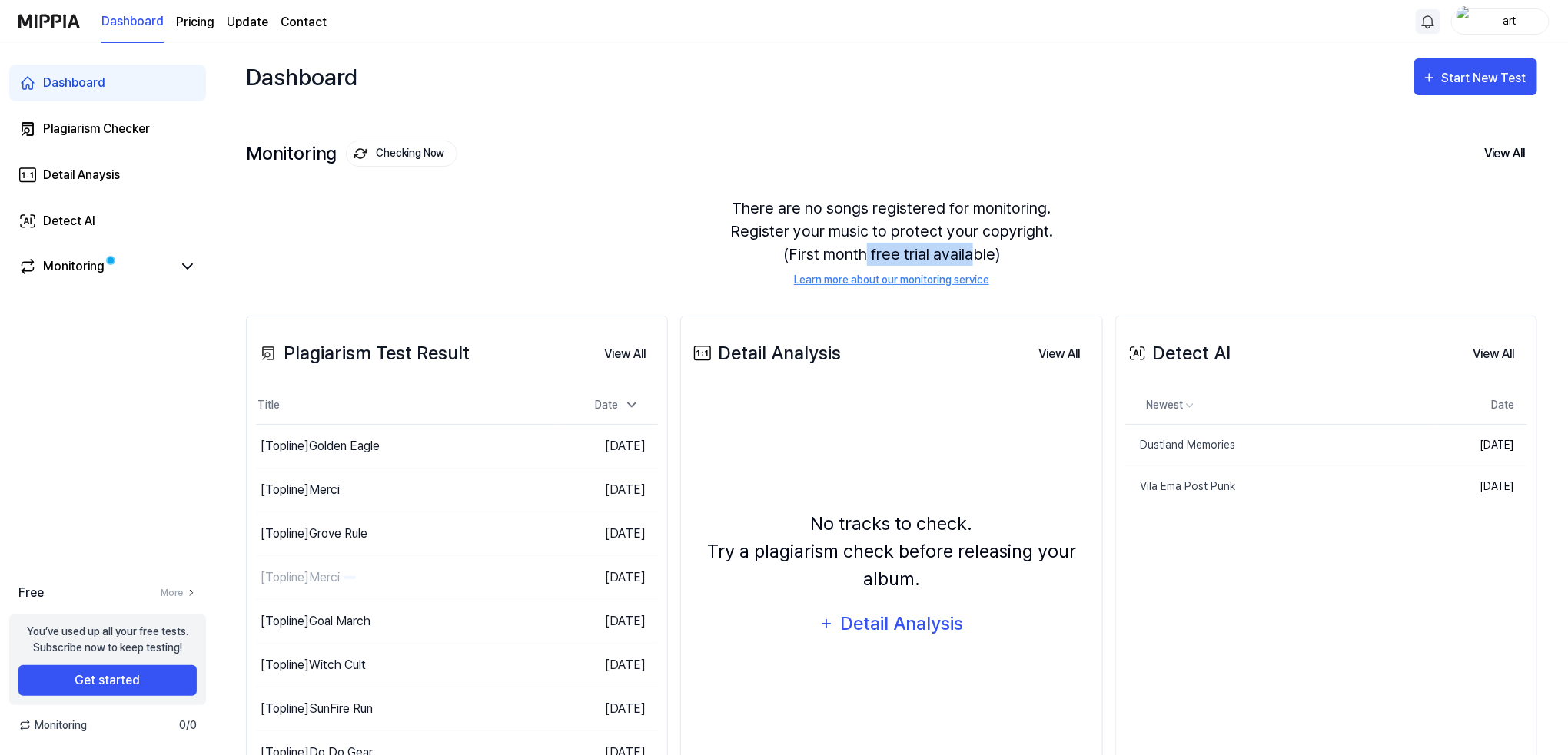
drag, startPoint x: 870, startPoint y: 248, endPoint x: 967, endPoint y: 248, distance: 97.0
click at [967, 248] on div "There are no songs registered for monitoring. Register your music to protect yo…" at bounding box center [891, 243] width 1291 height 128
click at [656, 144] on div "Monitoring Checking Now View All" at bounding box center [891, 153] width 1291 height 24
click at [1479, 79] on div "Start New Test" at bounding box center [1485, 78] width 87 height 20
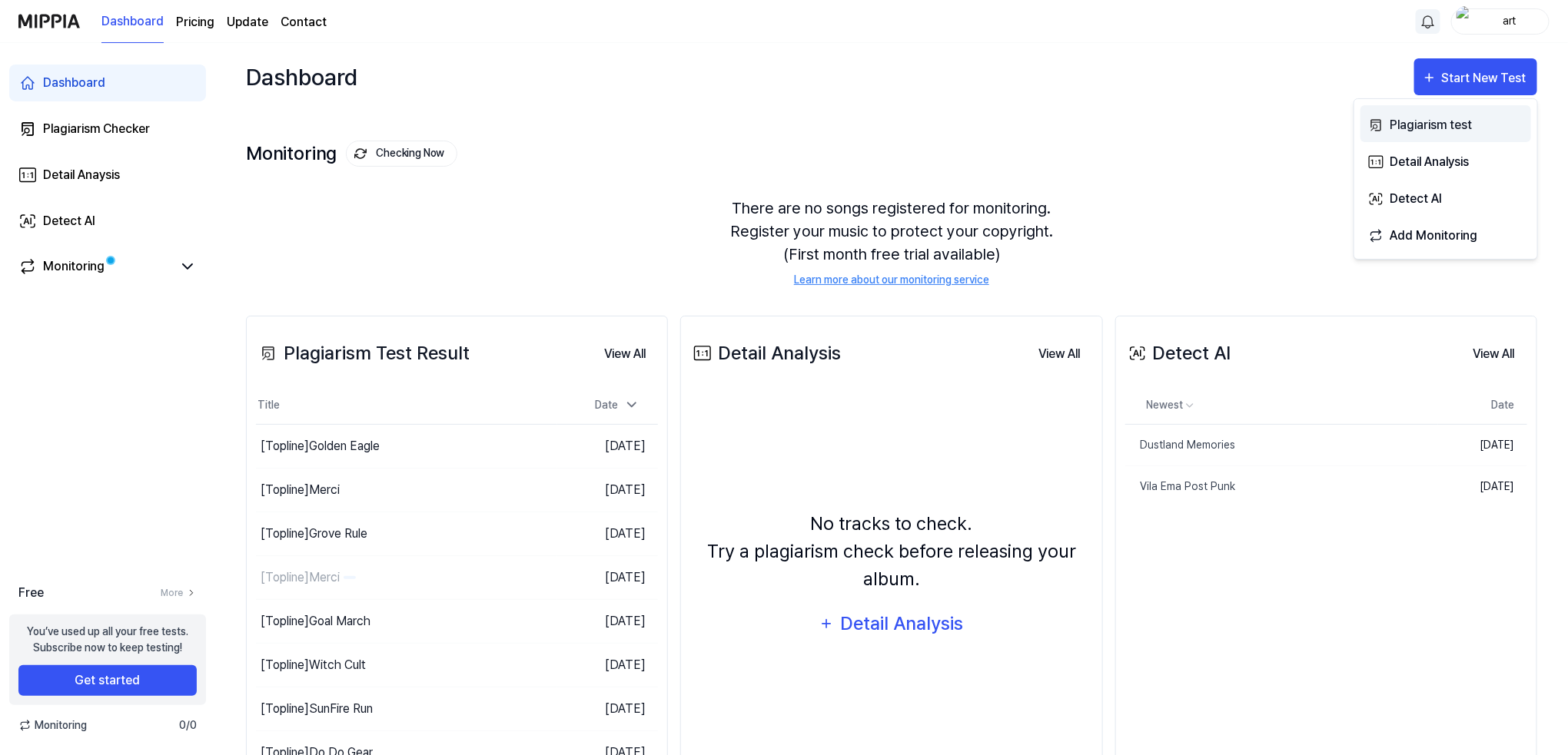
click at [1417, 127] on div "Plagiarism test" at bounding box center [1457, 125] width 134 height 20
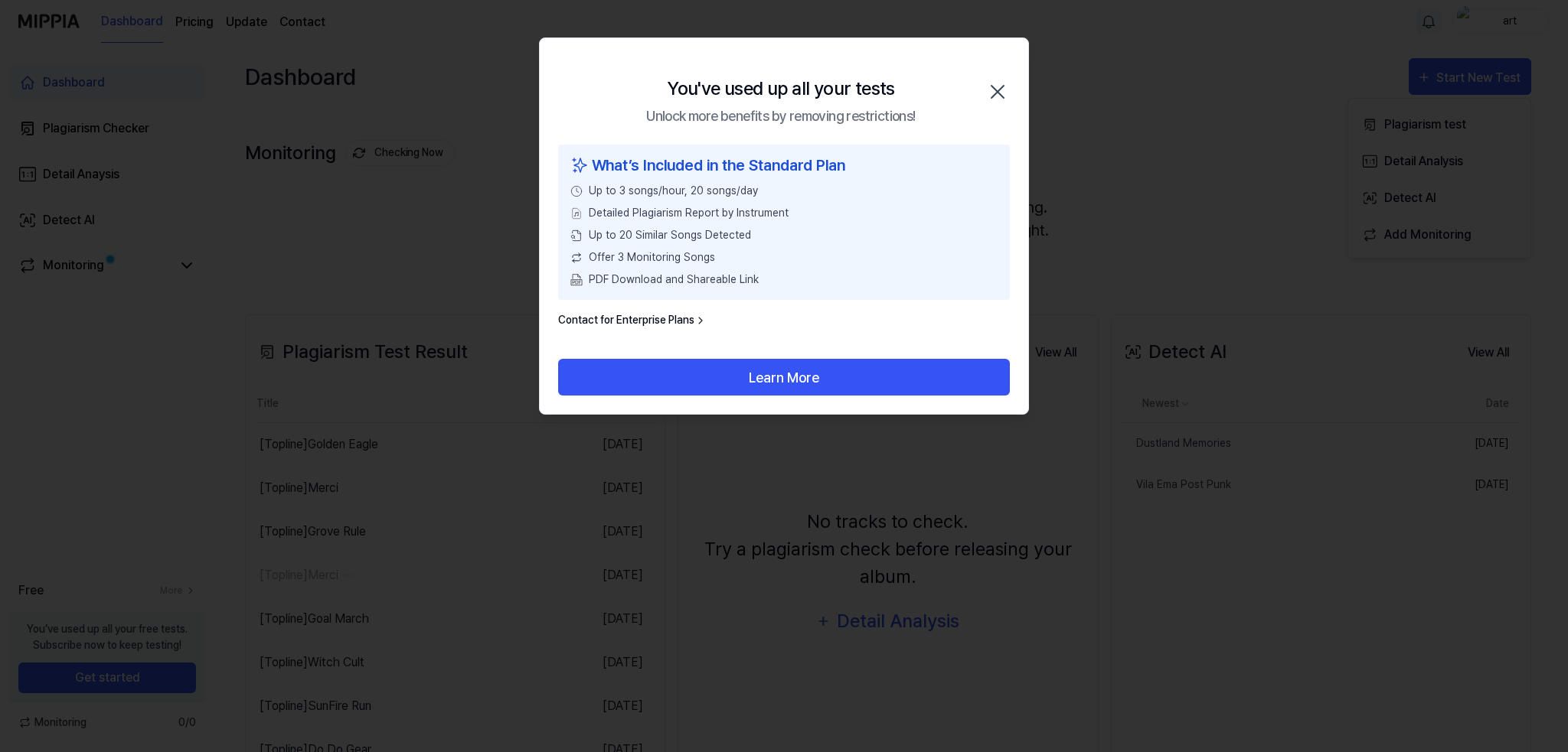
drag, startPoint x: 770, startPoint y: 121, endPoint x: 768, endPoint y: 247, distance: 126.0
click at [774, 191] on div "You've used up all your tests Unlock more benefits by removing restrictions! Cl…" at bounding box center [784, 225] width 490 height 377
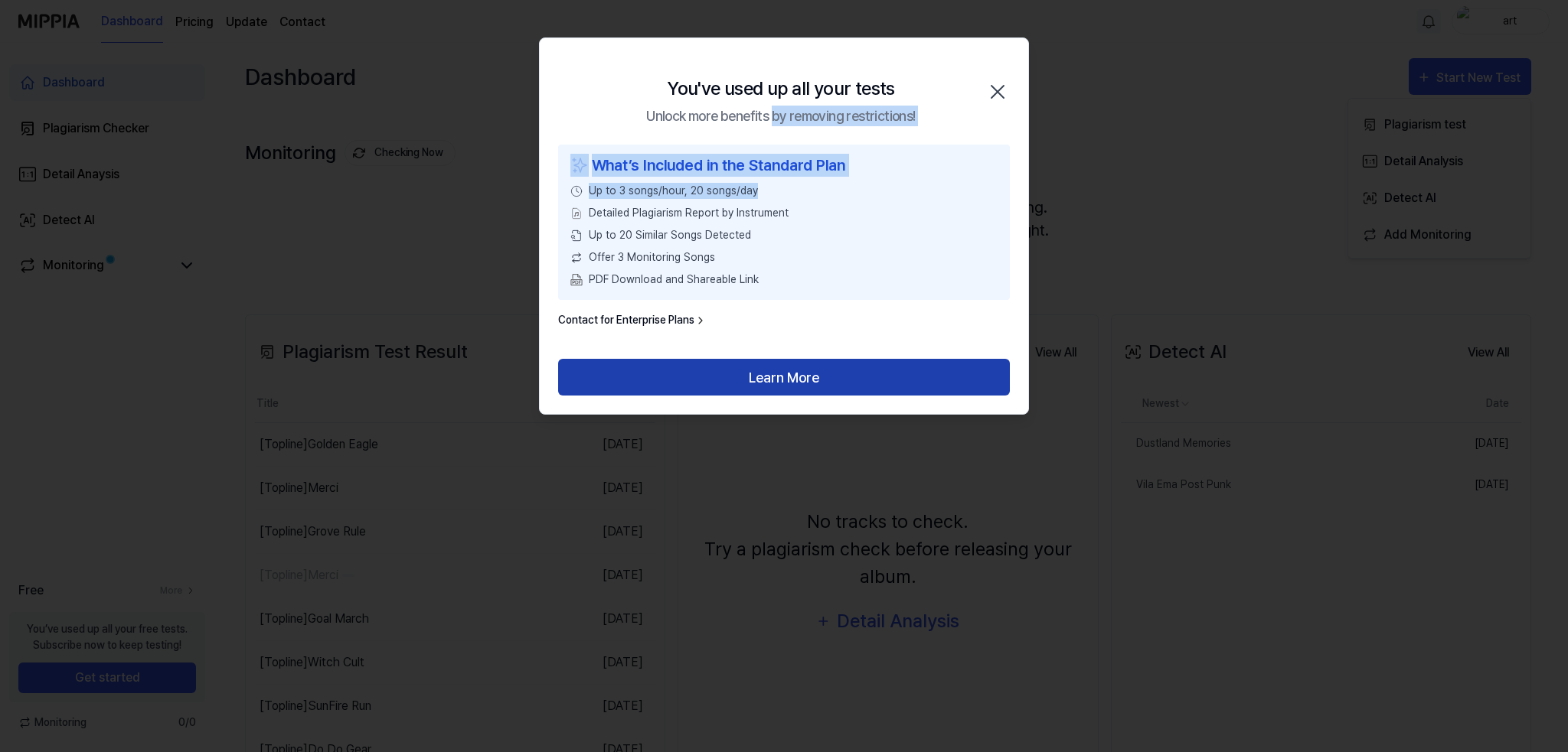
click at [762, 381] on button "Learn More" at bounding box center [784, 378] width 452 height 37
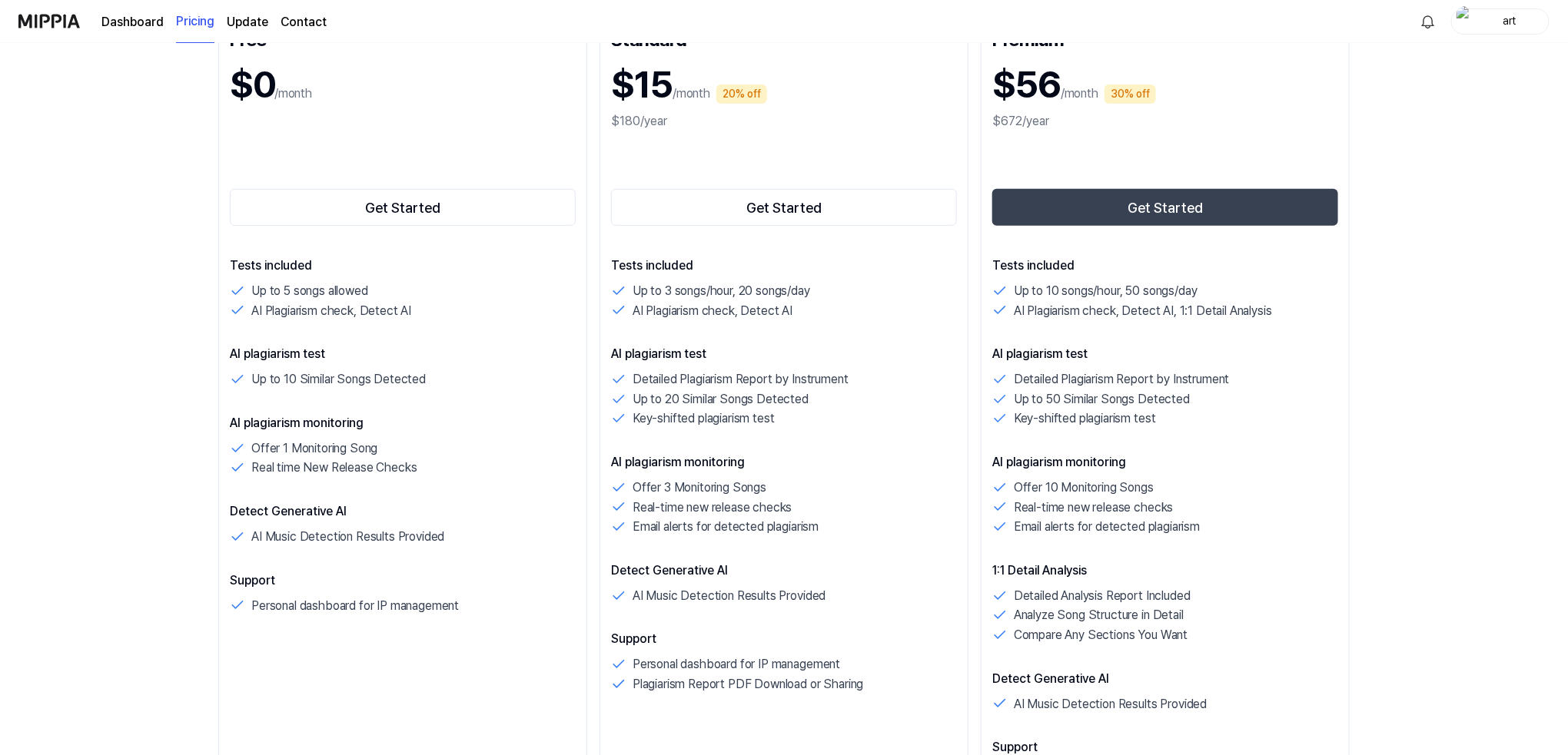
scroll to position [205, 0]
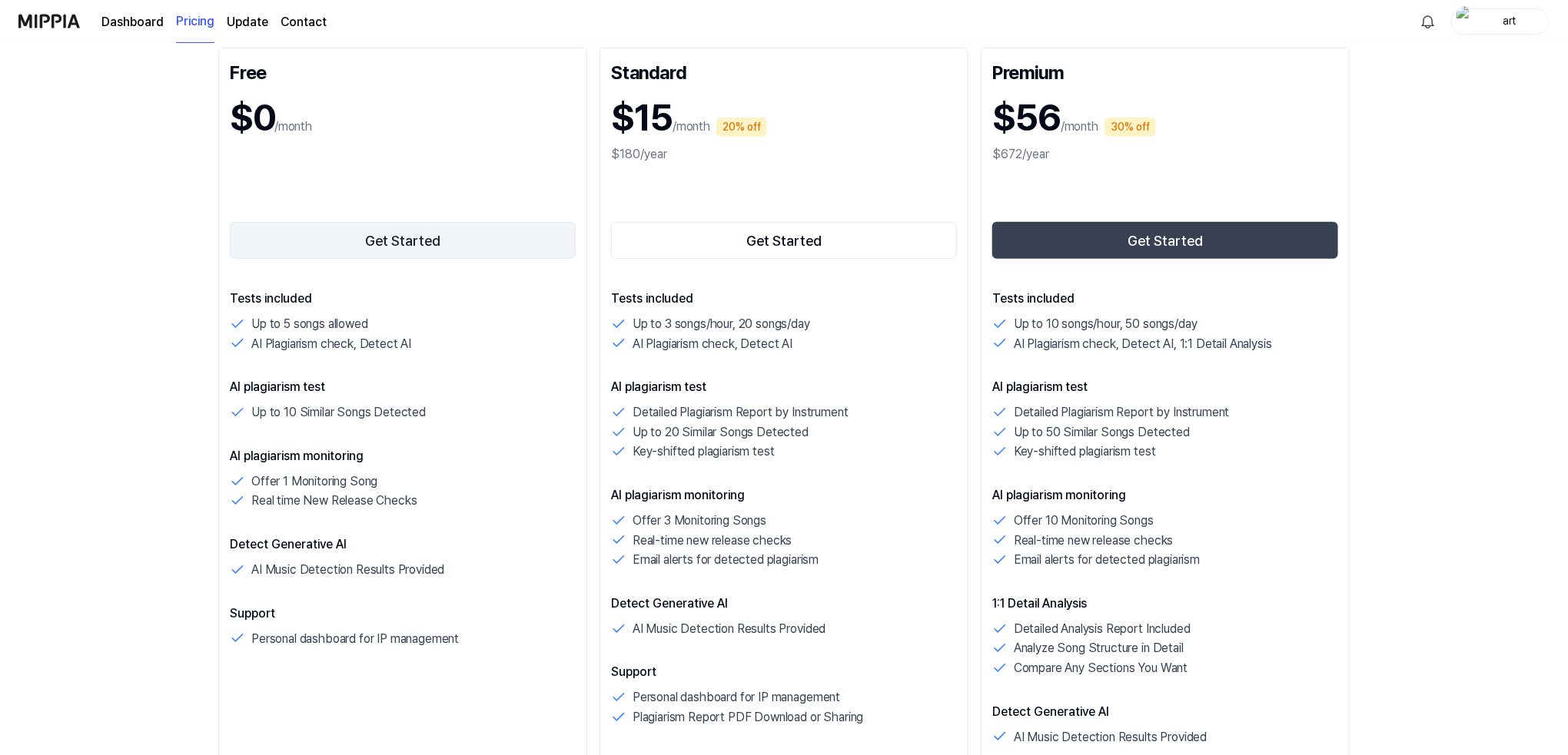
click at [391, 245] on button "Get Started" at bounding box center [403, 241] width 346 height 37
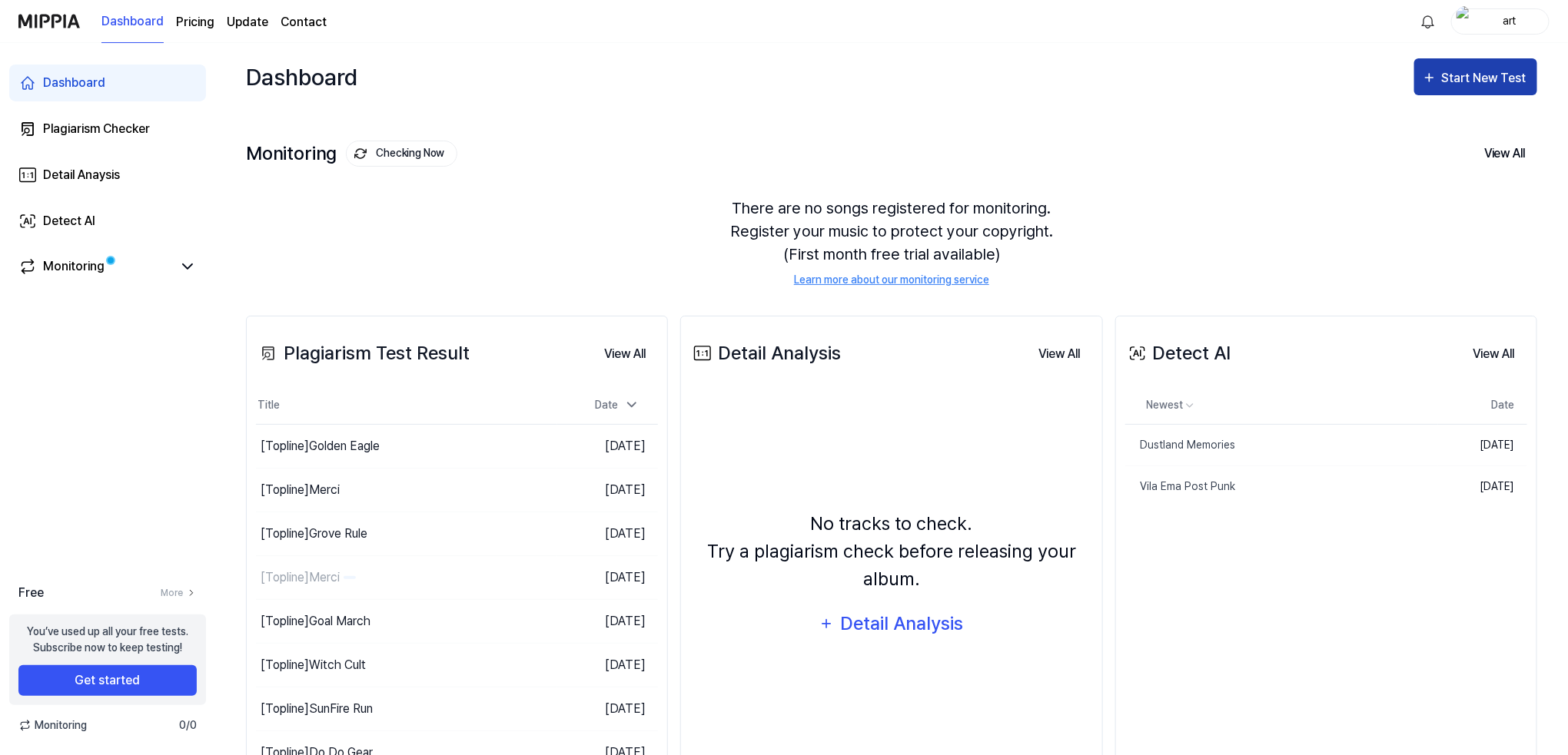
click at [1447, 75] on div "Start New Test" at bounding box center [1485, 78] width 87 height 20
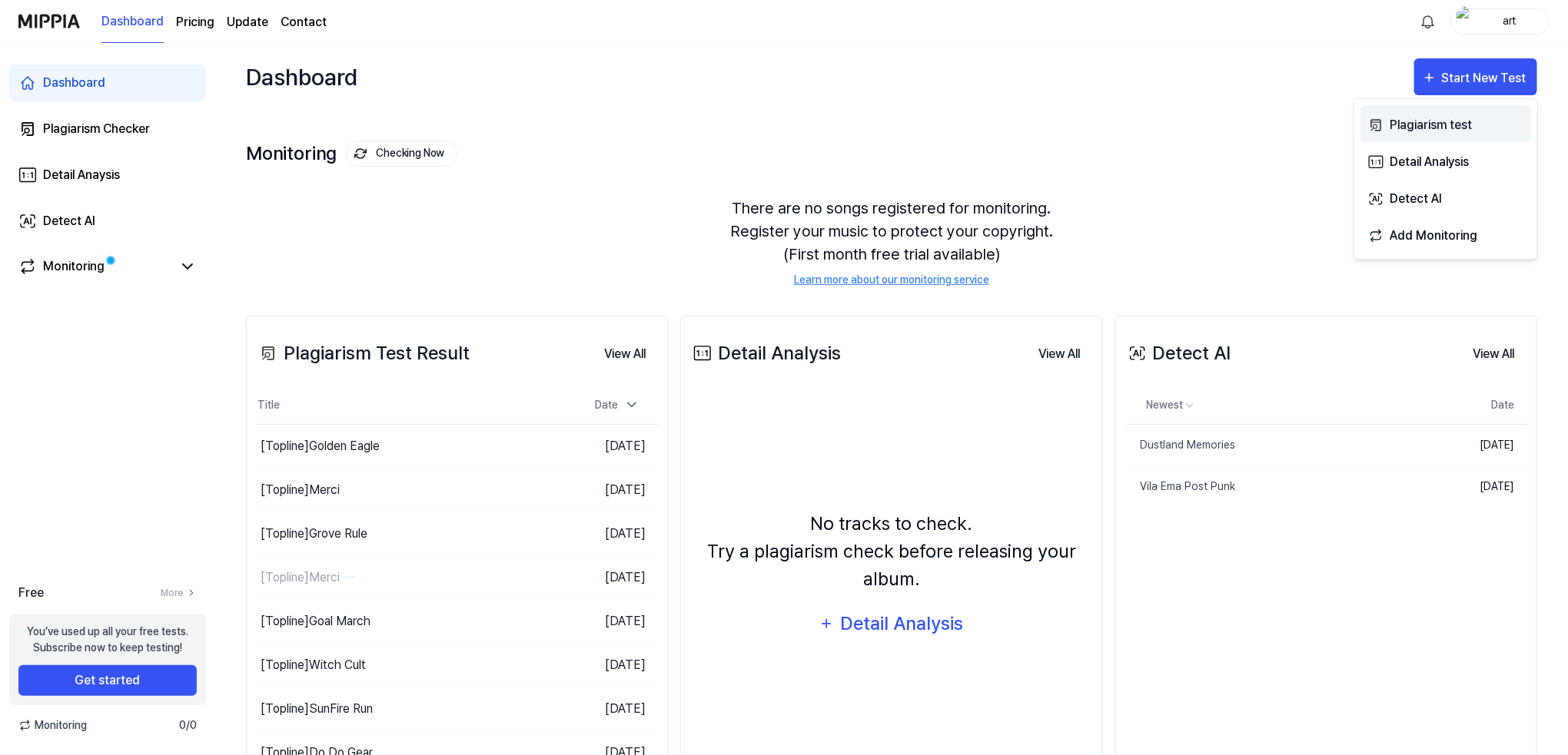
click at [1386, 132] on button "Plagiarism test" at bounding box center [1445, 124] width 170 height 37
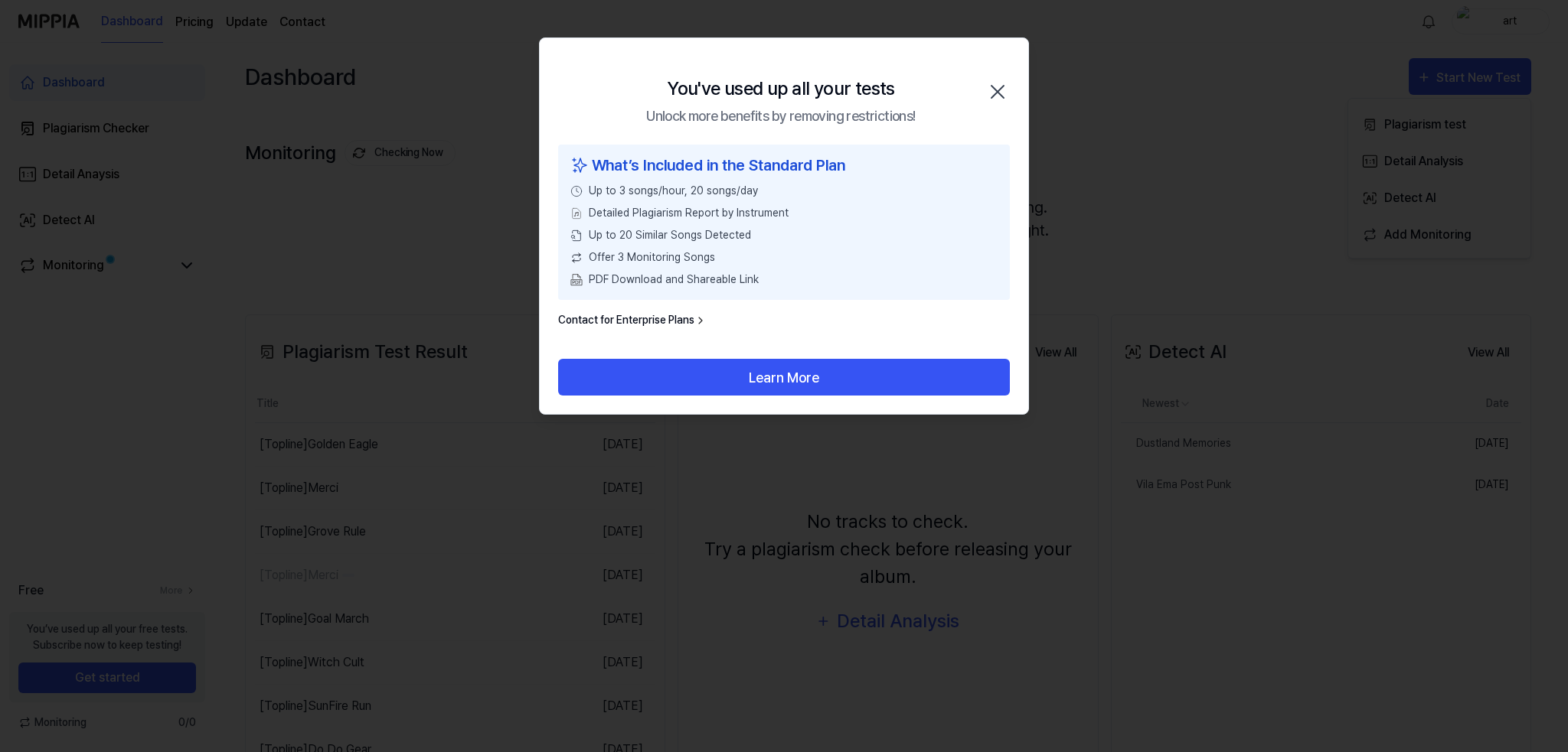
click at [1002, 91] on icon "button" at bounding box center [997, 92] width 24 height 24
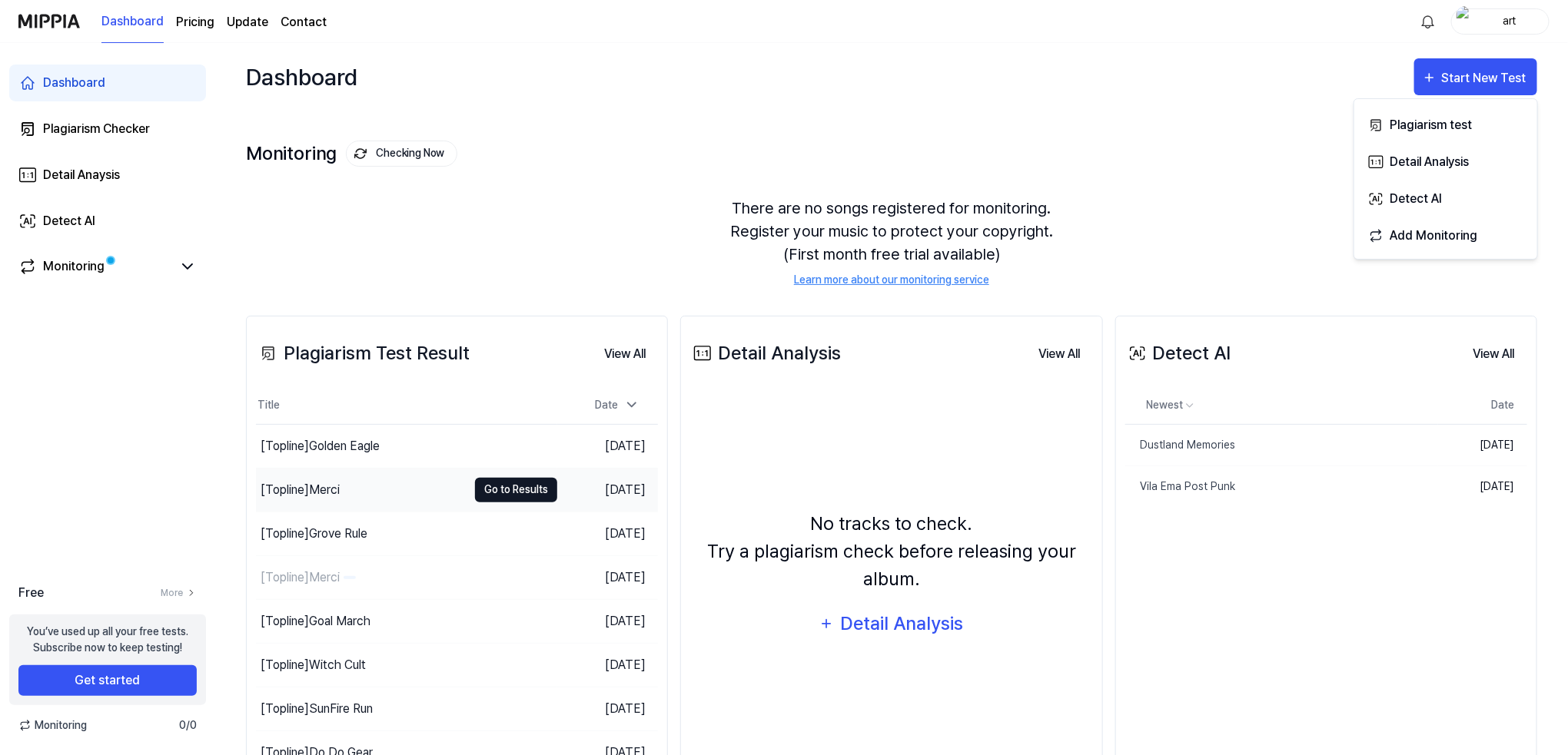
click at [518, 494] on button "Go to Results" at bounding box center [516, 490] width 82 height 24
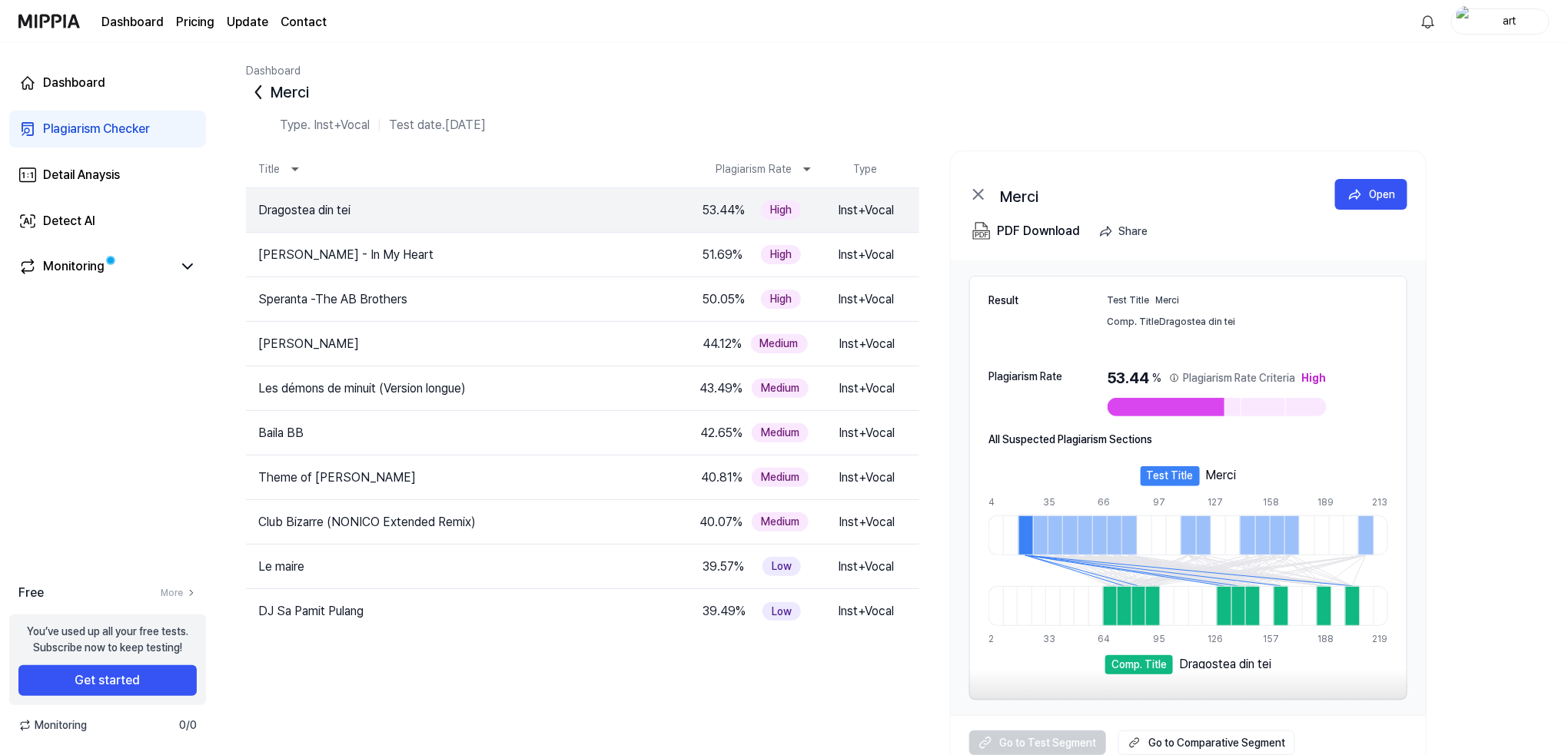
click at [253, 92] on icon at bounding box center [258, 92] width 24 height 24
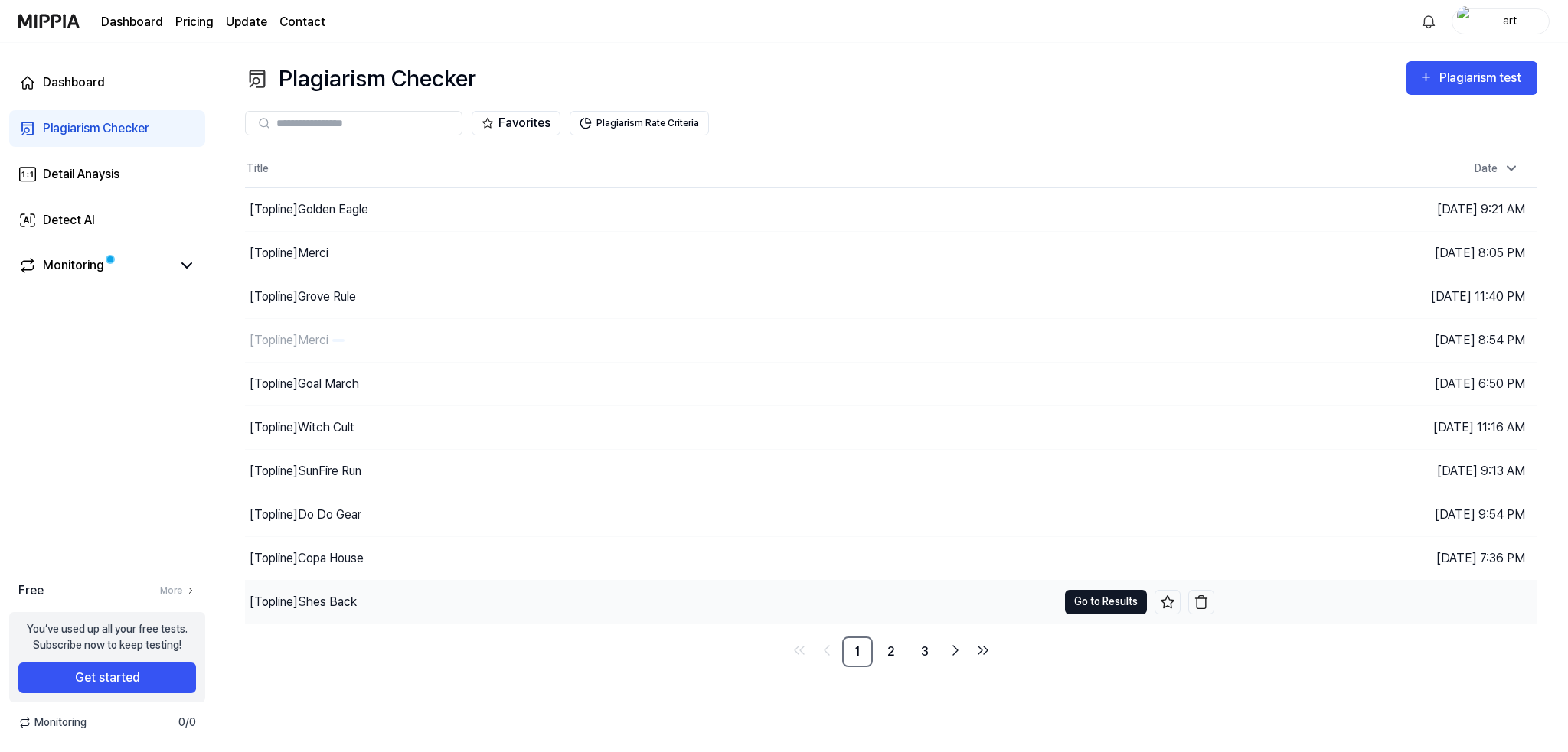
click at [1077, 599] on button "Go to Results" at bounding box center [1106, 602] width 82 height 24
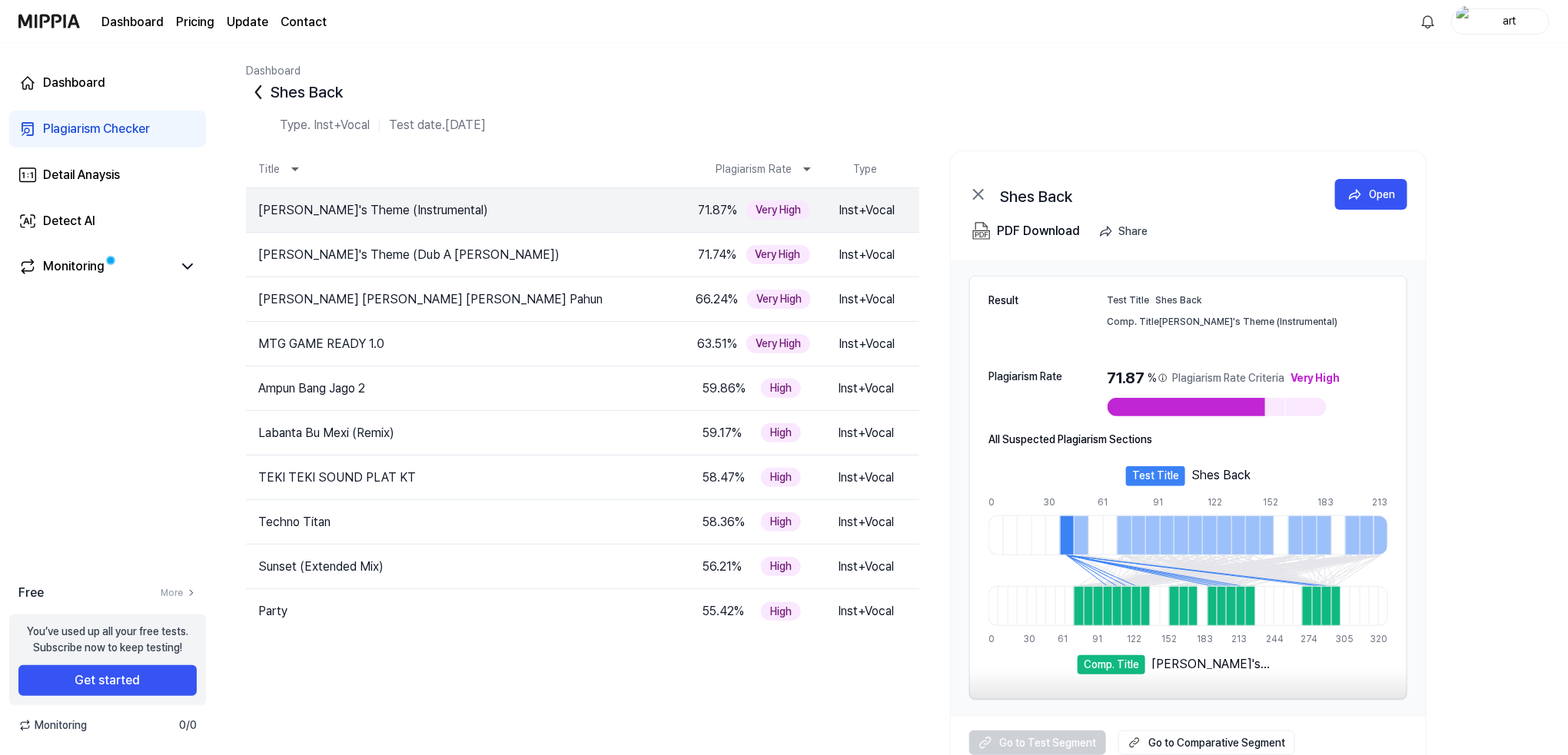
drag, startPoint x: 1081, startPoint y: 601, endPoint x: 259, endPoint y: 87, distance: 969.5
click at [259, 87] on icon at bounding box center [258, 92] width 5 height 12
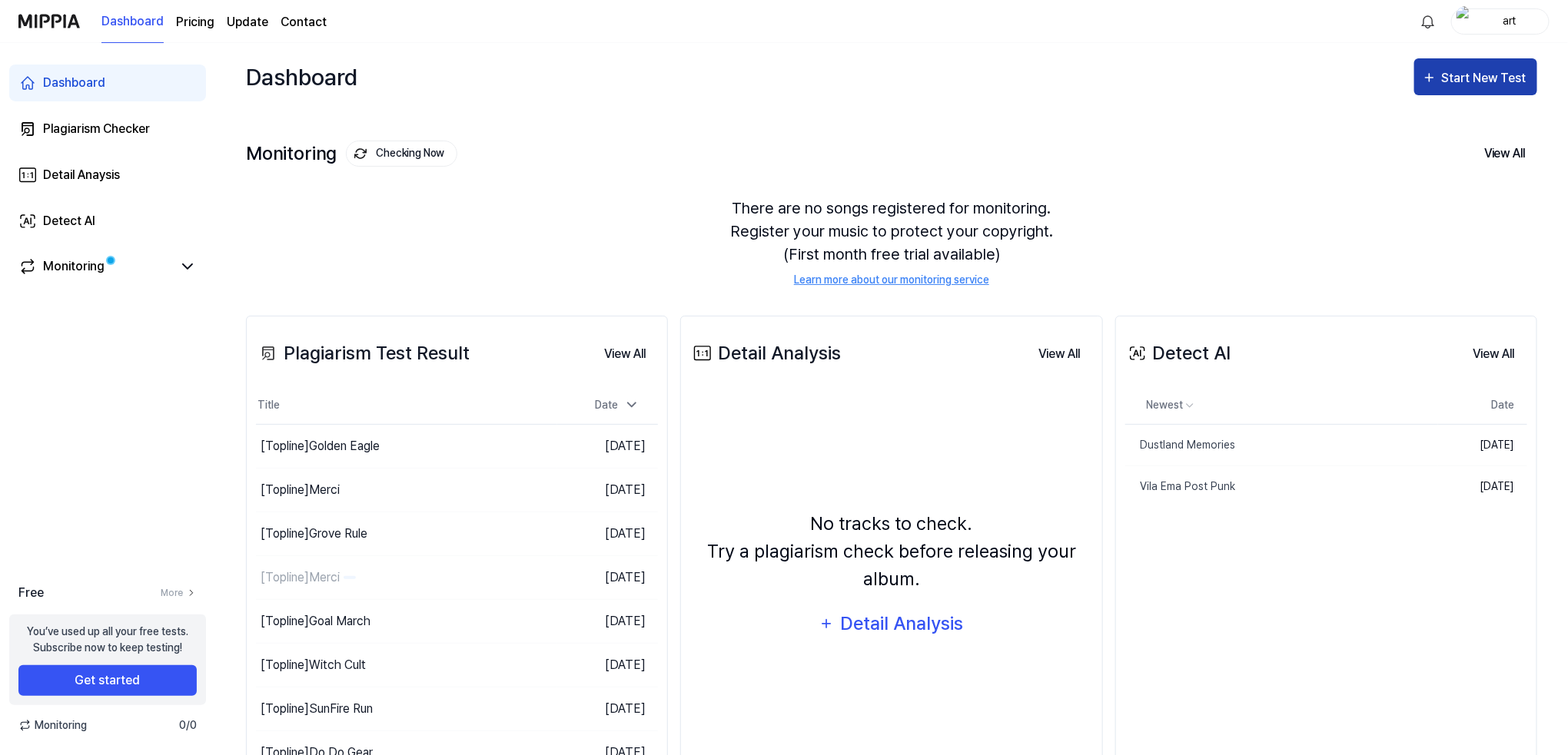
click at [1435, 86] on div "Start New Test" at bounding box center [1476, 78] width 108 height 20
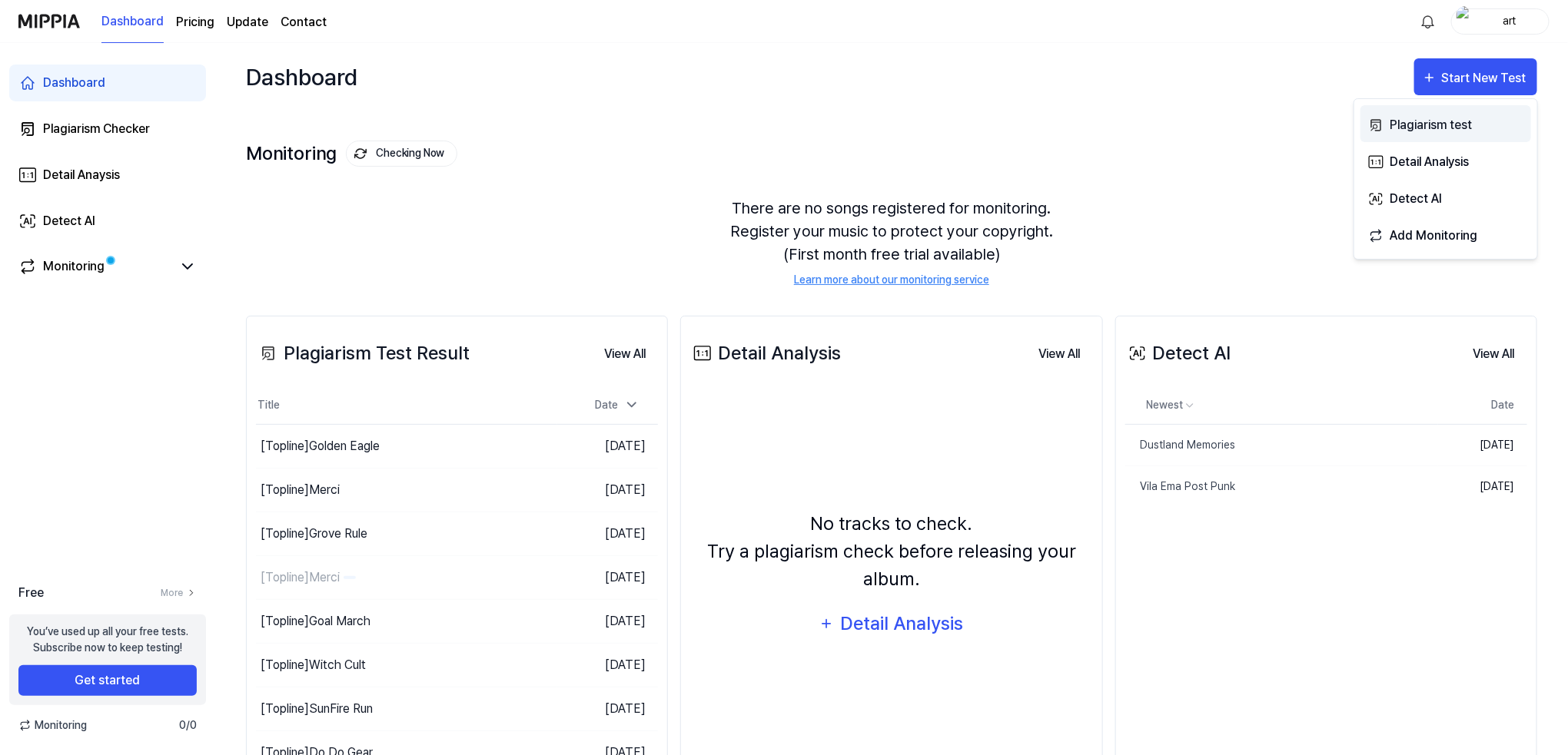
click at [1412, 125] on div "Plagiarism test" at bounding box center [1457, 125] width 134 height 20
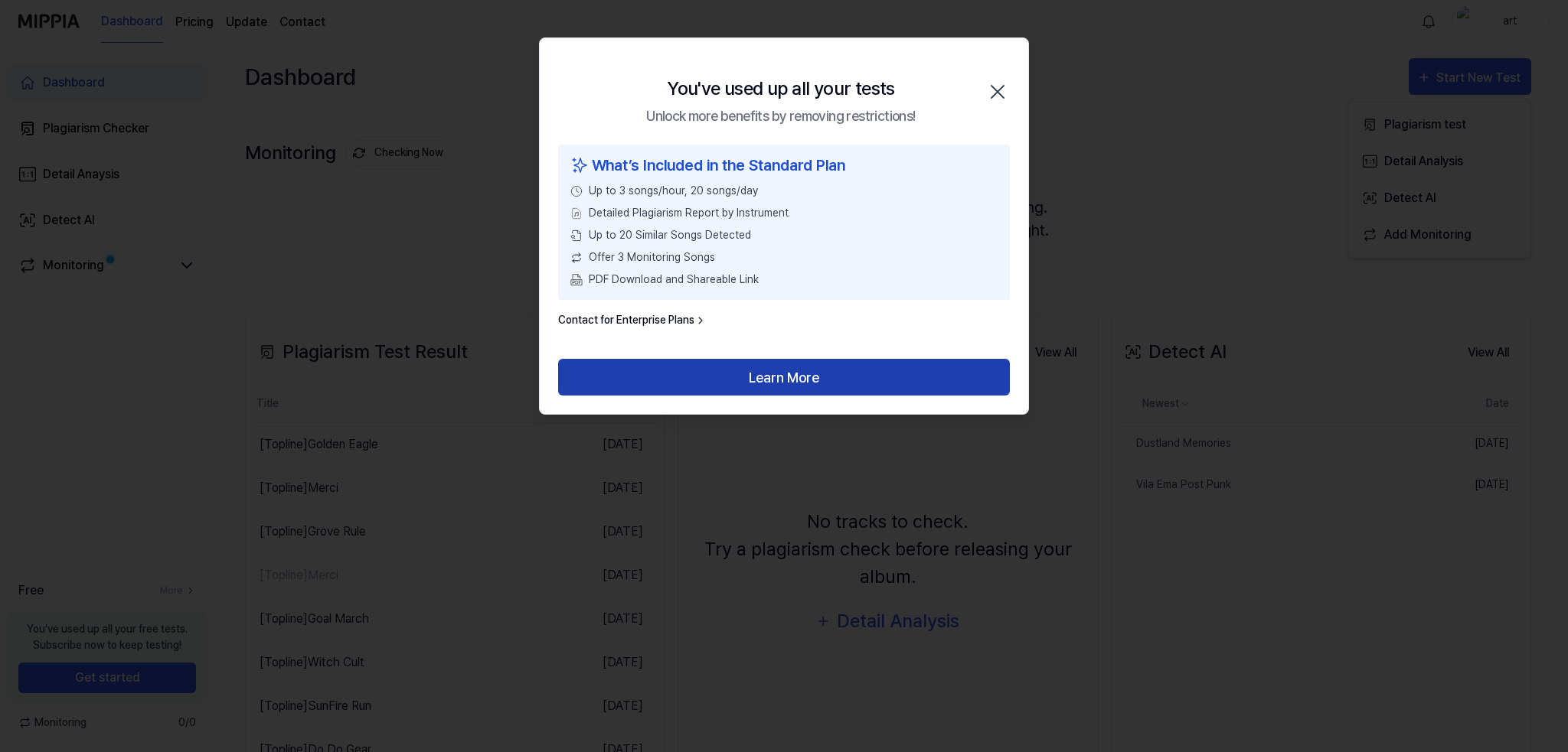
click at [814, 385] on button "Learn More" at bounding box center [784, 378] width 452 height 37
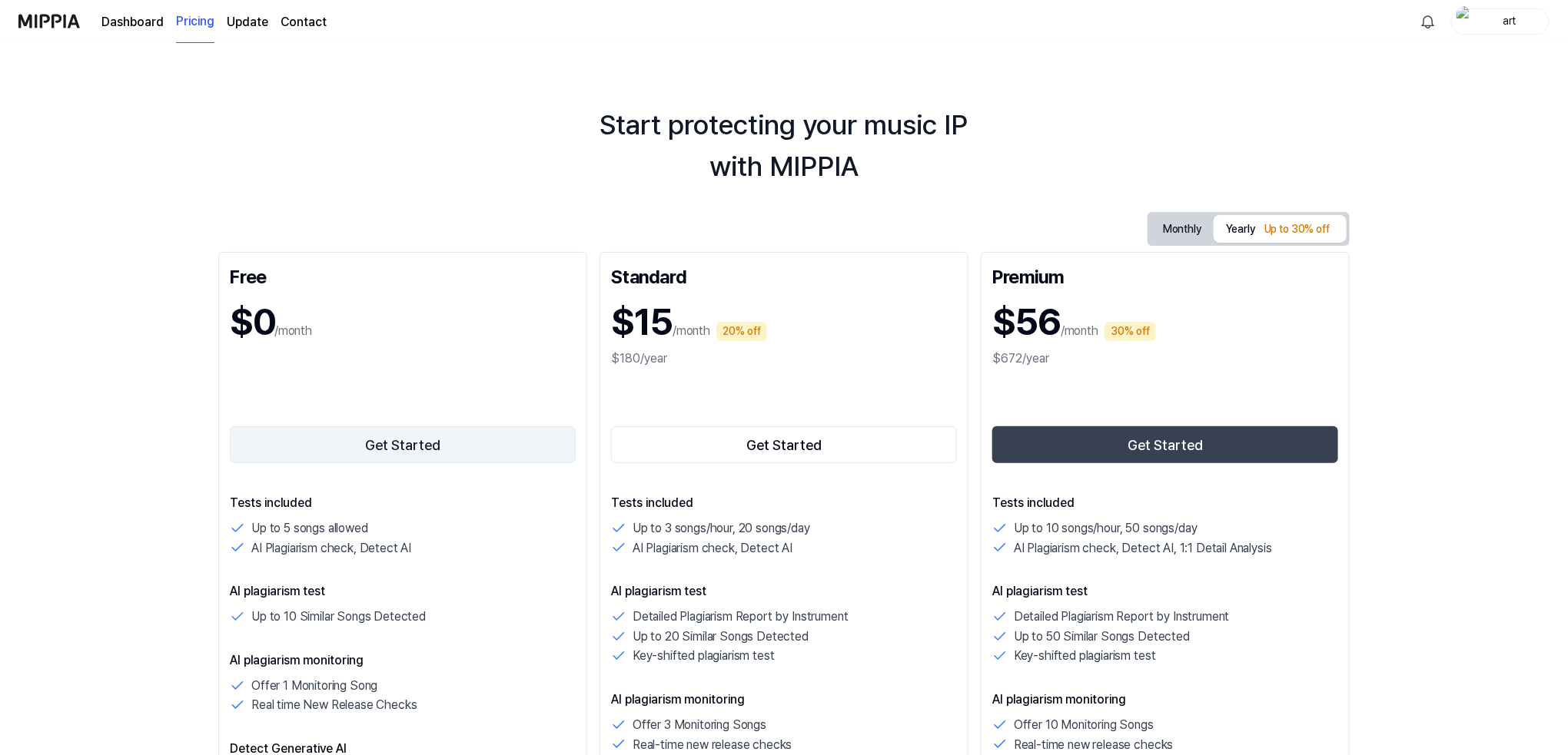
click at [365, 450] on button "Get Started" at bounding box center [403, 445] width 346 height 37
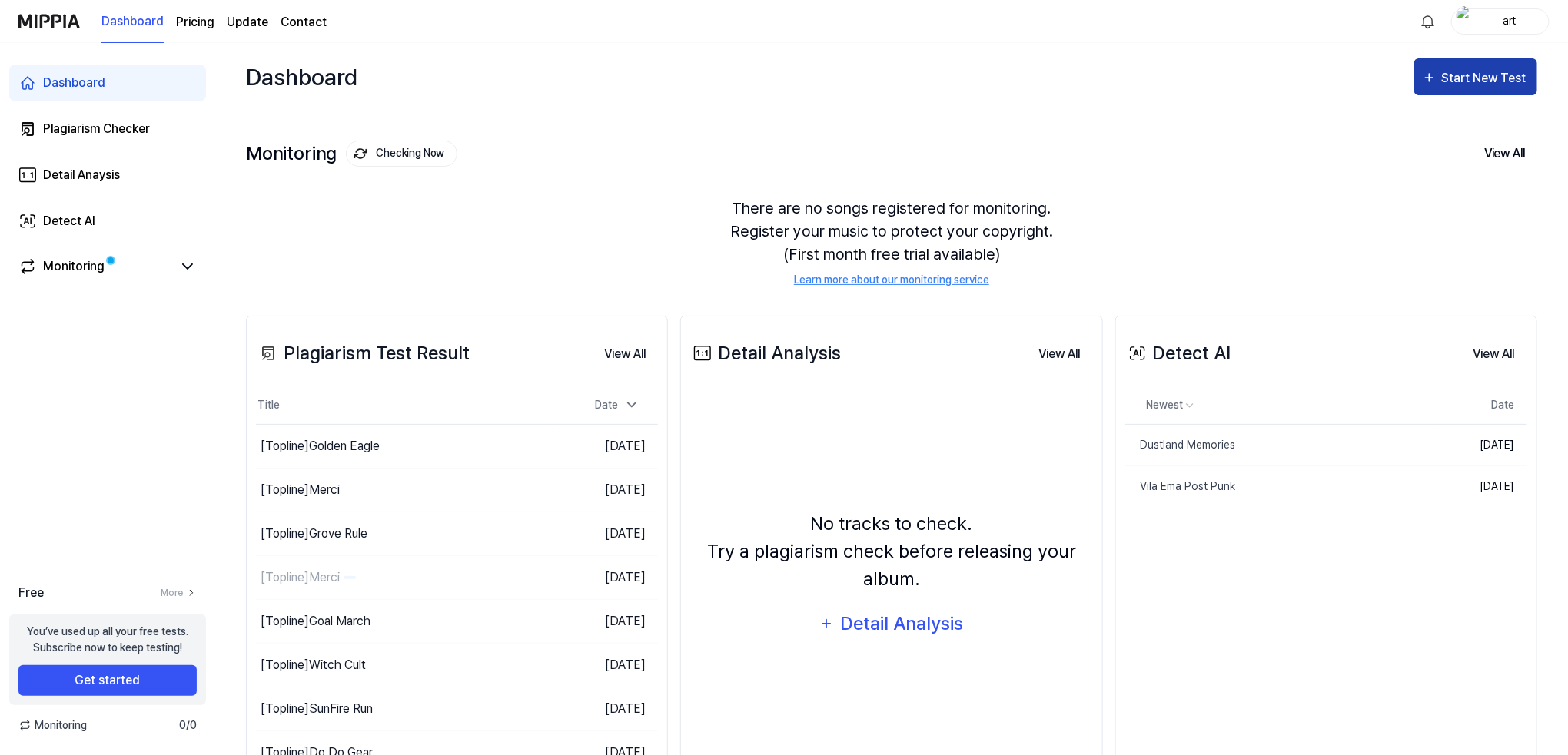
click at [1468, 75] on div "Start New Test" at bounding box center [1485, 78] width 87 height 20
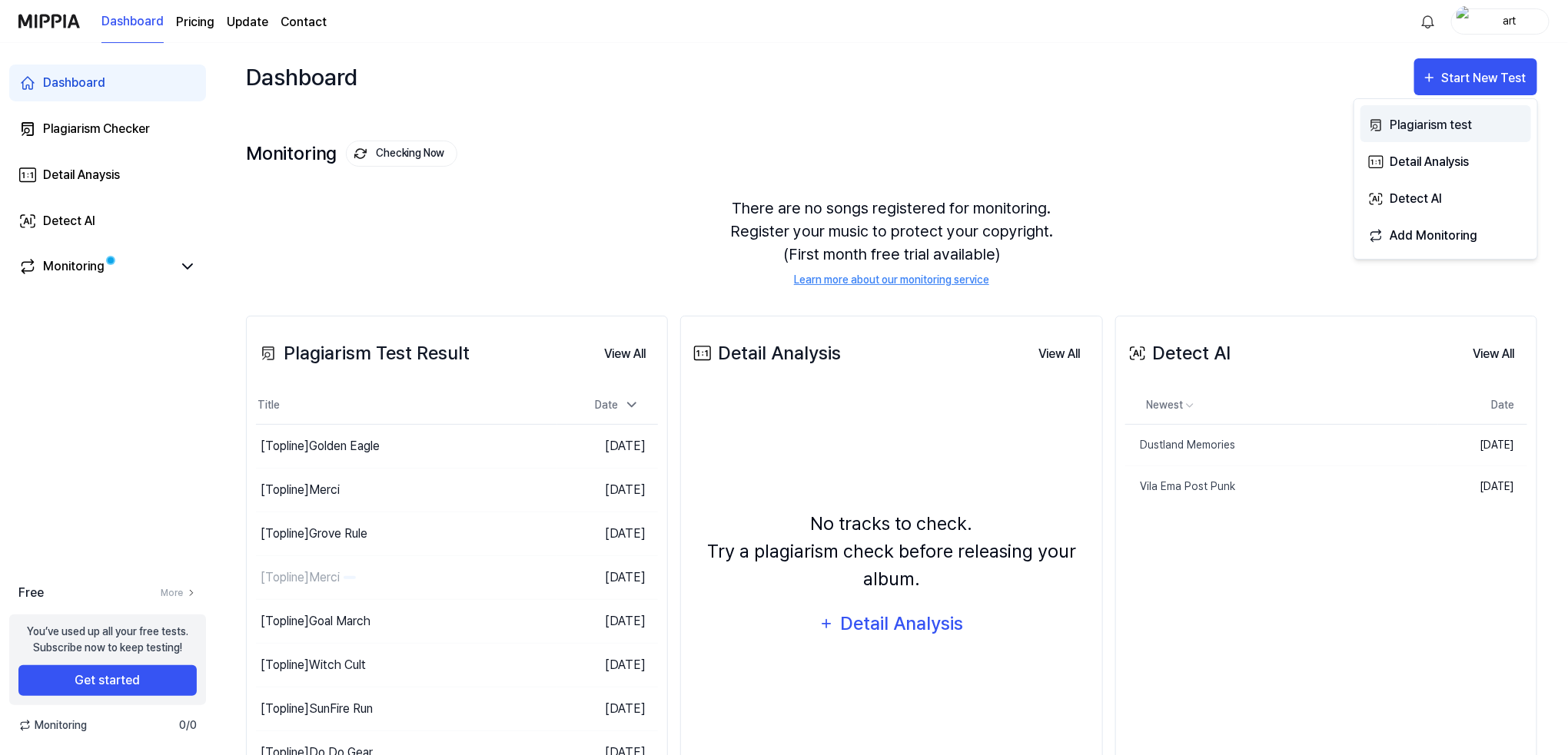
click at [1413, 123] on div "Plagiarism test" at bounding box center [1457, 125] width 134 height 20
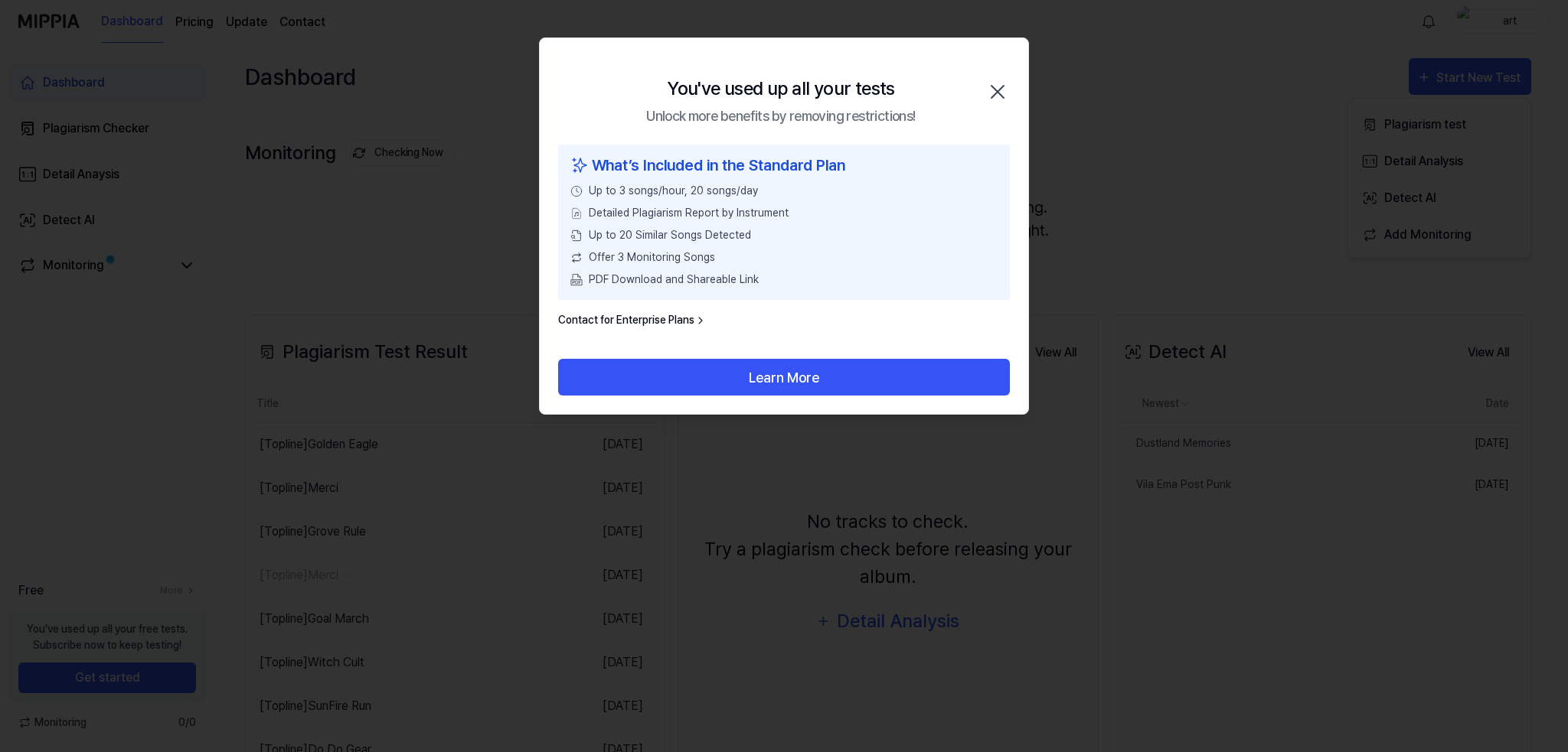
click at [673, 314] on link "Contact for Enterprise Plans" at bounding box center [632, 320] width 148 height 16
click at [670, 316] on link "Contact for Enterprise Plans" at bounding box center [632, 320] width 148 height 16
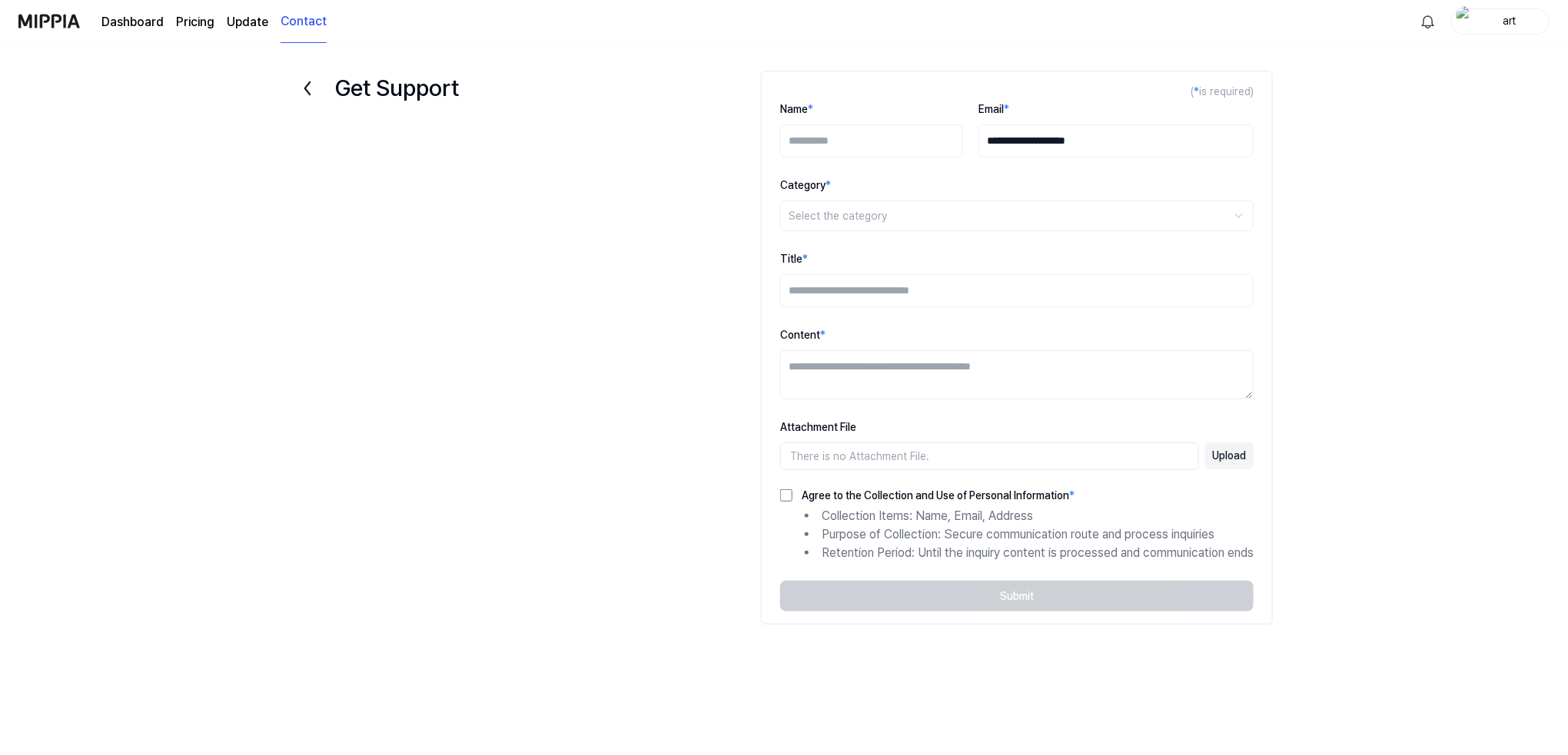
click at [641, 317] on div "**********" at bounding box center [783, 380] width 1076 height 644
